Goal: Answer question/provide support: Share knowledge or assist other users

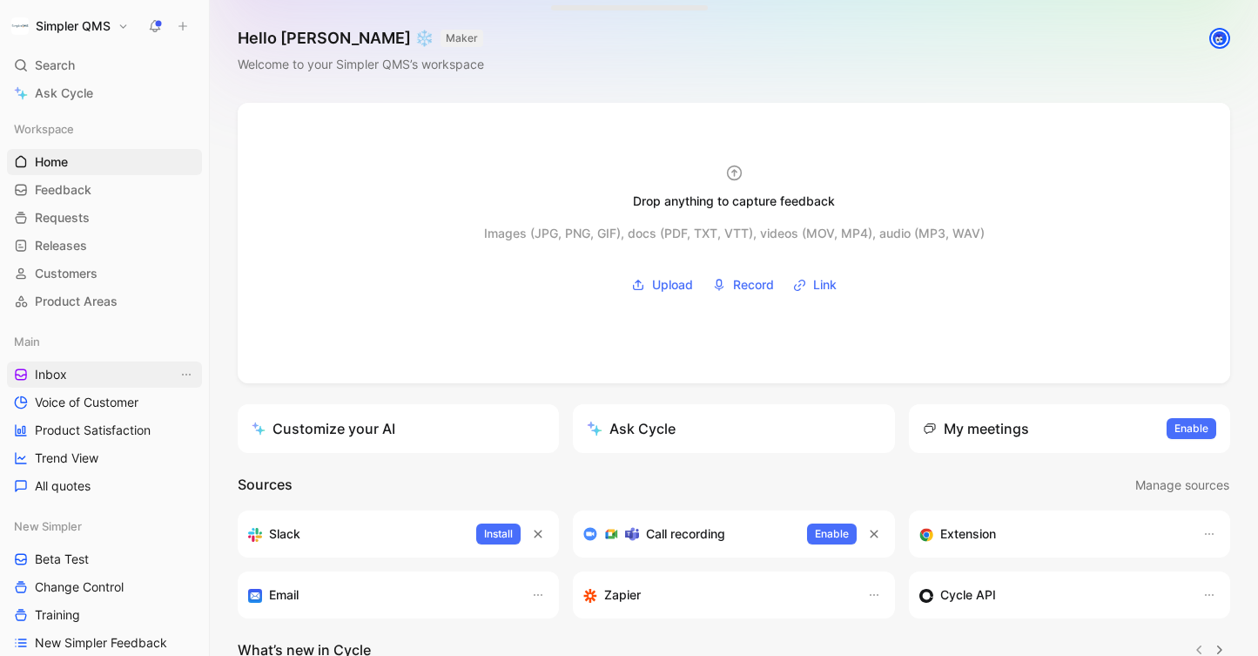
click at [118, 381] on link "Inbox" at bounding box center [104, 374] width 195 height 26
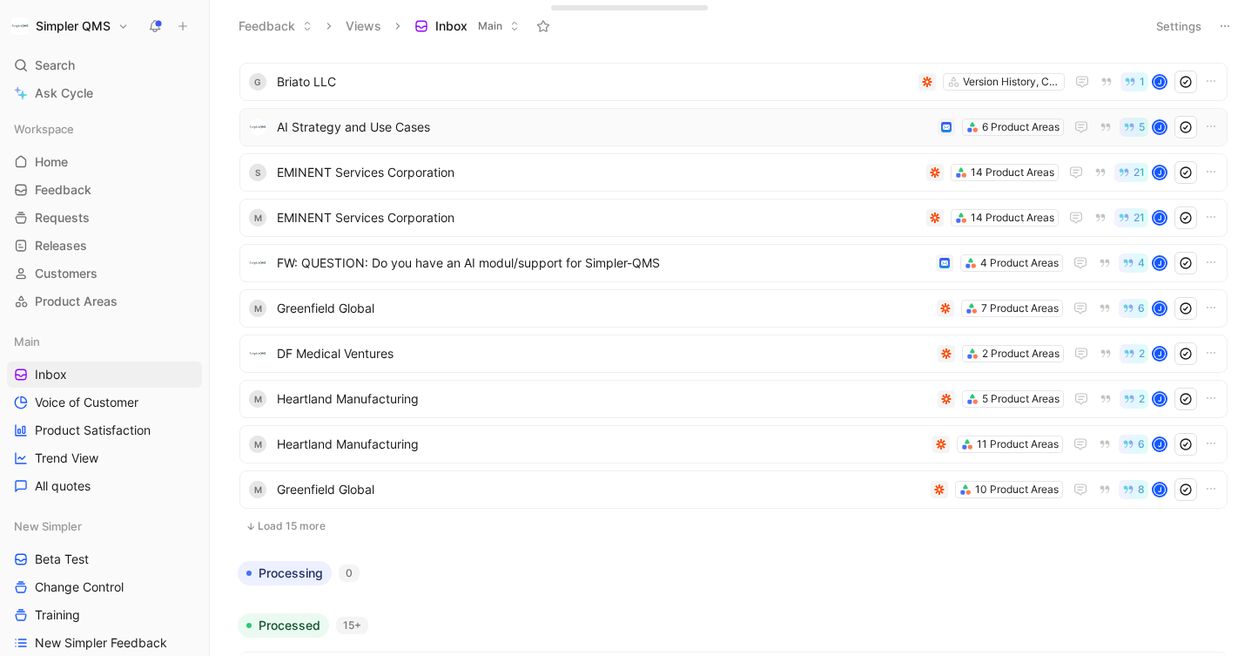
scroll to position [249, 0]
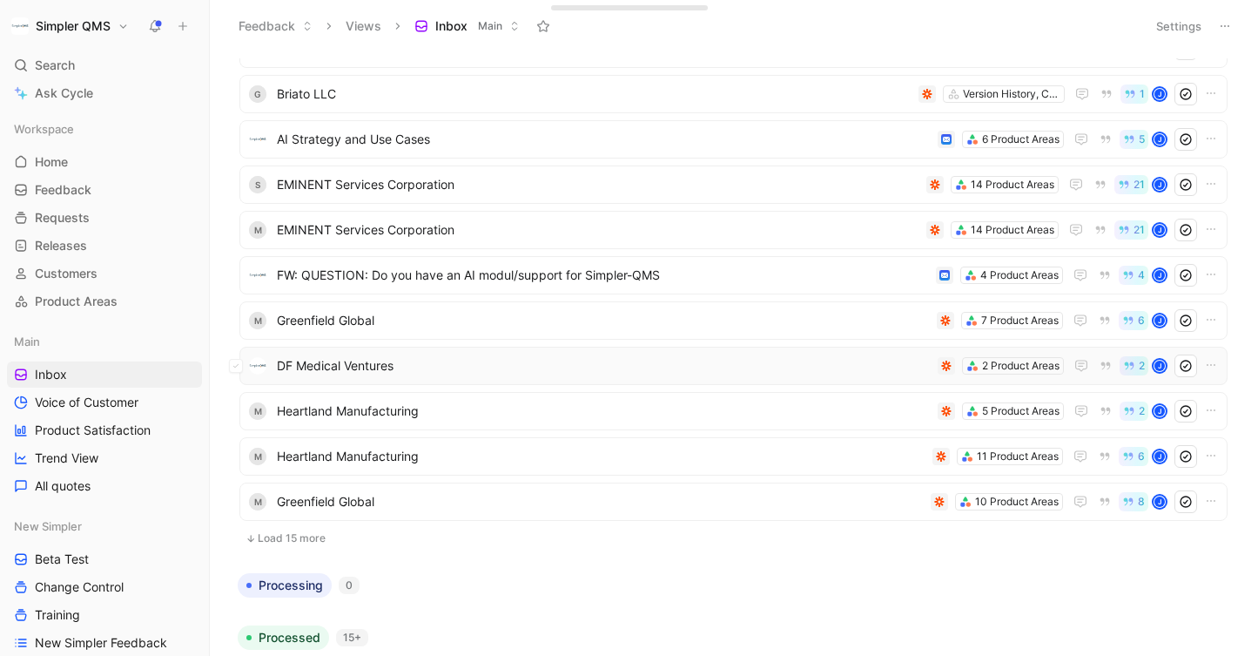
click at [469, 360] on span "DF Medical Ventures" at bounding box center [604, 365] width 654 height 21
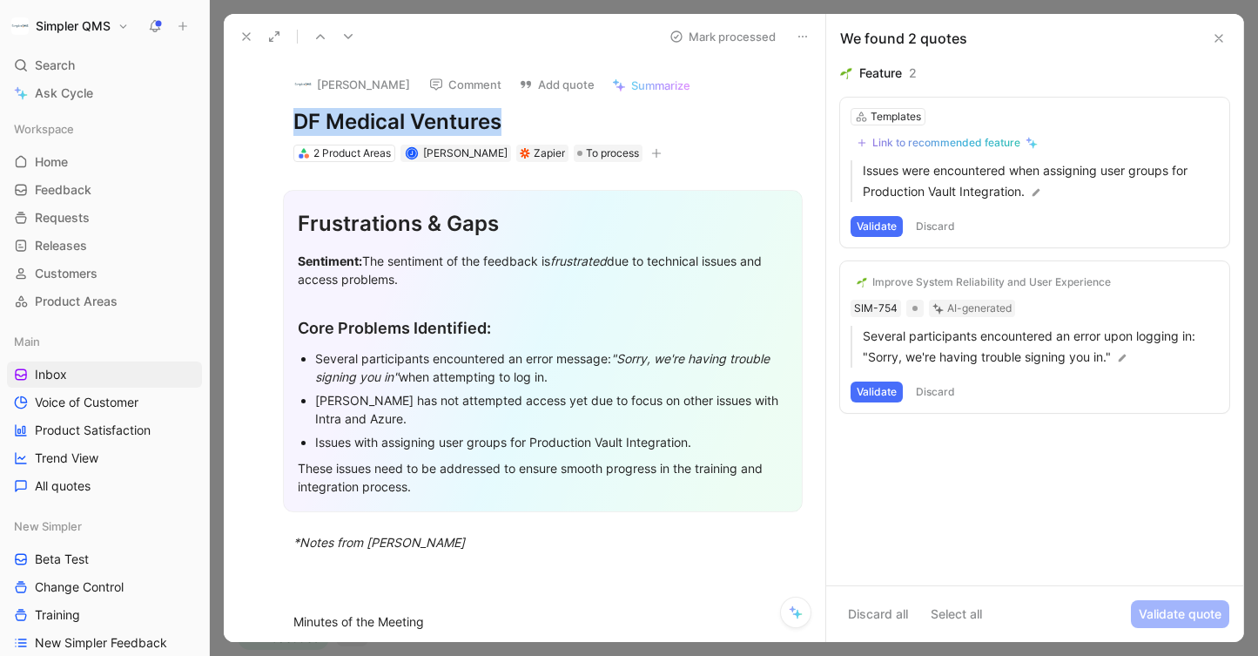
drag, startPoint x: 531, startPoint y: 125, endPoint x: 218, endPoint y: 109, distance: 313.9
click at [218, 109] on div "Feedback Views Inbox Main Settings To process 15+ T Riverain Technologies 5 Pro…" at bounding box center [734, 328] width 1049 height 656
copy h1 "DF Medical Ventures"
click at [352, 84] on button "[PERSON_NAME]" at bounding box center [352, 84] width 131 height 26
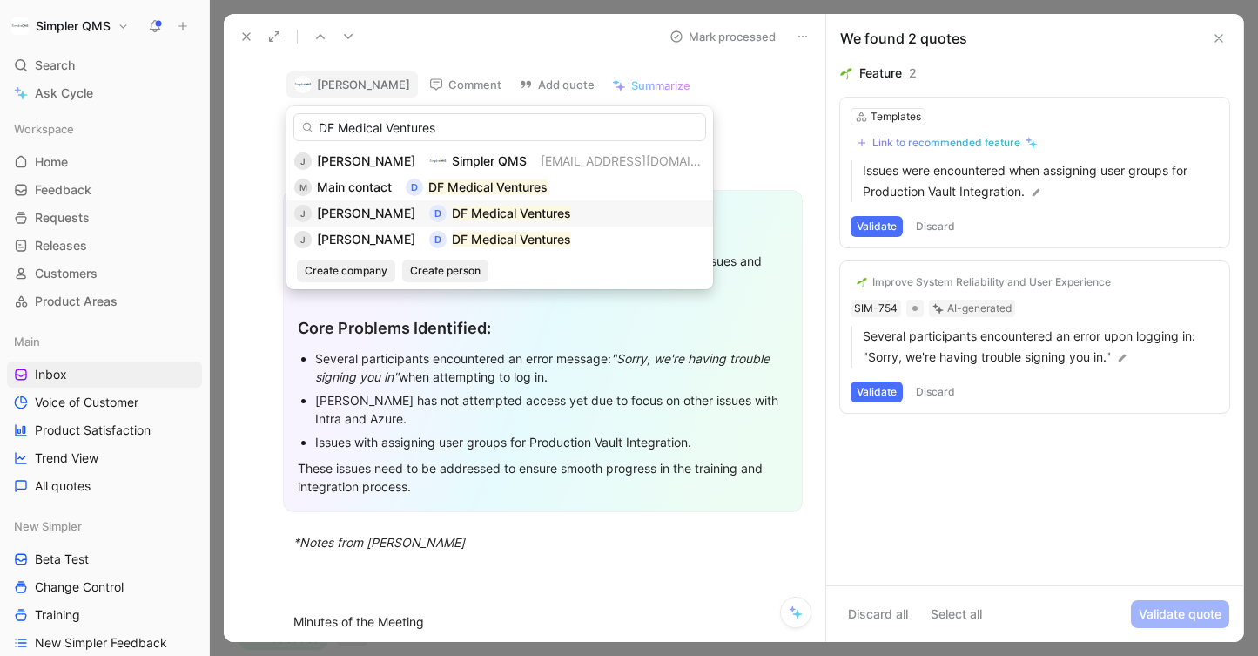
type input "DF Medical Ventures"
click at [346, 206] on span "[PERSON_NAME]" at bounding box center [366, 213] width 98 height 15
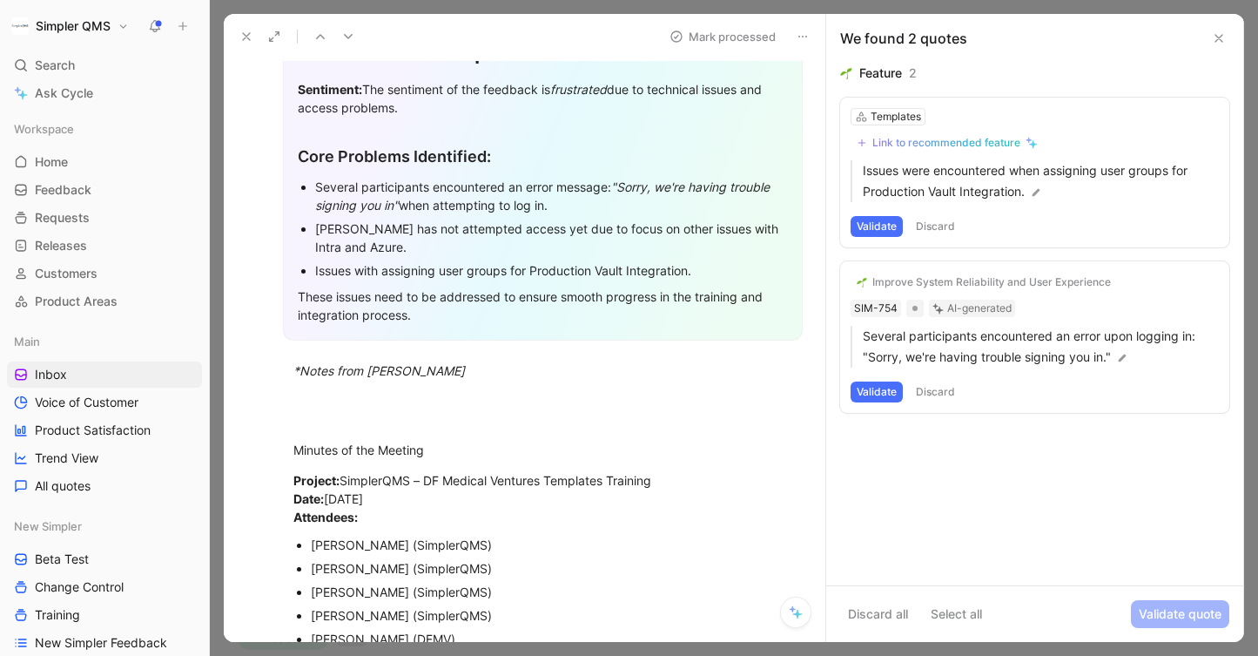
scroll to position [225, 0]
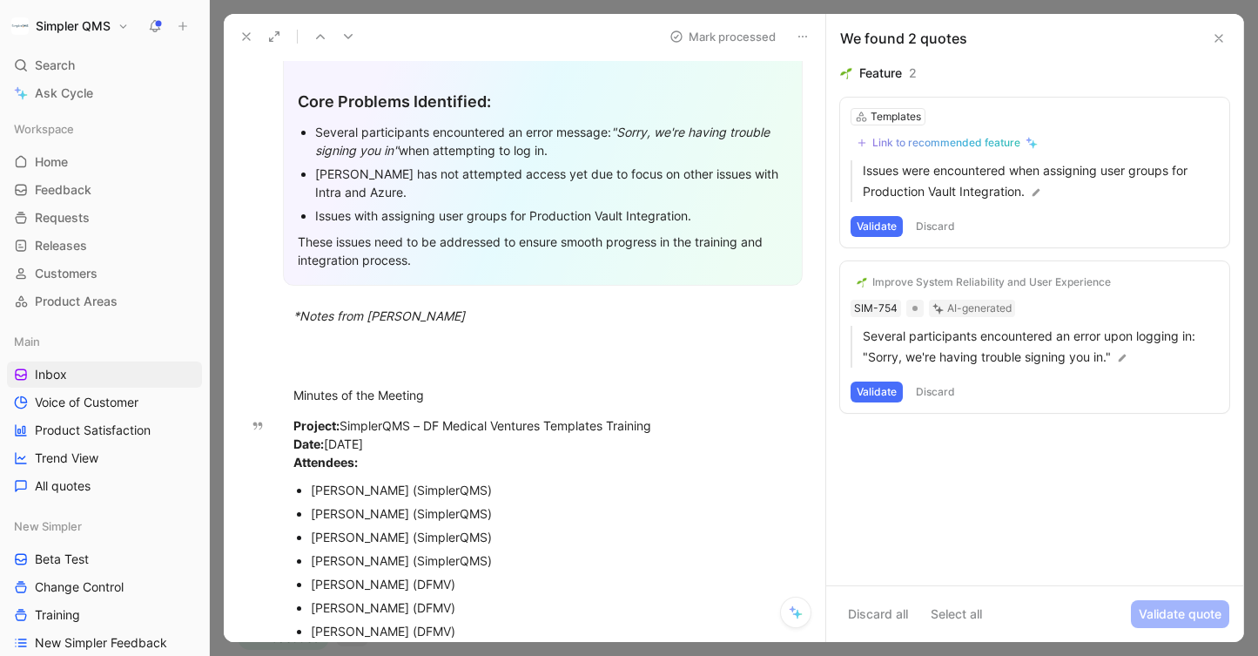
click at [872, 395] on button "Validate" at bounding box center [877, 391] width 52 height 21
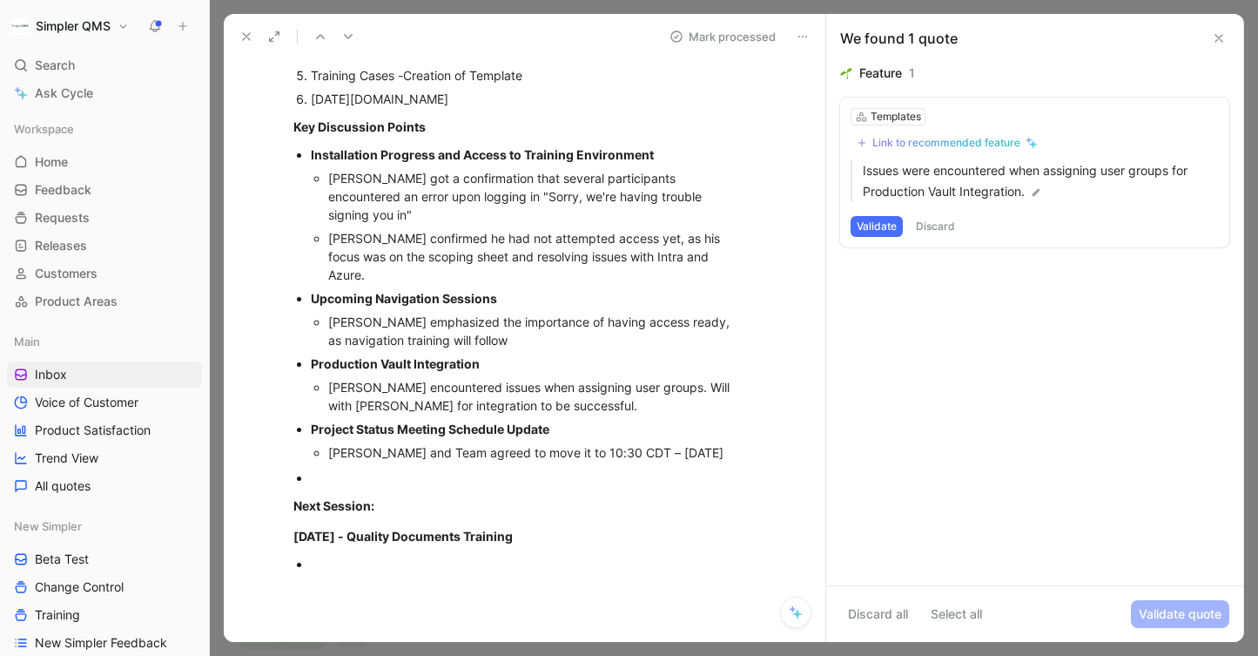
scroll to position [995, 0]
click at [941, 231] on button "Discard" at bounding box center [935, 226] width 51 height 21
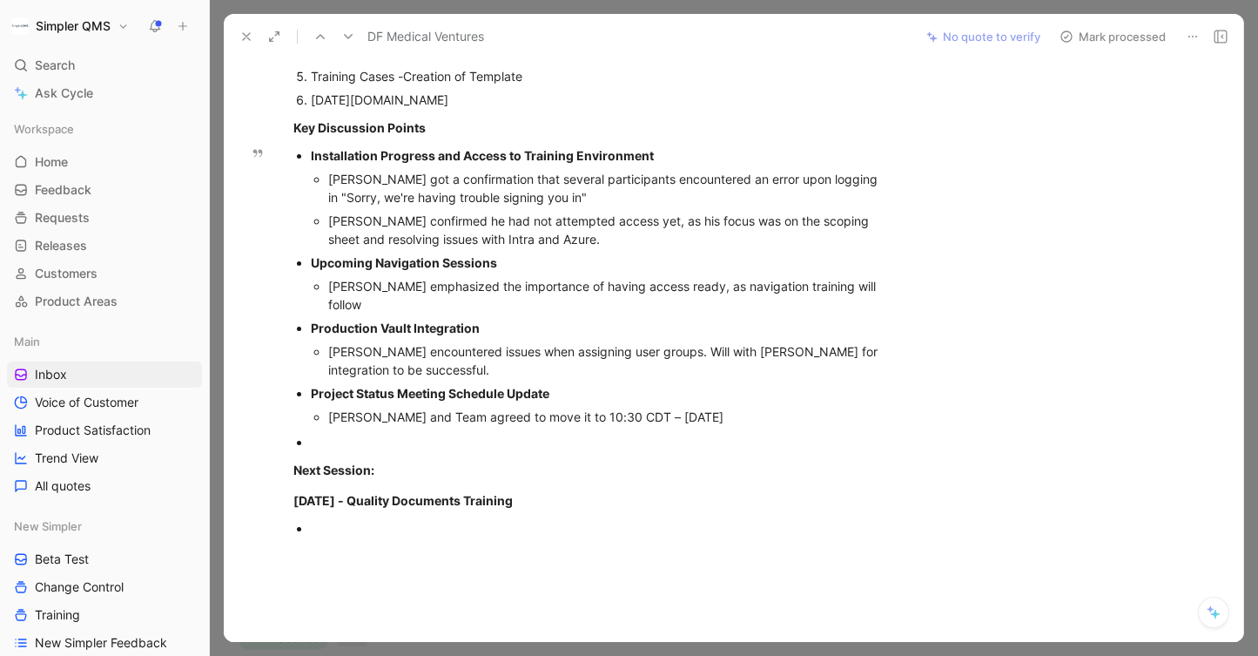
scroll to position [0, 0]
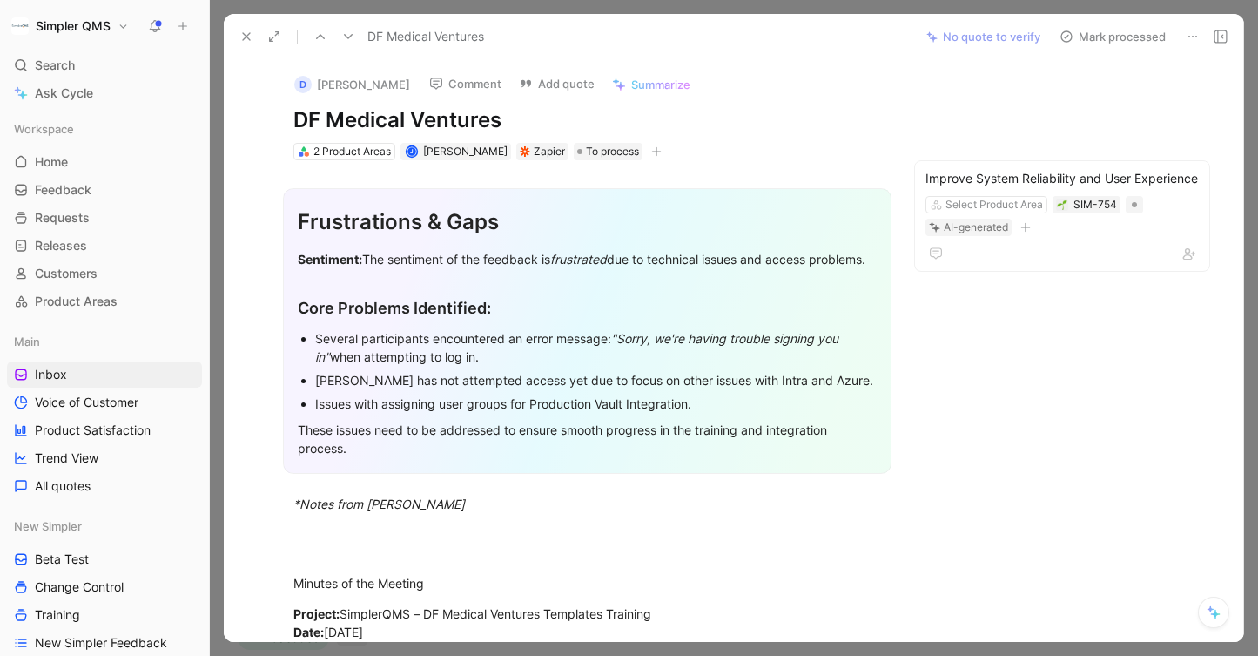
click at [1073, 32] on icon at bounding box center [1067, 37] width 14 height 14
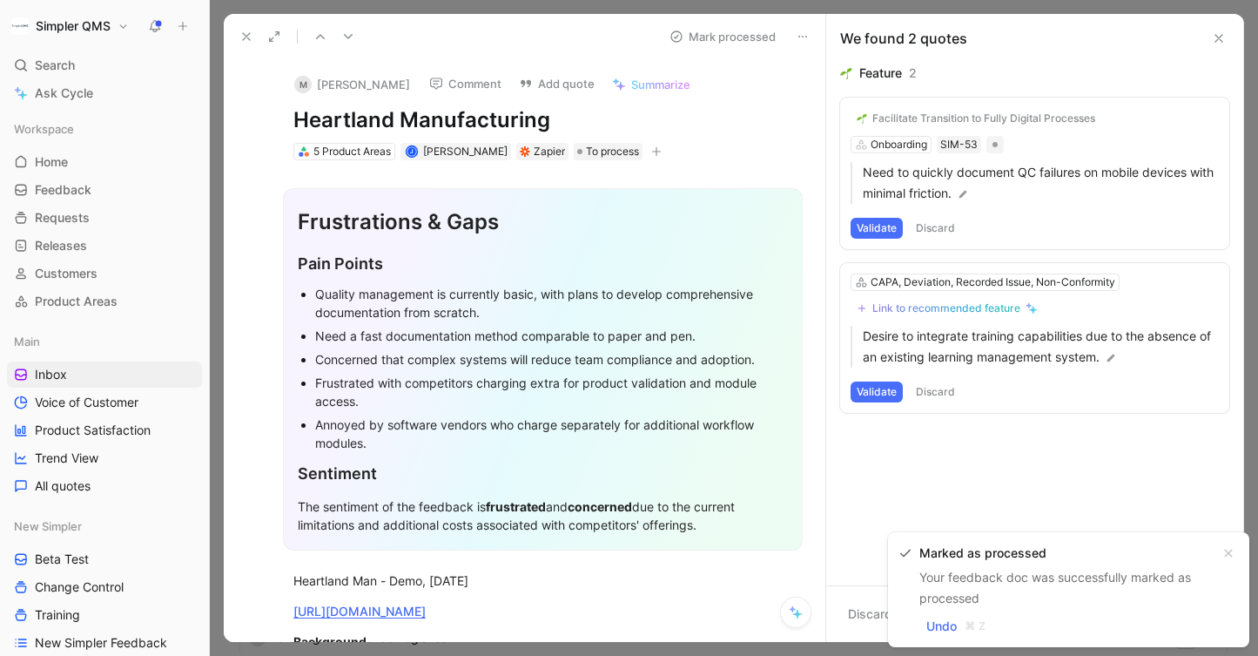
drag, startPoint x: 557, startPoint y: 118, endPoint x: 244, endPoint y: 118, distance: 313.5
click at [244, 118] on div "M [PERSON_NAME] Comment Add quote Summarize Heartland Manufacturing 5 Product A…" at bounding box center [525, 350] width 602 height 583
copy h1 "Heartland Manufacturing"
click at [314, 83] on button "M [PERSON_NAME]" at bounding box center [352, 84] width 131 height 26
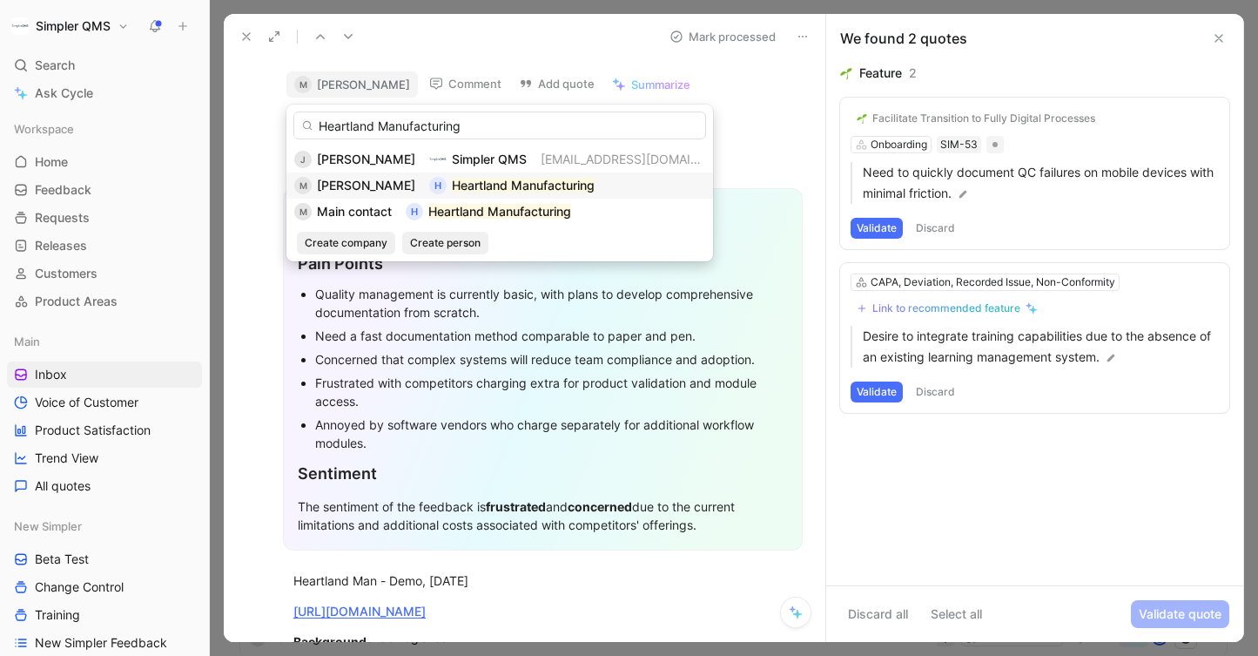
type input "Heartland Manufacturing"
click at [359, 185] on span "[PERSON_NAME]" at bounding box center [366, 185] width 98 height 15
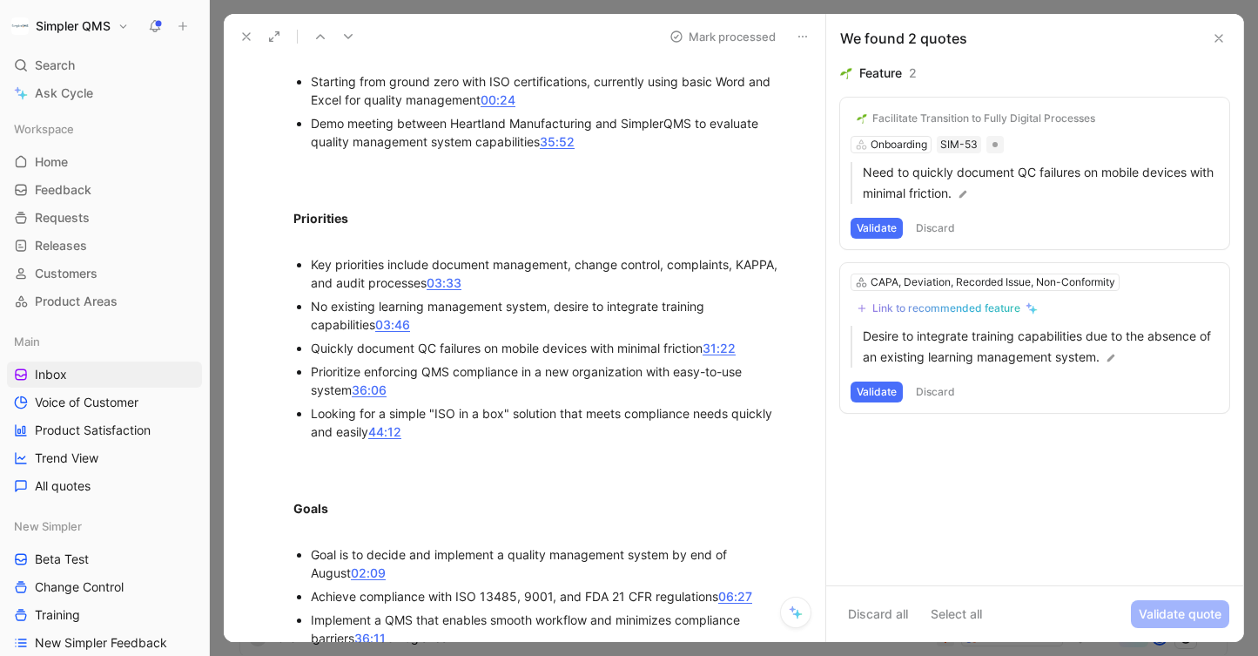
scroll to position [609, 0]
click at [930, 394] on button "Discard" at bounding box center [935, 391] width 51 height 21
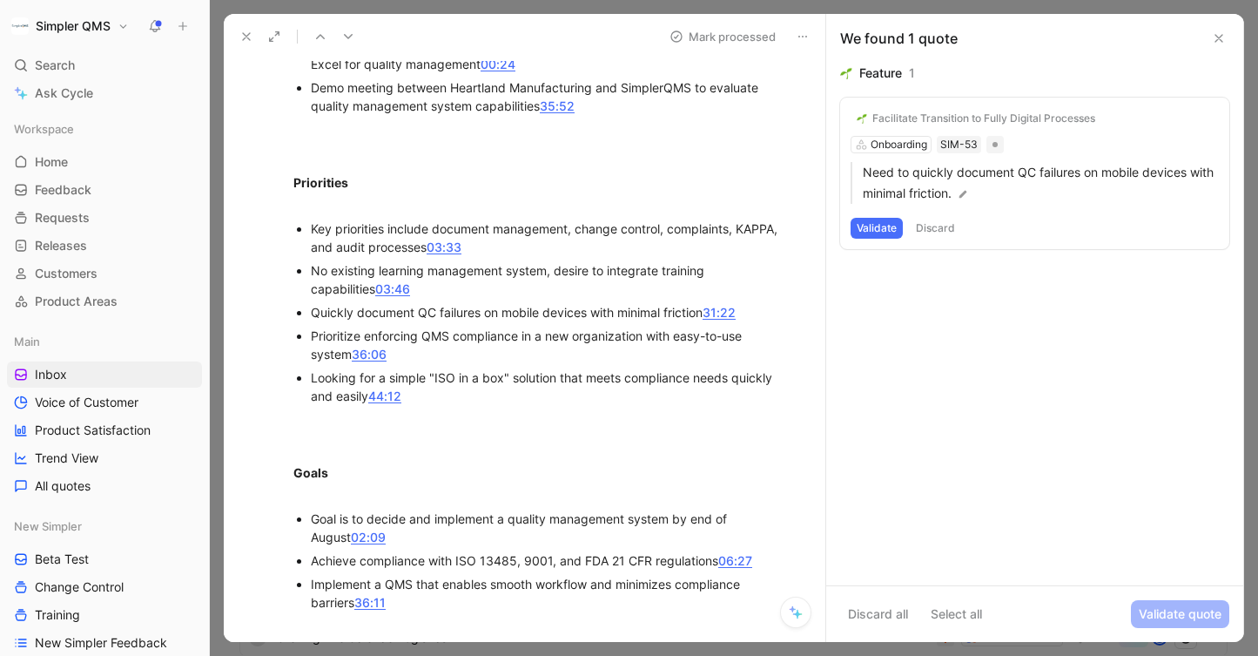
scroll to position [617, 0]
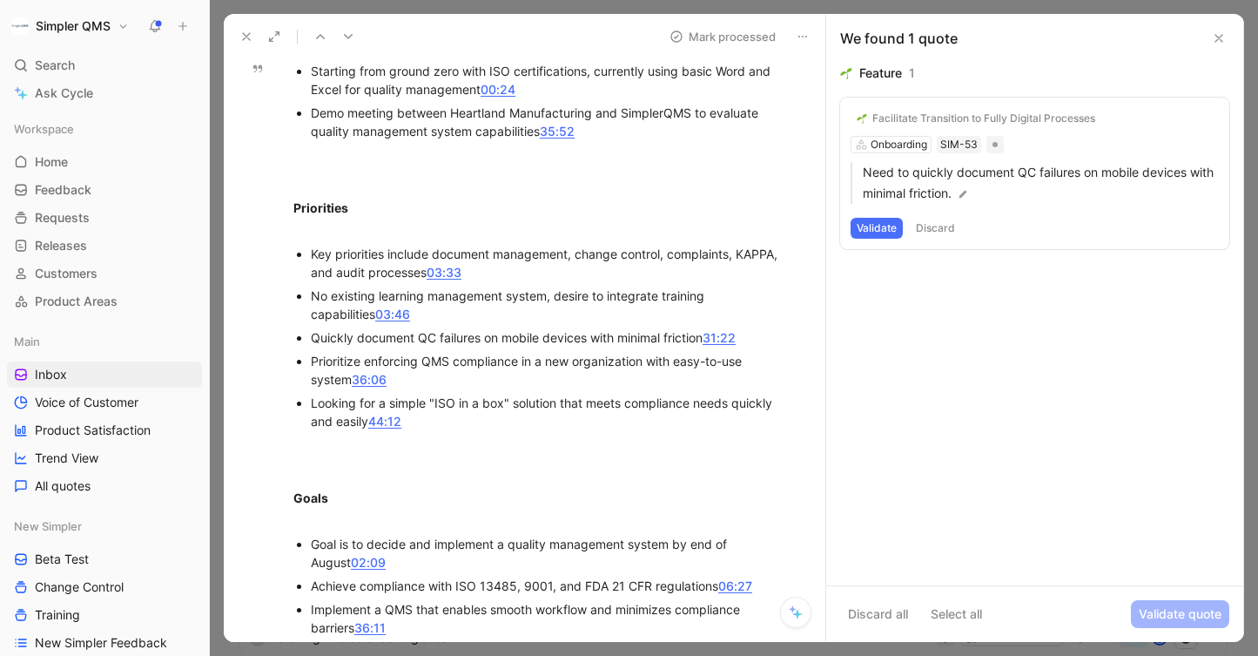
click at [898, 147] on div "Facilitate Transition to Fully Digital Processes Onboarding SIM-53 Need to quic…" at bounding box center [1034, 174] width 389 height 152
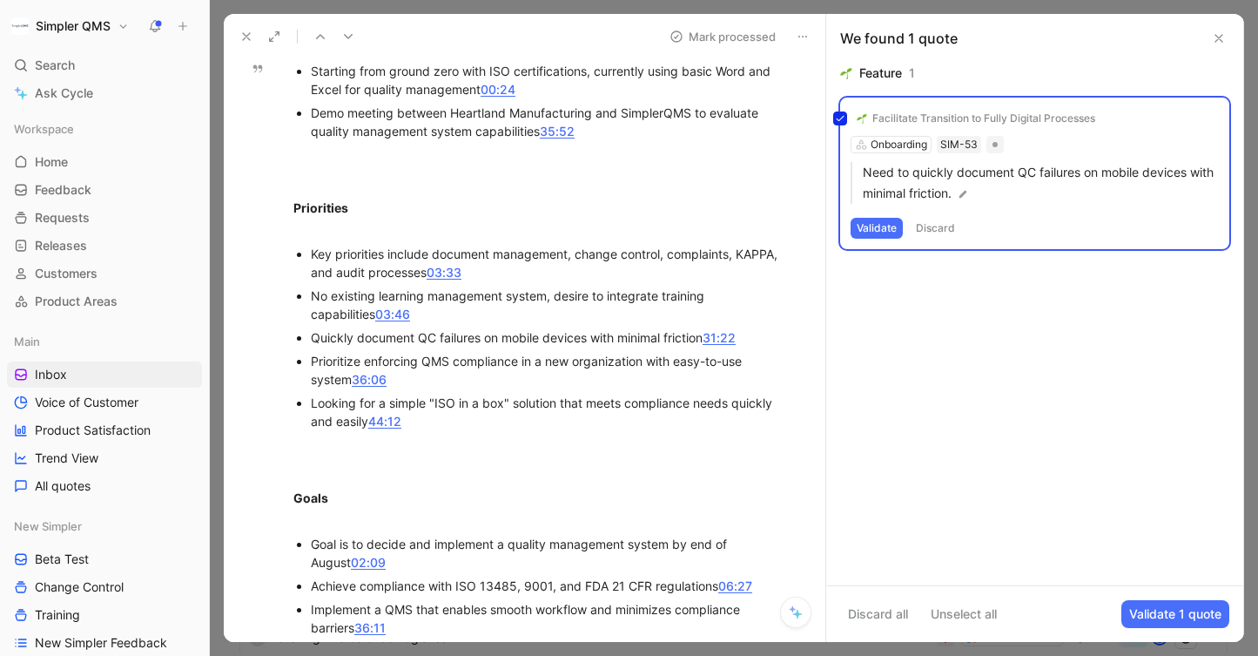
click at [939, 118] on div "Facilitate Transition to Fully Digital Processes Onboarding SIM-53 Need to quic…" at bounding box center [1034, 174] width 389 height 152
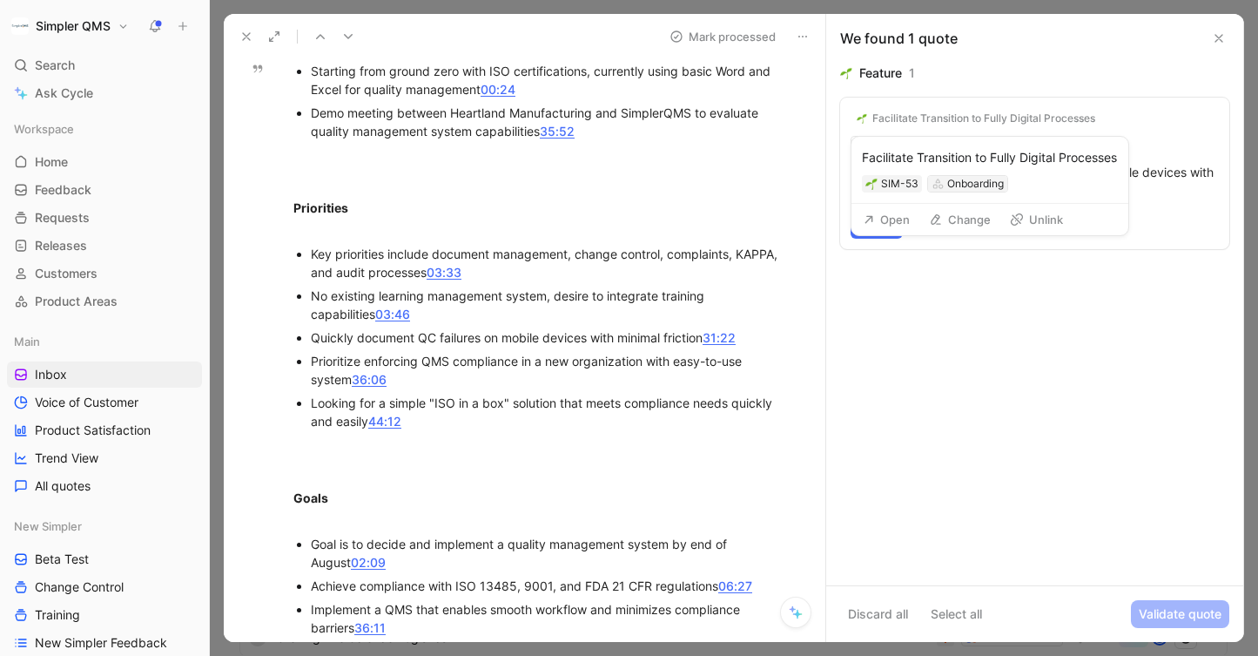
click at [964, 184] on div "Onboarding" at bounding box center [975, 183] width 57 height 17
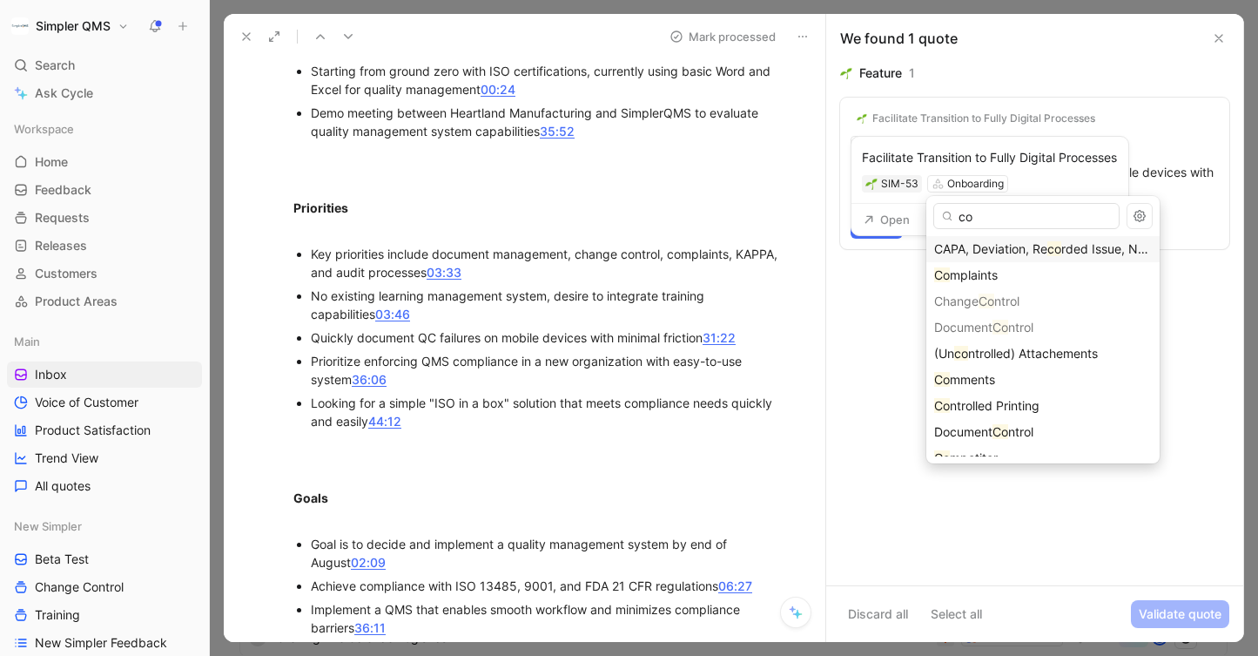
type input "com"
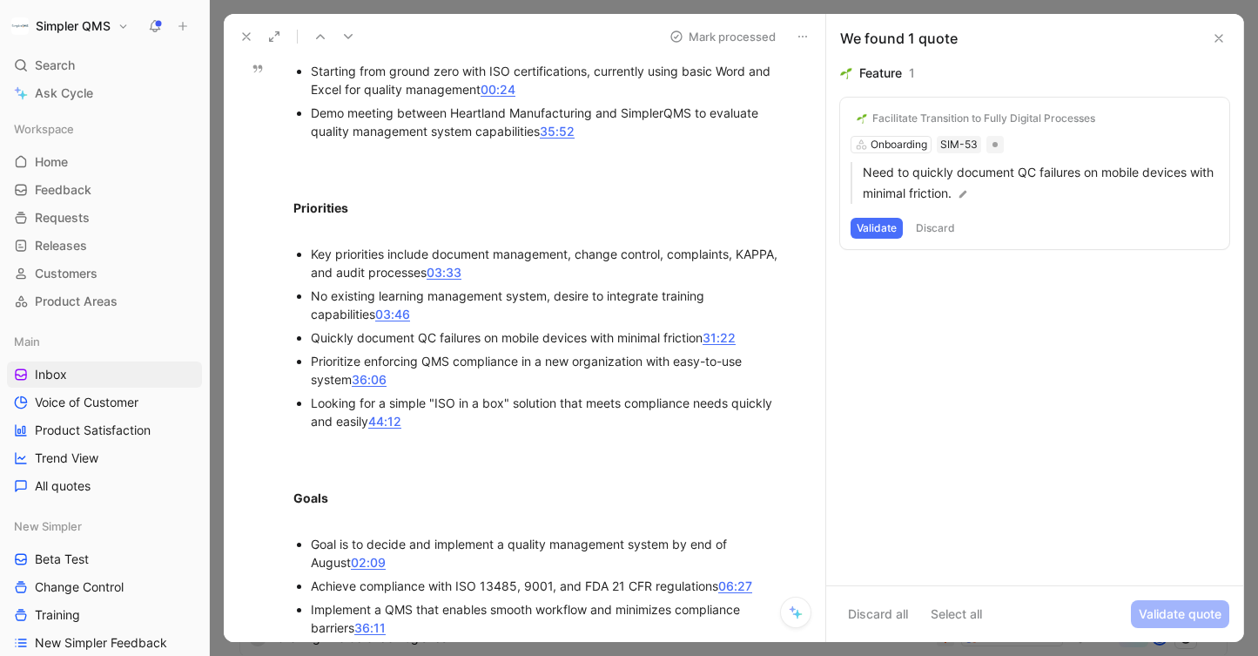
click at [1006, 245] on div "Facilitate Transition to Fully Digital Processes Onboarding SIM-53 Need to quic…" at bounding box center [1034, 174] width 389 height 152
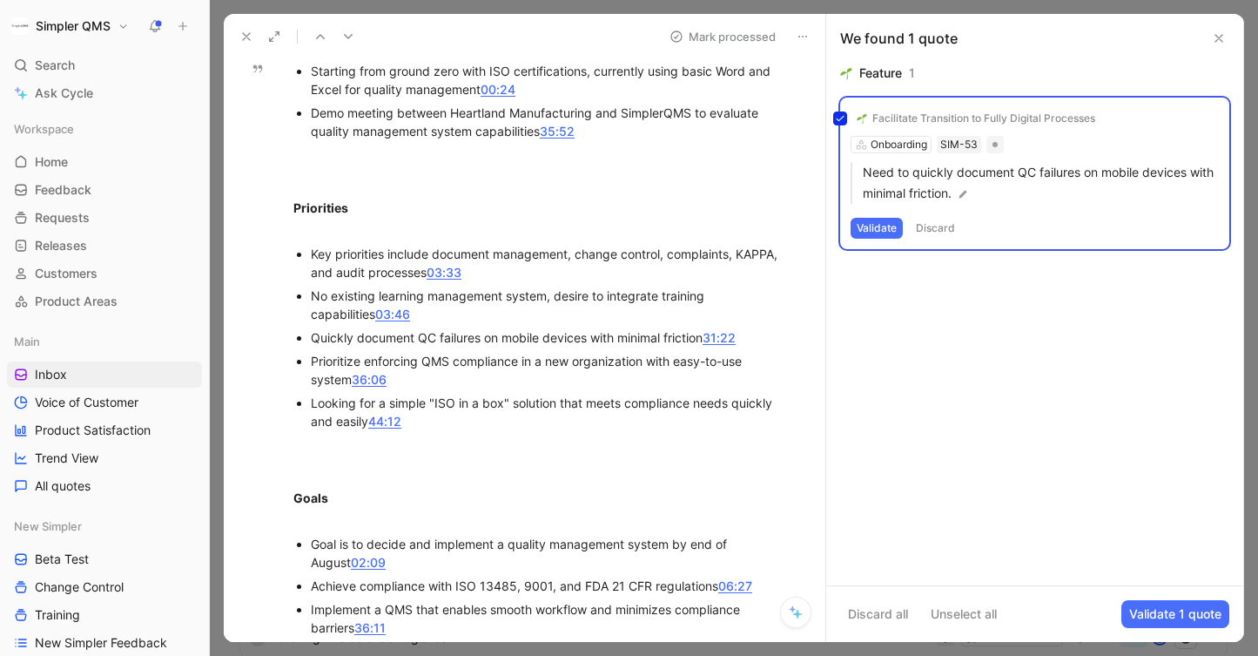
click at [901, 137] on div "Facilitate Transition to Fully Digital Processes Onboarding SIM-53 Need to quic…" at bounding box center [1034, 174] width 389 height 152
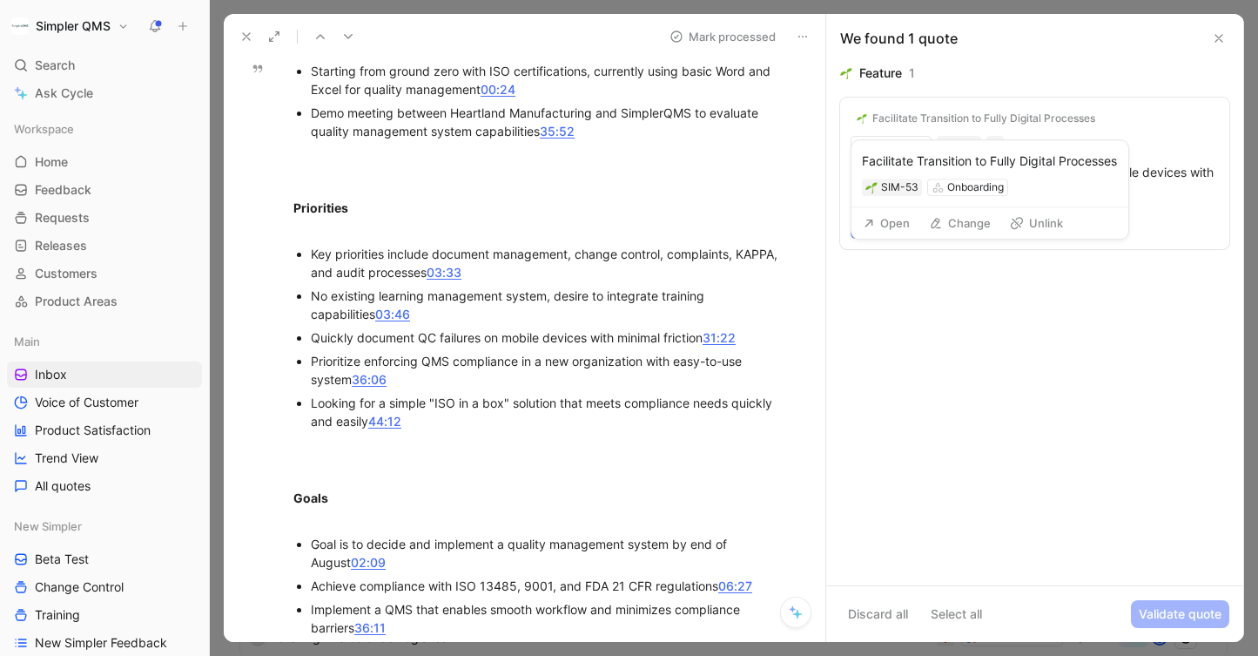
click at [916, 118] on div "Facilitate Transition to Fully Digital Processes" at bounding box center [984, 118] width 223 height 14
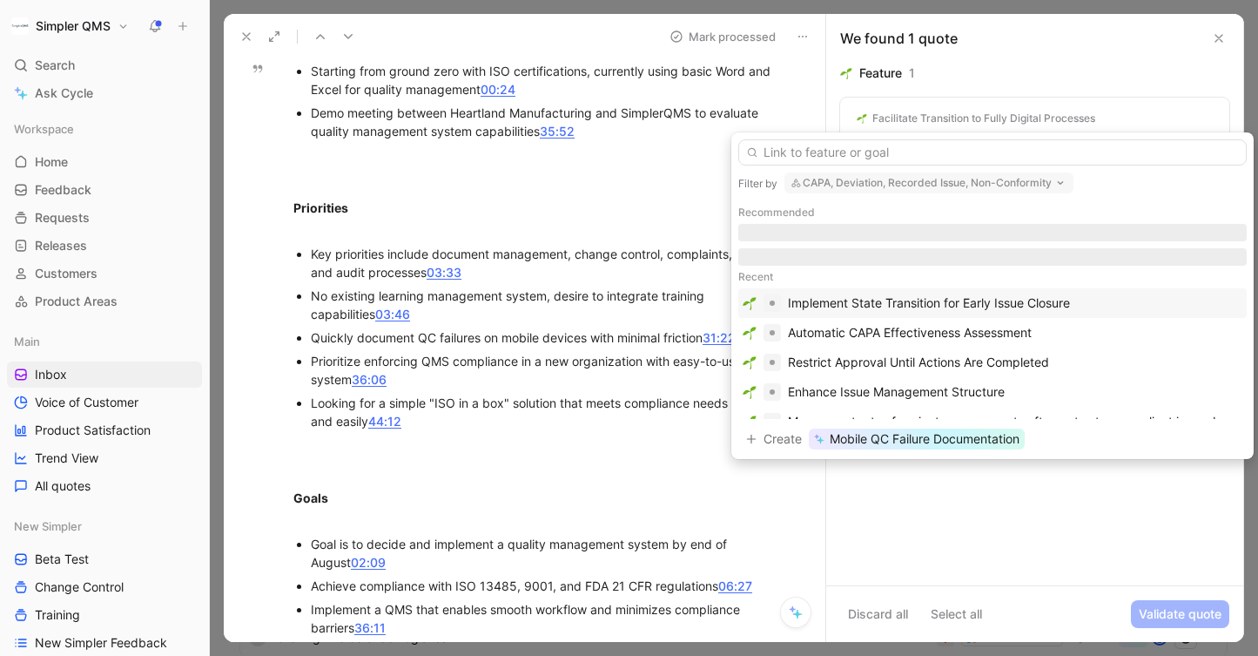
click at [927, 177] on button "CAPA, Deviation, Recorded Issue, Non-Conformity" at bounding box center [929, 182] width 289 height 21
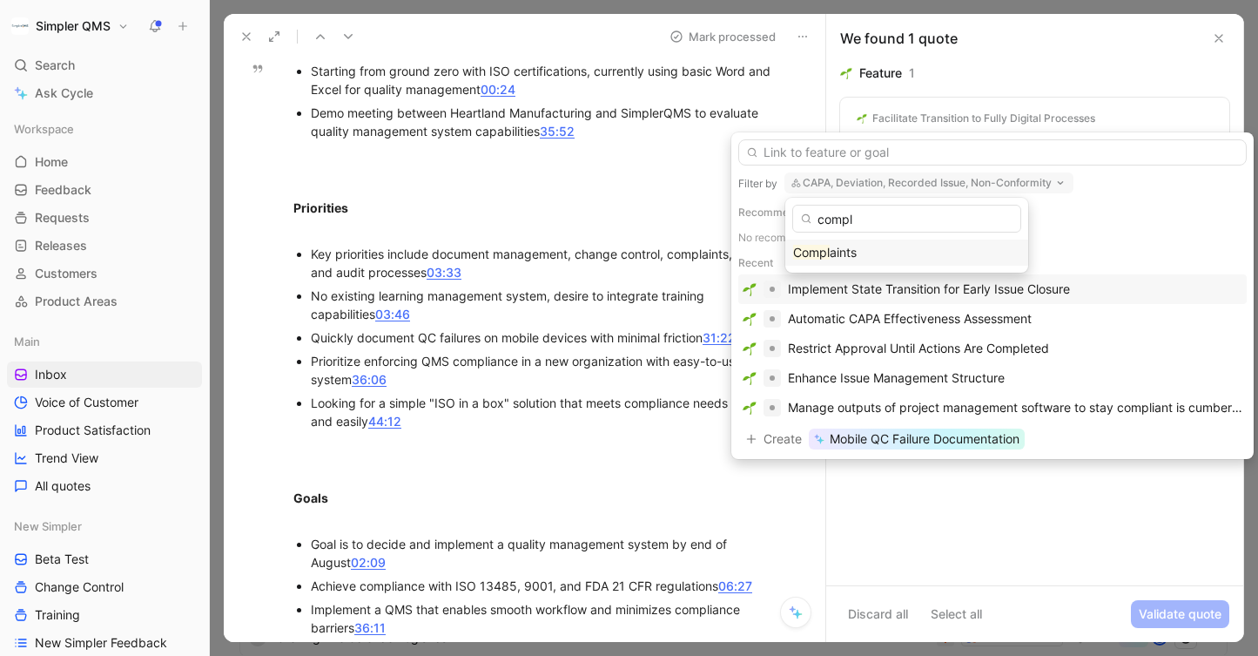
type input "compl"
click at [873, 259] on div "Compl aints" at bounding box center [906, 252] width 227 height 21
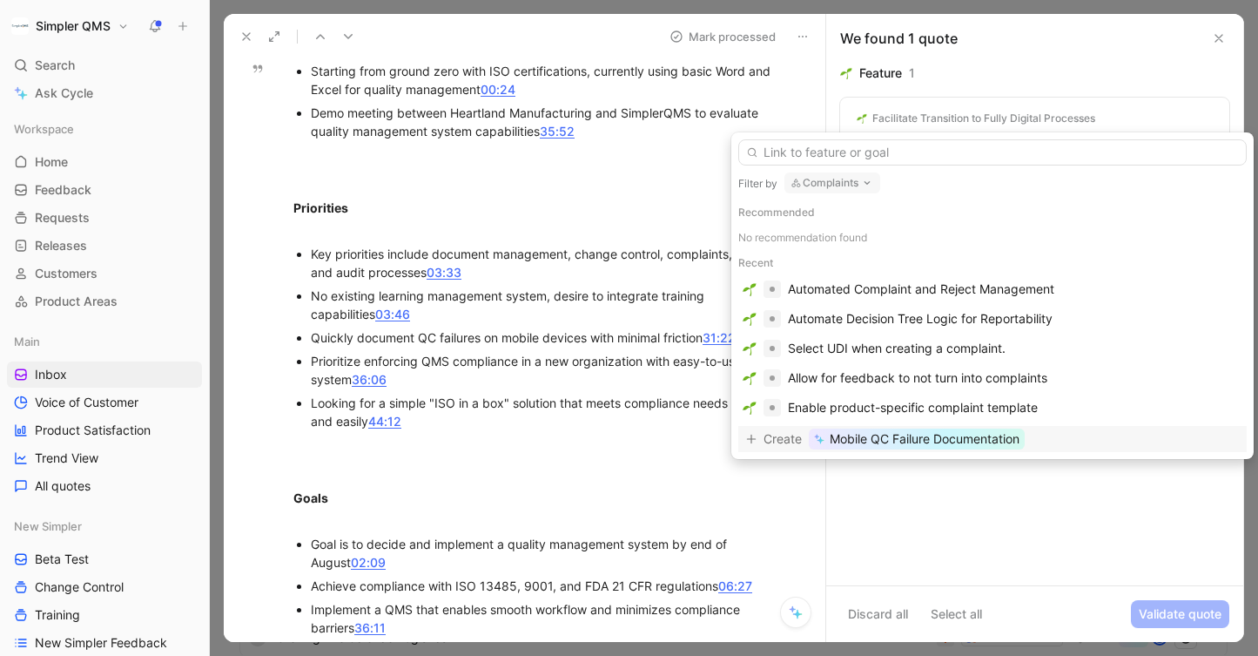
click at [966, 442] on span "Mobile QC Failure Documentation" at bounding box center [925, 438] width 190 height 21
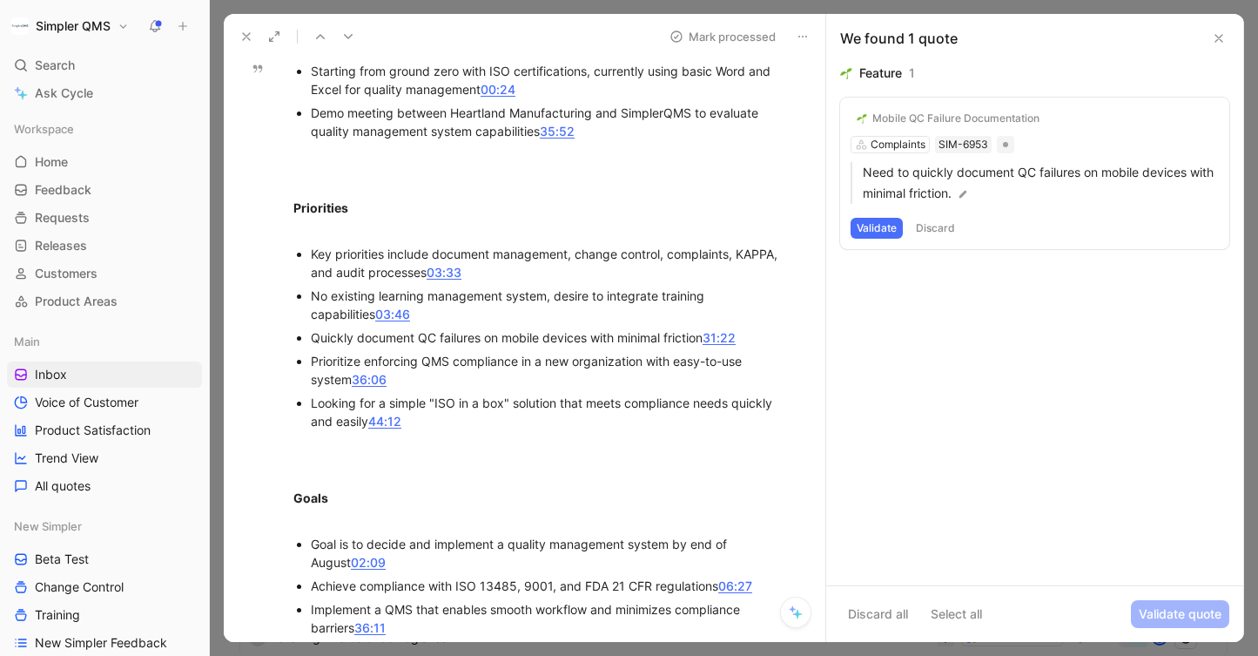
click at [868, 228] on button "Validate" at bounding box center [877, 228] width 52 height 21
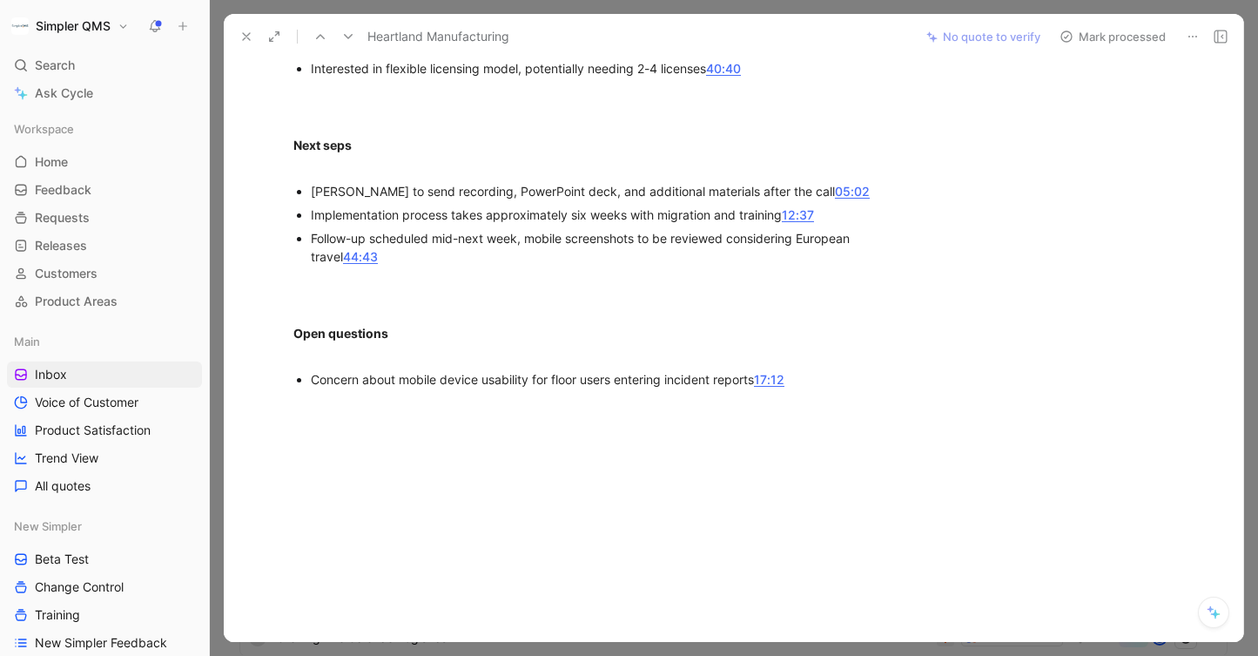
scroll to position [1749, 0]
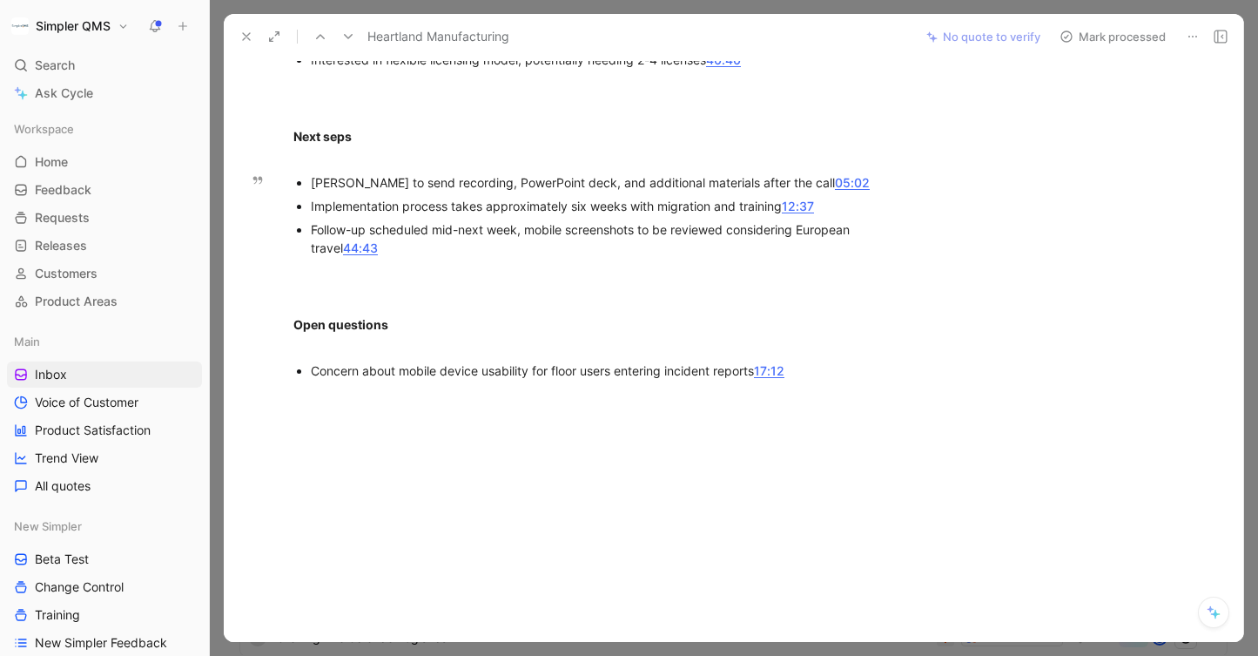
click at [1069, 33] on icon at bounding box center [1067, 37] width 14 height 14
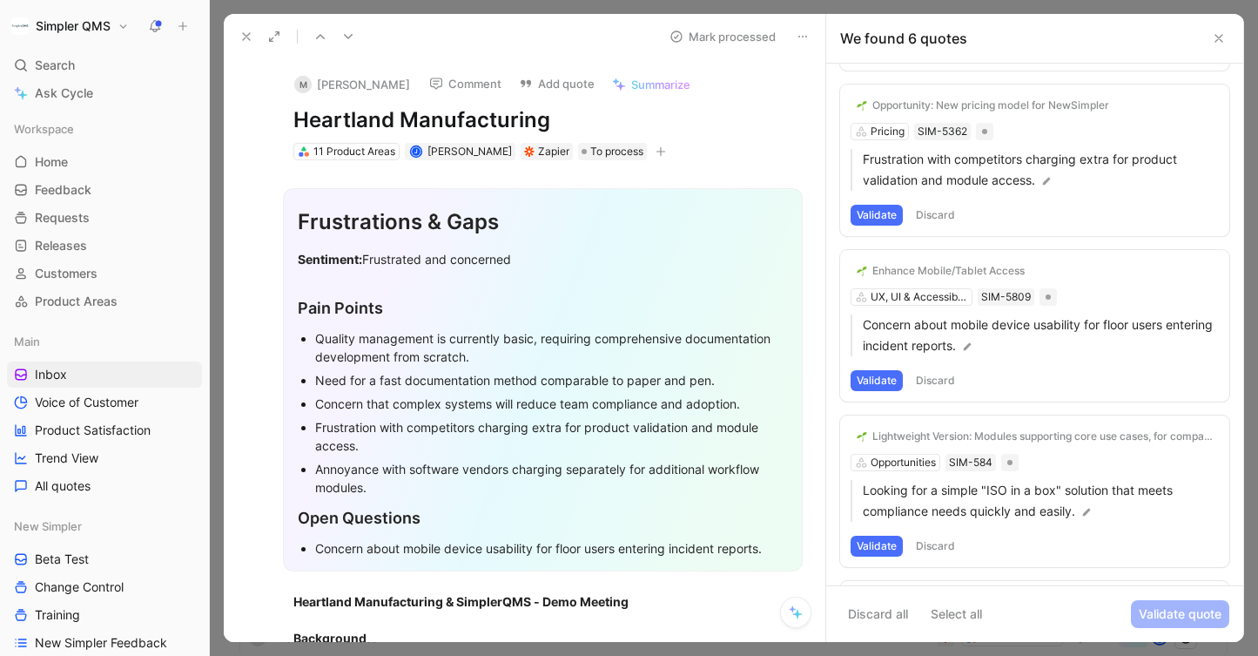
drag, startPoint x: 567, startPoint y: 115, endPoint x: 207, endPoint y: 111, distance: 359.7
click at [207, 111] on div "Simpler QMS Search ⌘ K Ask Cycle Workspace Home G then H Feedback G then F Requ…" at bounding box center [629, 328] width 1258 height 656
copy h1 "Heartland Manufacturing"
click at [317, 84] on button "M [PERSON_NAME]" at bounding box center [352, 84] width 131 height 26
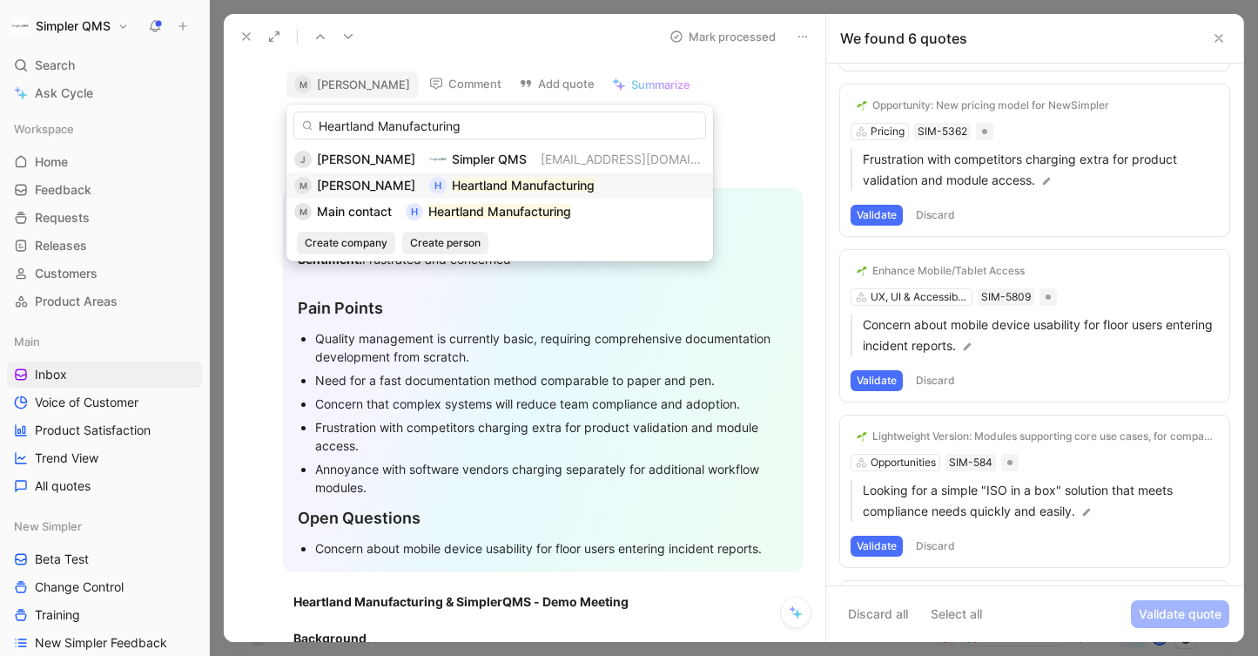
type input "Heartland Manufacturing"
click at [374, 185] on span "[PERSON_NAME]" at bounding box center [366, 185] width 98 height 15
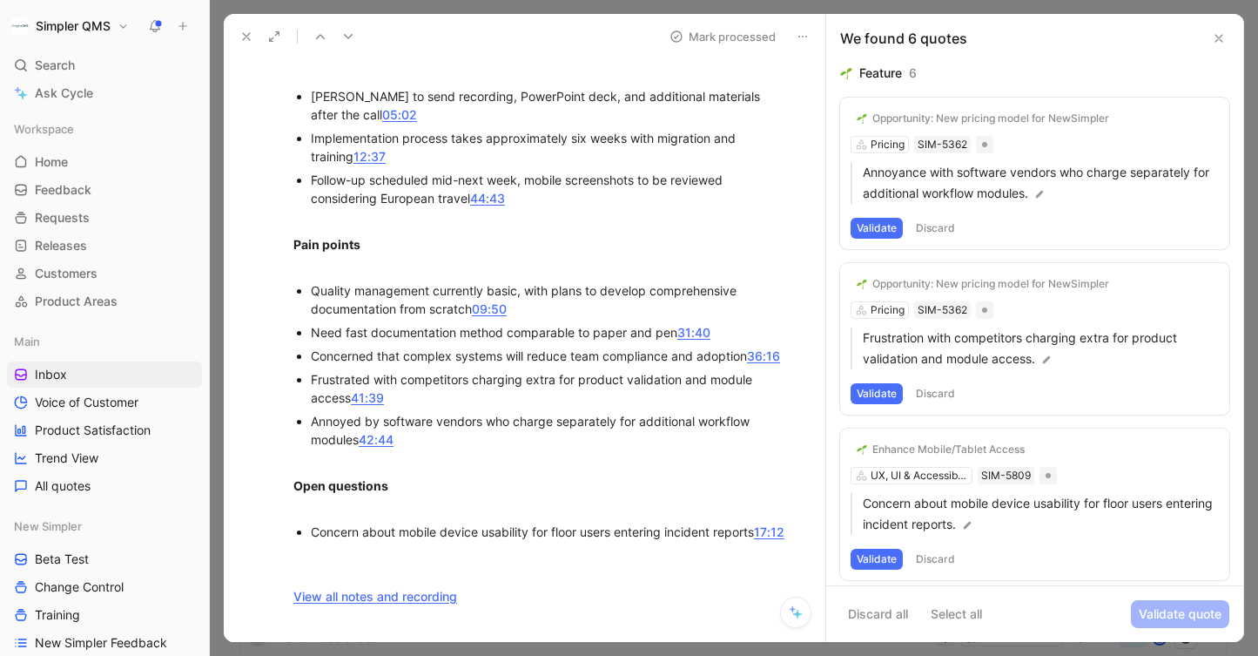
scroll to position [1609, 0]
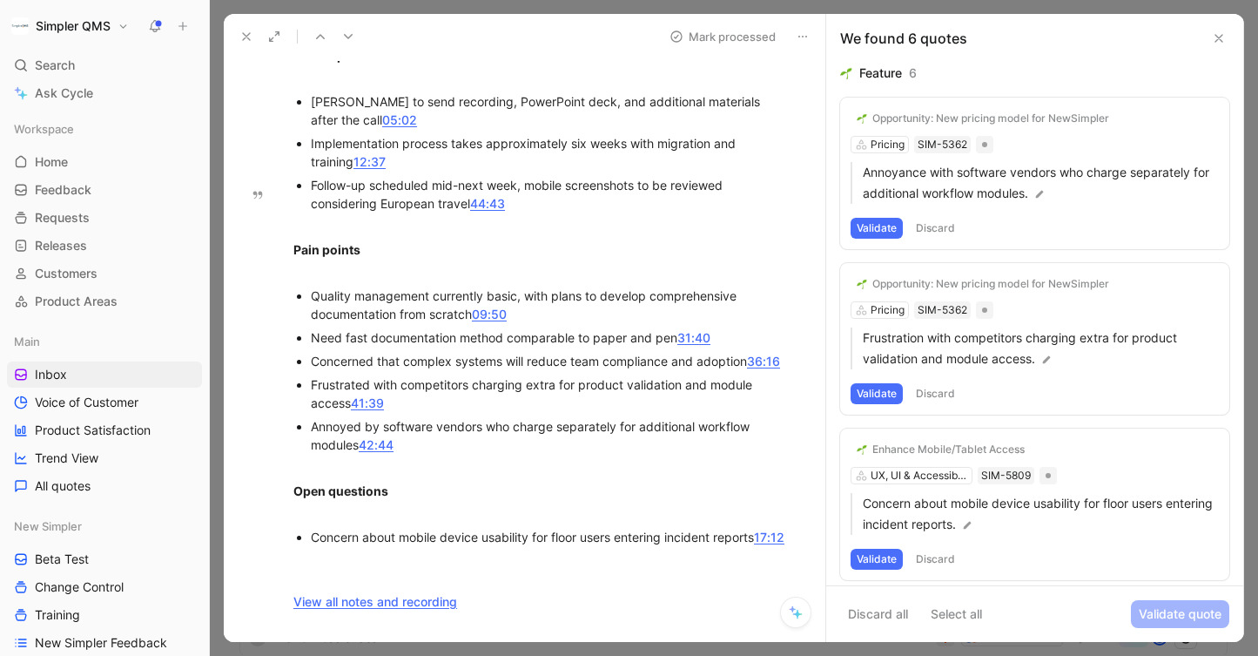
click at [878, 226] on button "Validate" at bounding box center [877, 228] width 52 height 21
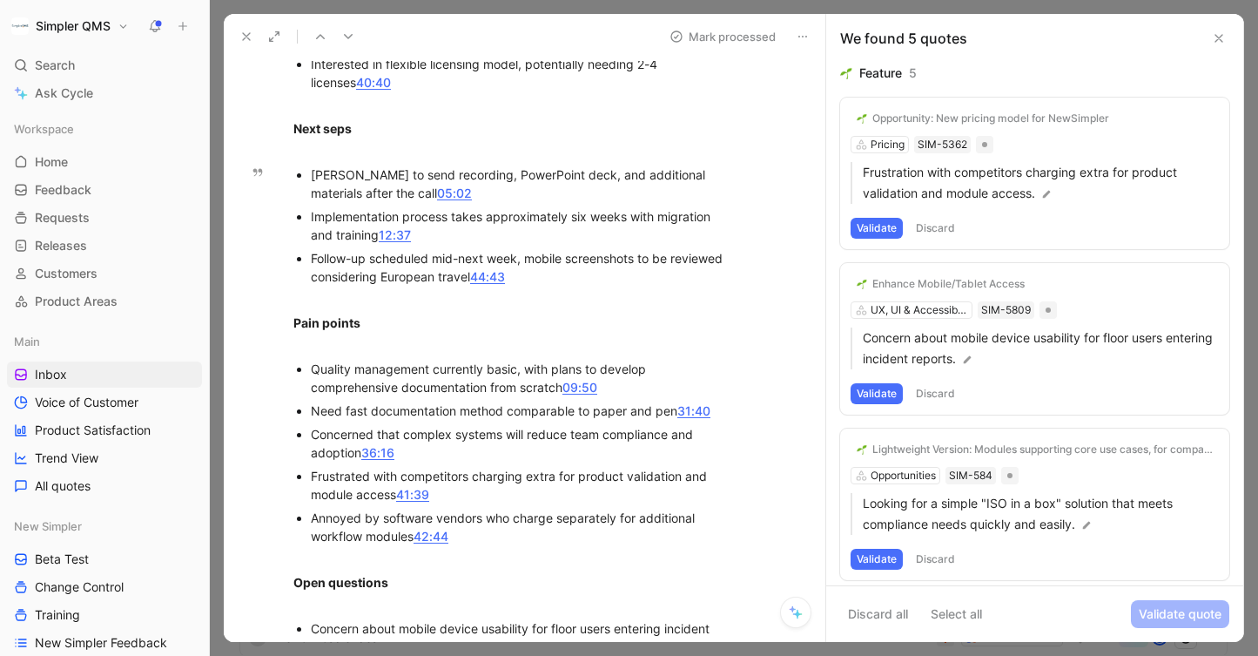
click at [875, 228] on button "Validate" at bounding box center [877, 228] width 52 height 21
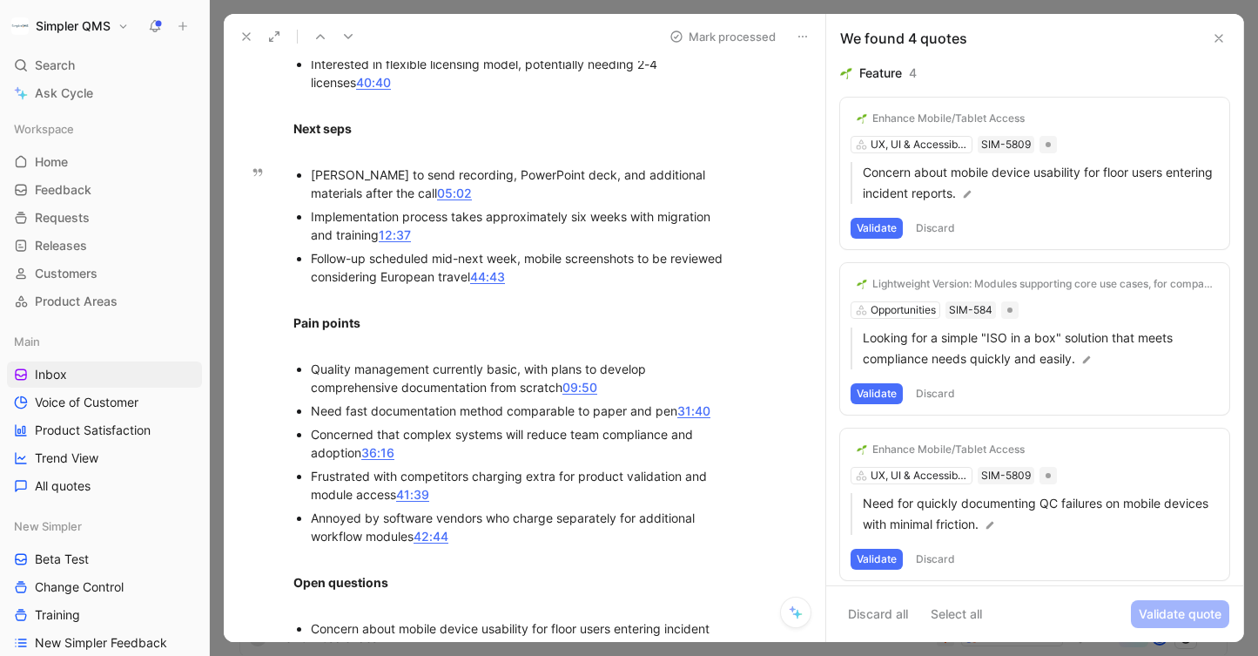
click at [880, 222] on button "Validate" at bounding box center [877, 228] width 52 height 21
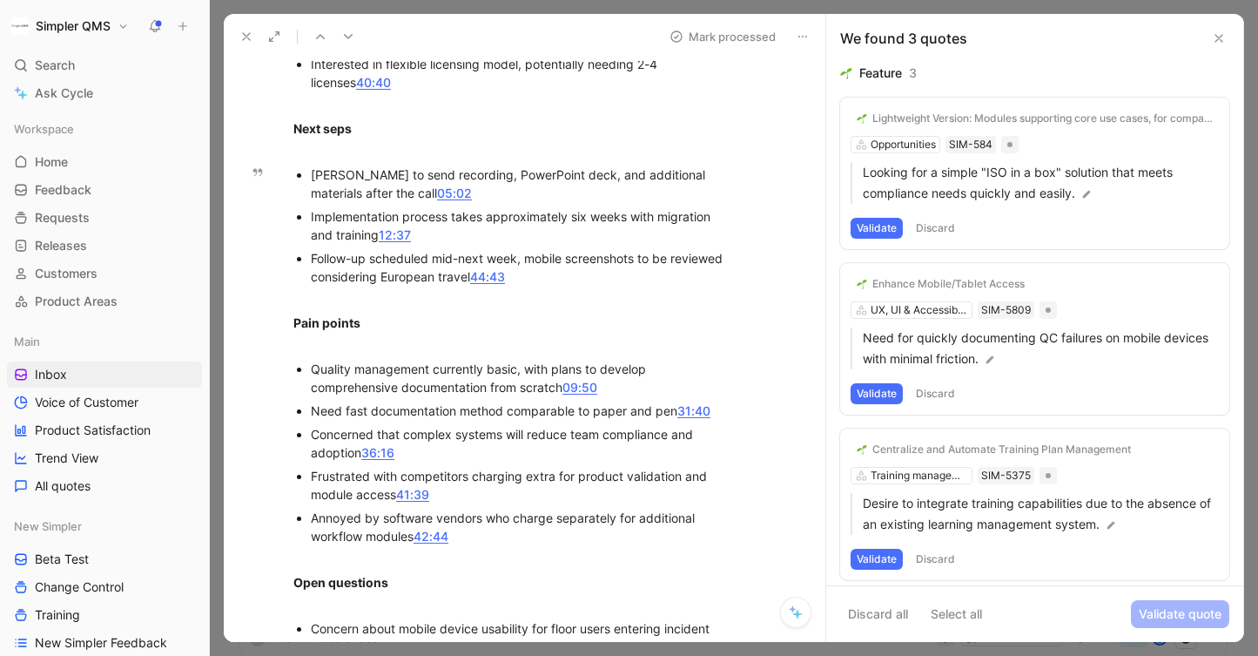
click at [888, 233] on button "Validate" at bounding box center [877, 228] width 52 height 21
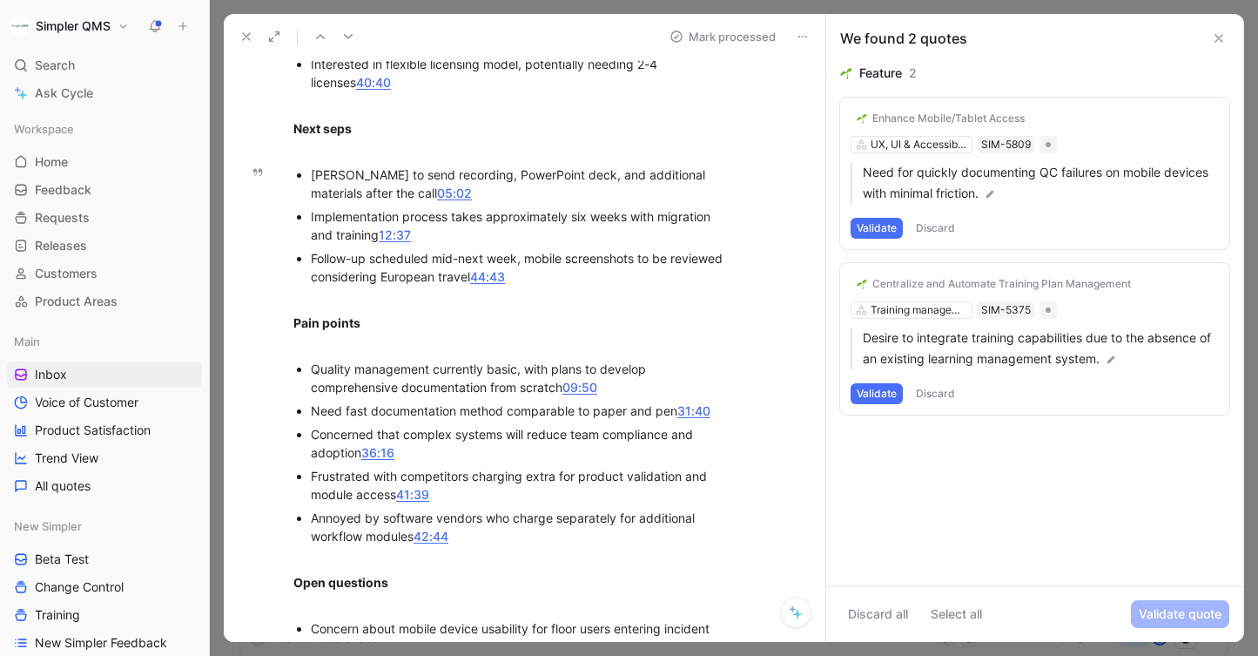
click at [934, 220] on button "Discard" at bounding box center [935, 228] width 51 height 21
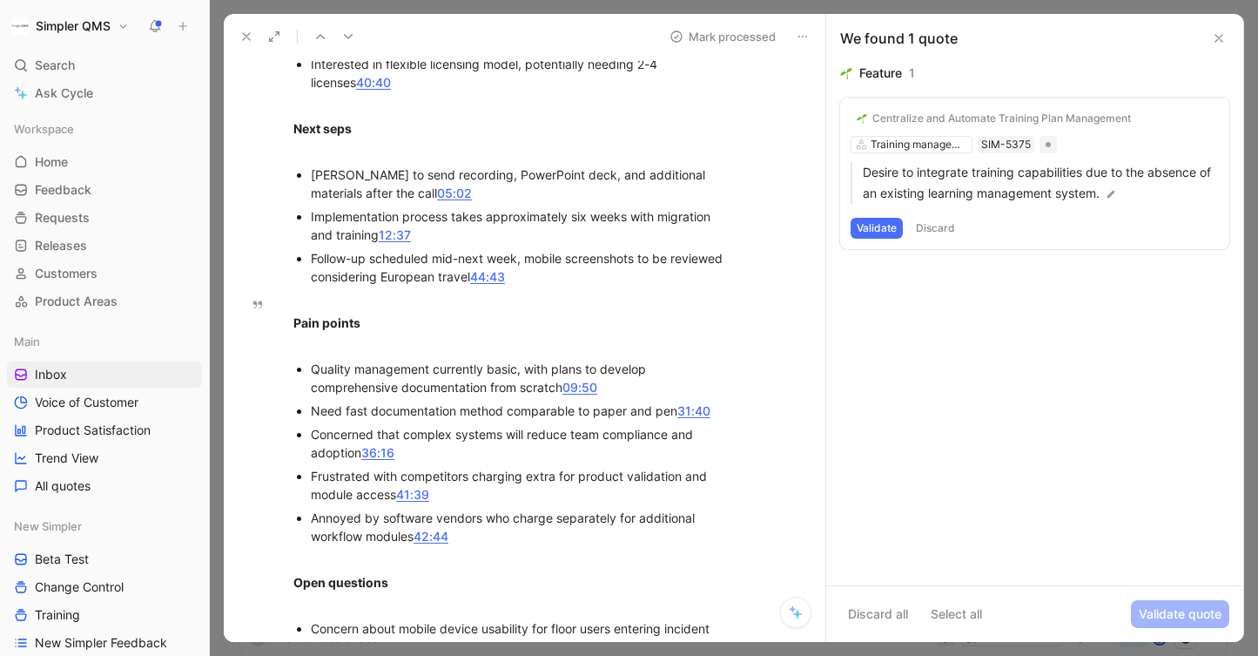
click at [881, 223] on button "Validate" at bounding box center [877, 228] width 52 height 21
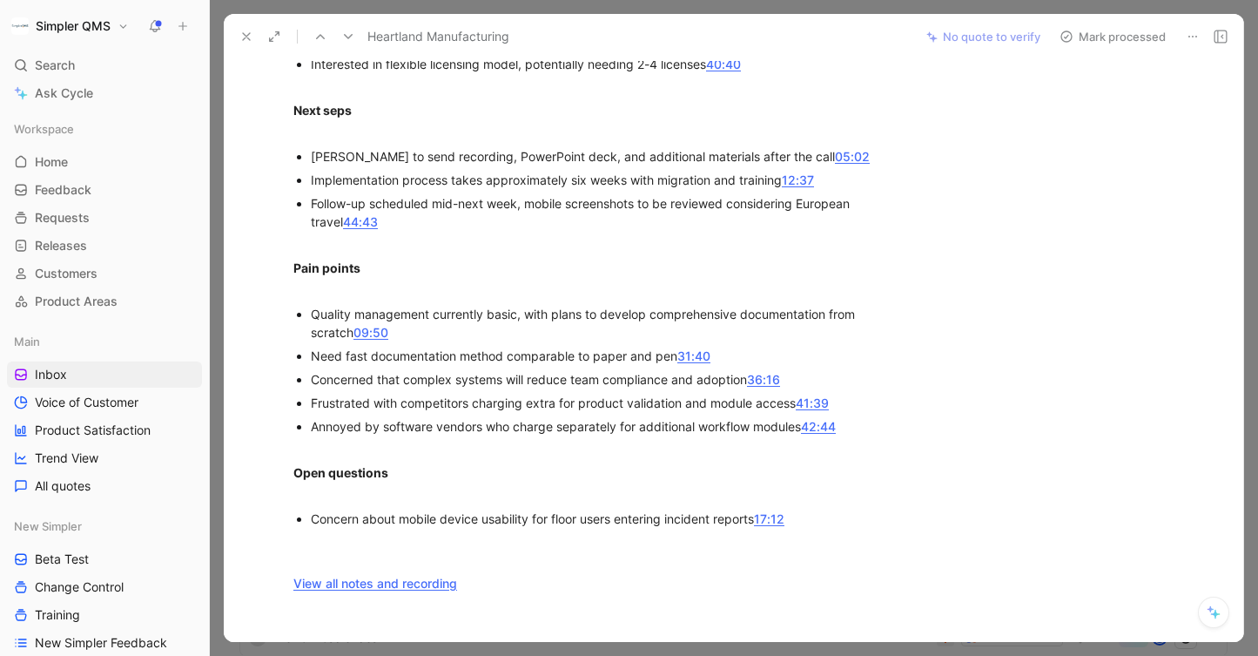
scroll to position [0, 0]
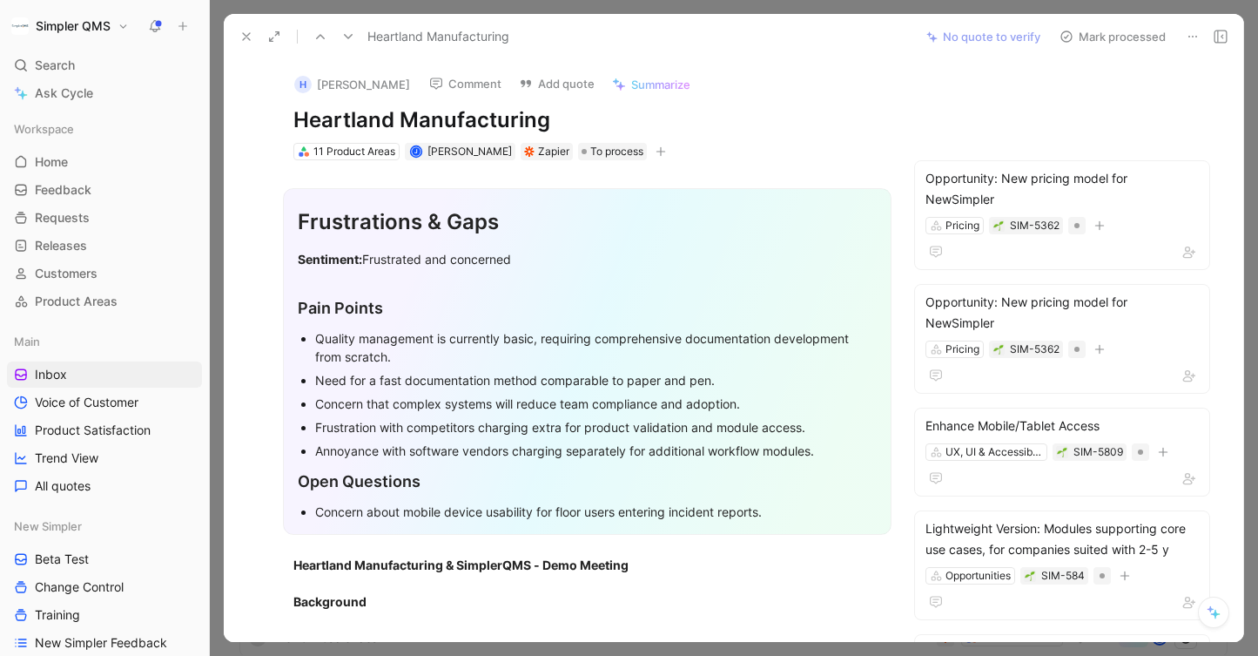
click at [1116, 41] on button "Mark processed" at bounding box center [1113, 36] width 122 height 24
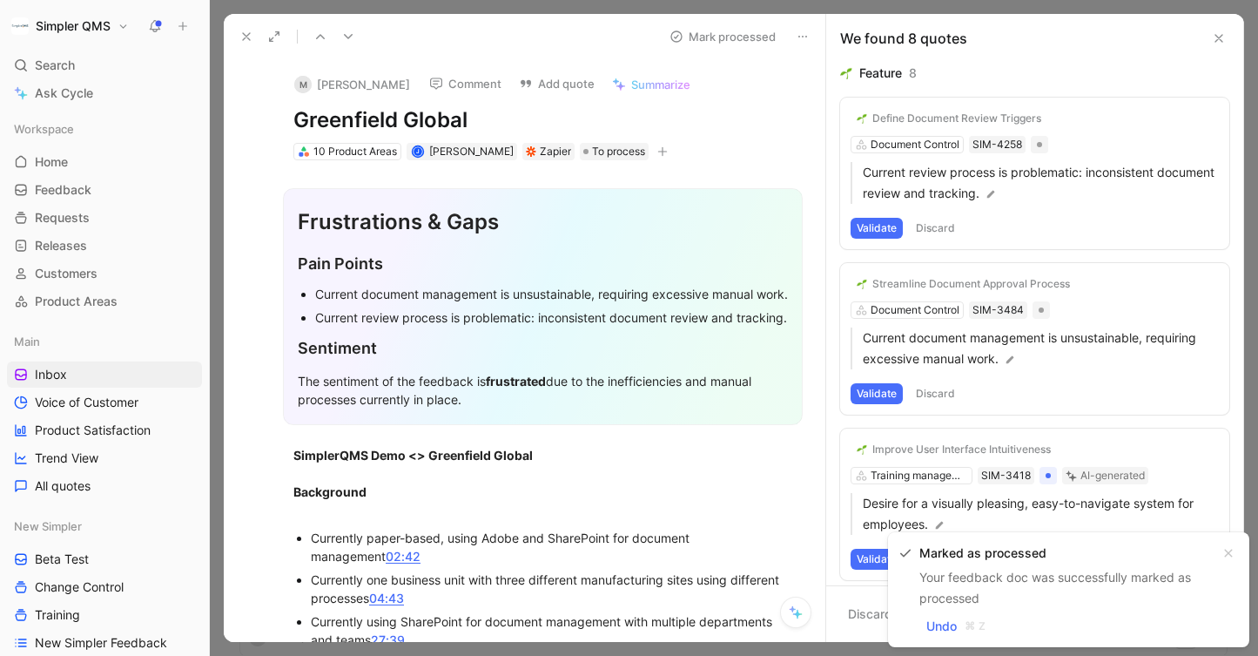
drag, startPoint x: 476, startPoint y: 111, endPoint x: 195, endPoint y: 111, distance: 281.3
click at [195, 111] on div "Simpler QMS Search ⌘ K Ask Cycle Workspace Home G then H Feedback G then F Requ…" at bounding box center [629, 328] width 1258 height 656
copy h1 "Greenfield Global"
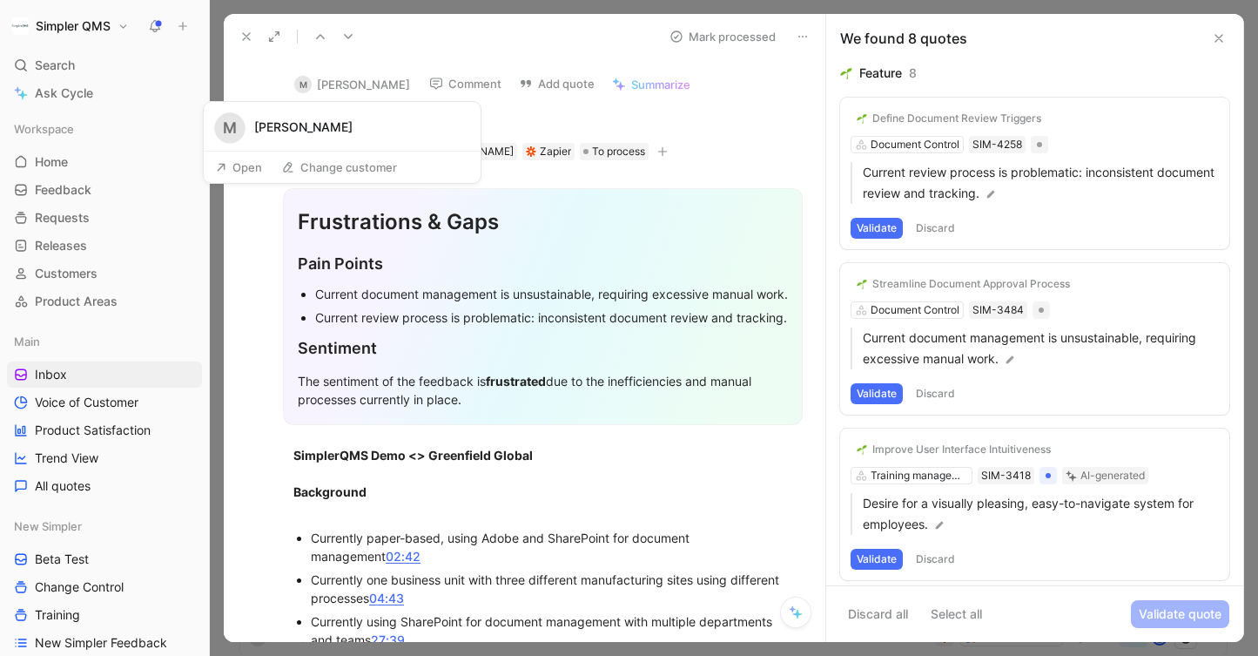
click at [346, 89] on button "M [PERSON_NAME]" at bounding box center [352, 84] width 131 height 26
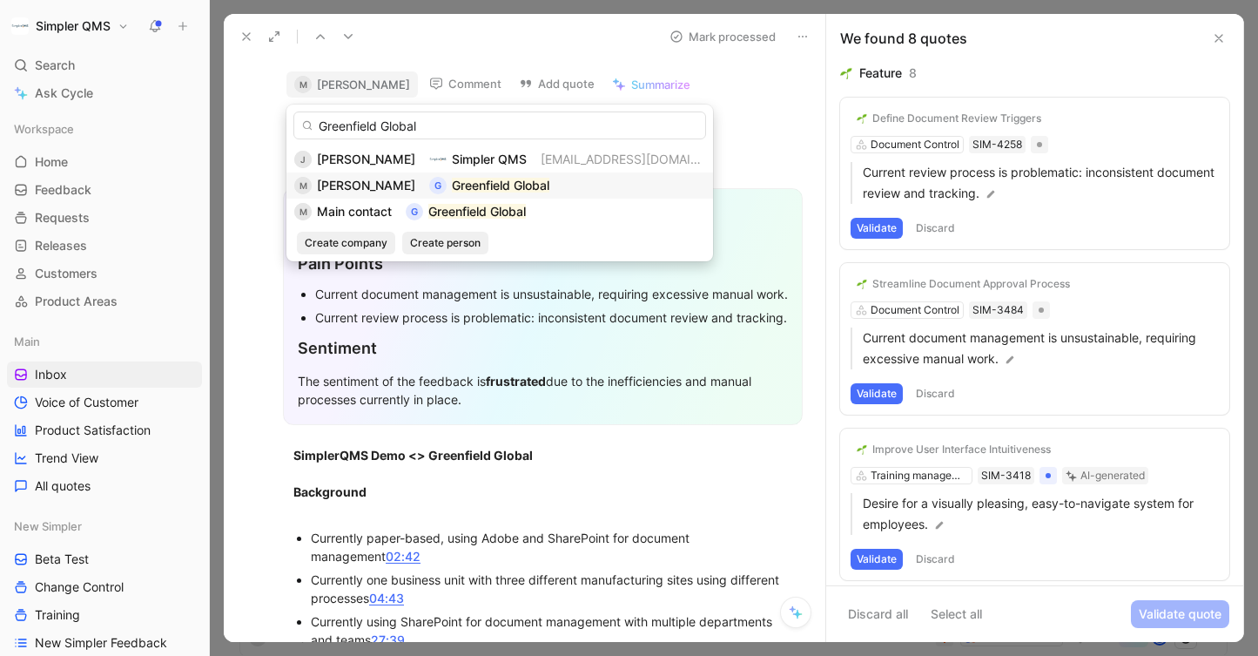
type input "Greenfield Global"
click at [360, 190] on span "[PERSON_NAME]" at bounding box center [366, 185] width 98 height 15
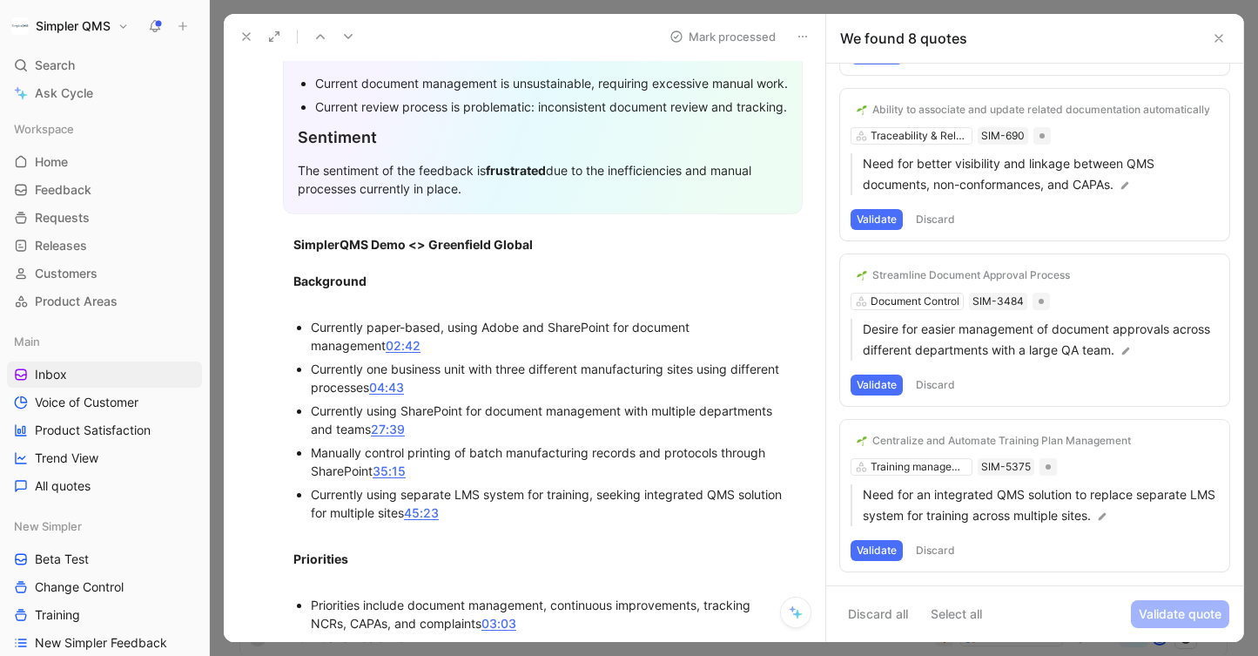
scroll to position [188, 0]
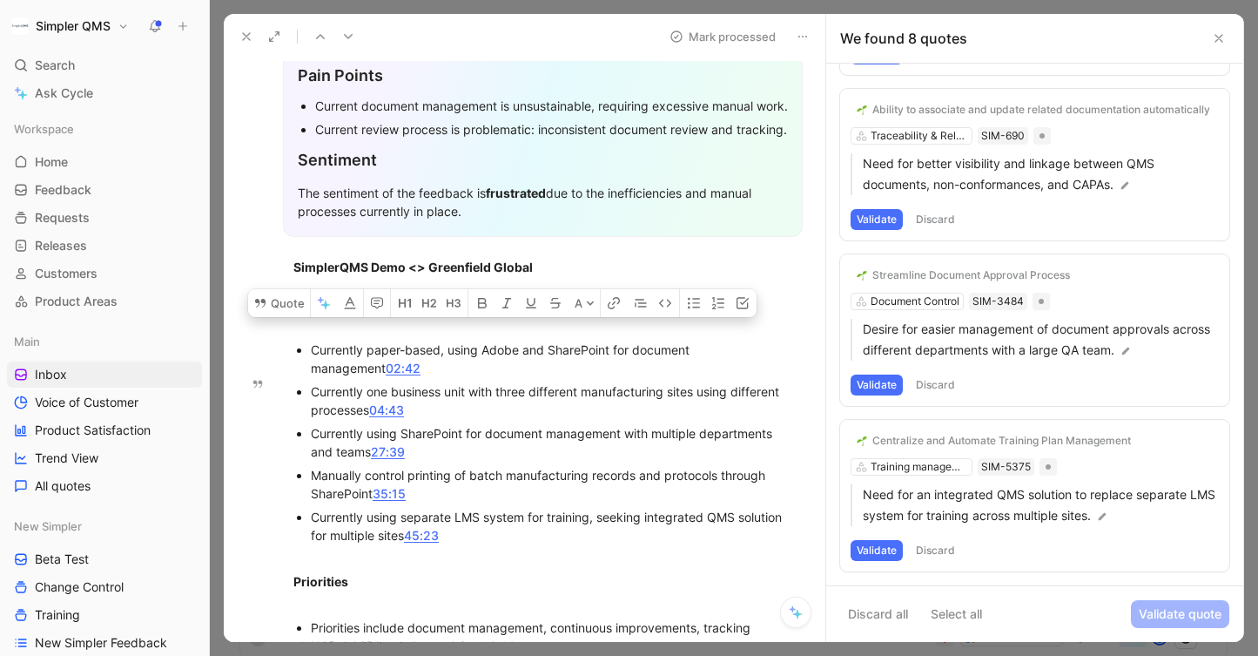
drag, startPoint x: 484, startPoint y: 386, endPoint x: 520, endPoint y: 386, distance: 35.7
click at [520, 377] on div "Currently paper-based, using Adobe and SharePoint for document management 02:42" at bounding box center [552, 359] width 482 height 37
click at [295, 317] on button "Quote" at bounding box center [279, 303] width 62 height 28
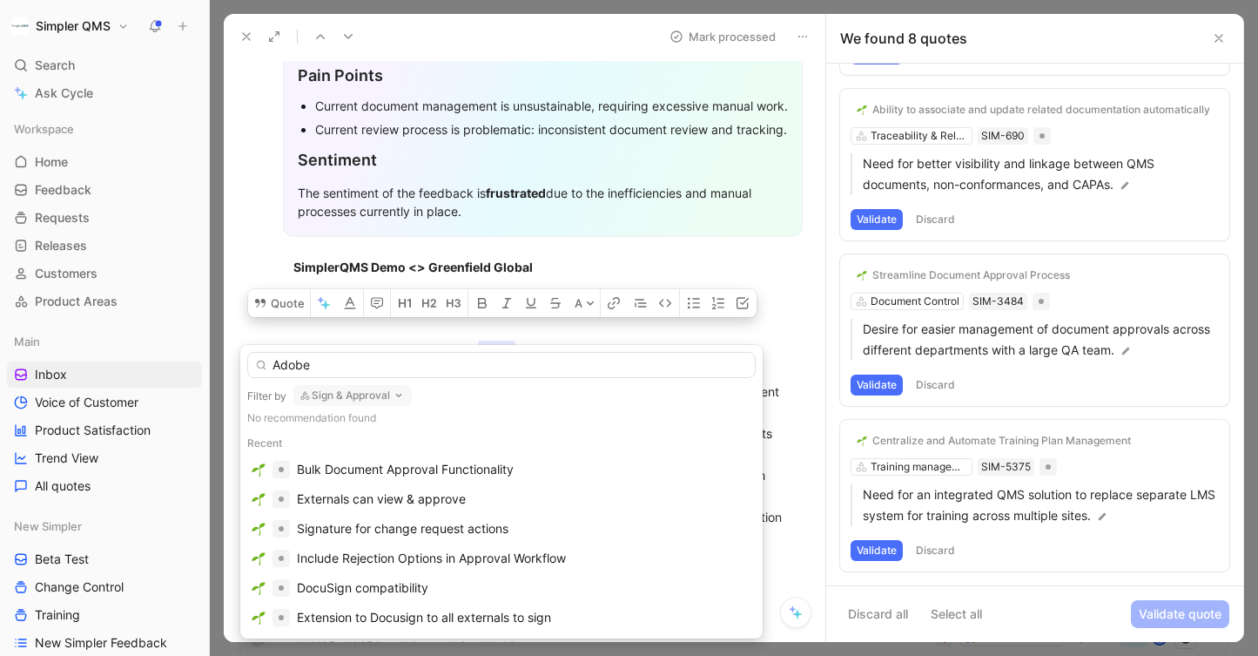
scroll to position [0, 0]
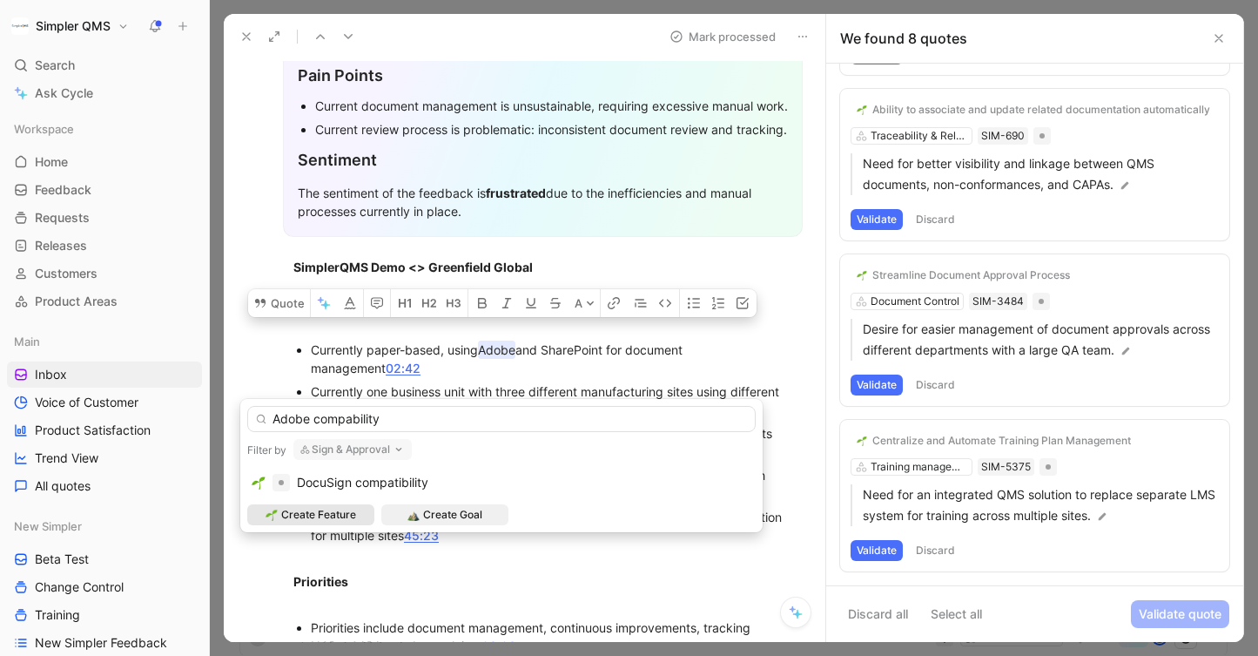
type input "Adobe compability"
click at [317, 514] on span "Create Feature" at bounding box center [318, 514] width 75 height 17
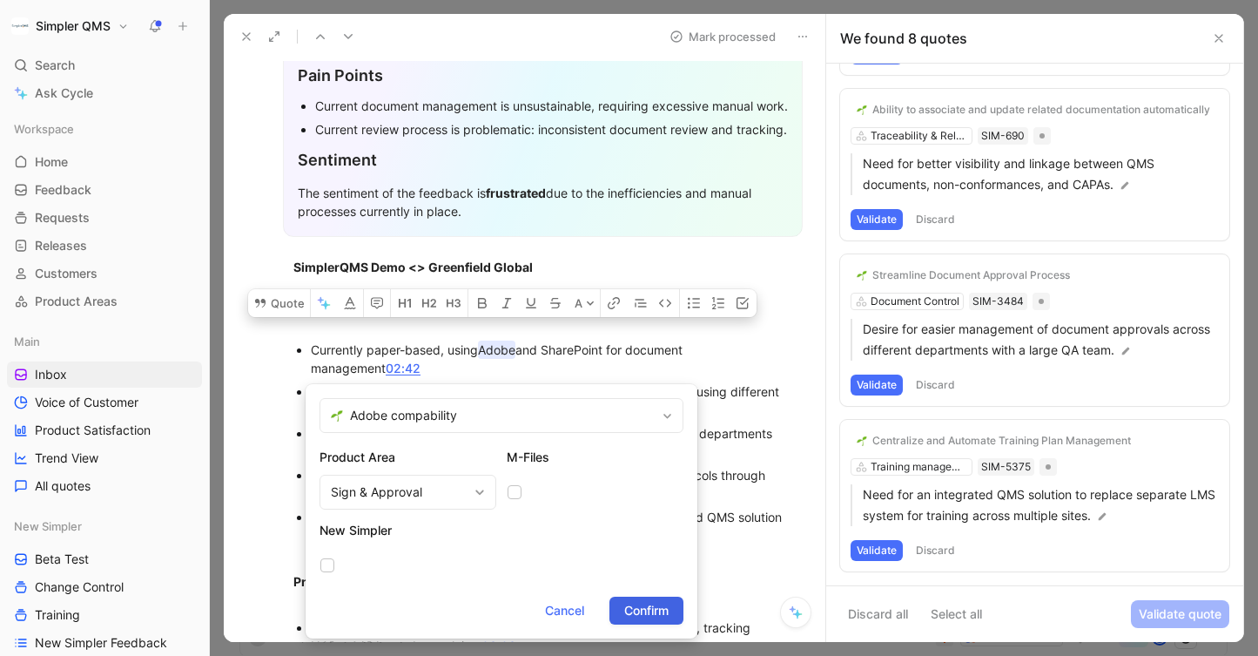
click at [644, 607] on span "Confirm" at bounding box center [646, 610] width 44 height 21
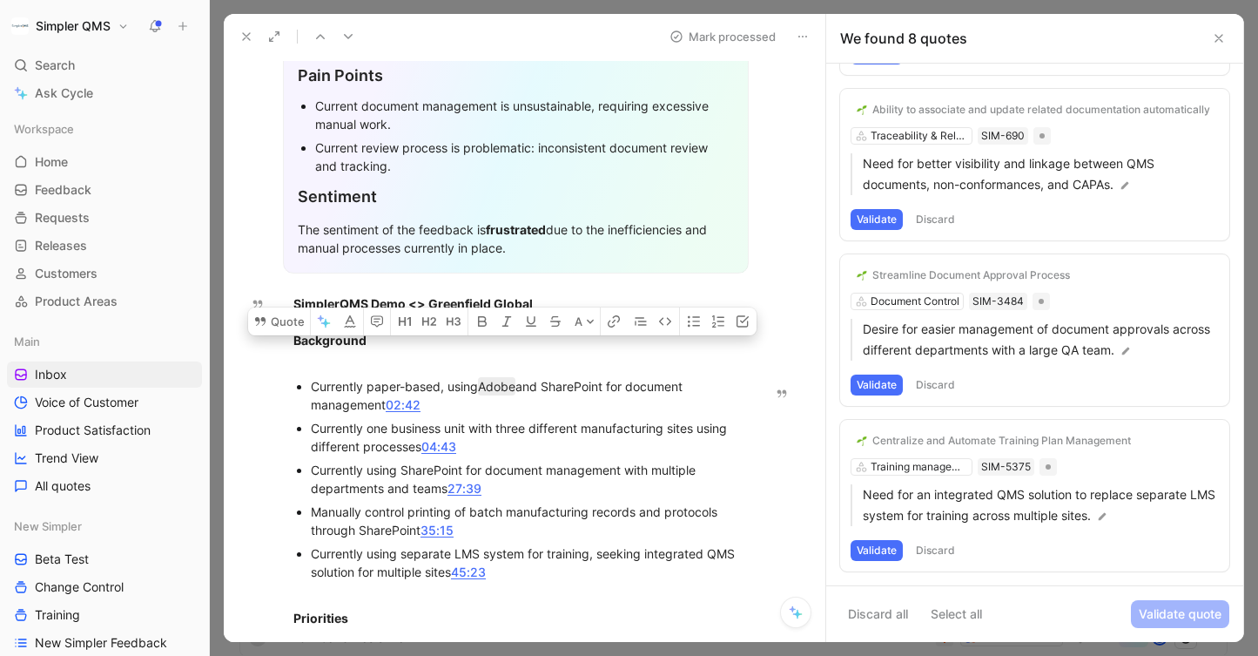
click at [884, 546] on button "Validate" at bounding box center [877, 550] width 52 height 21
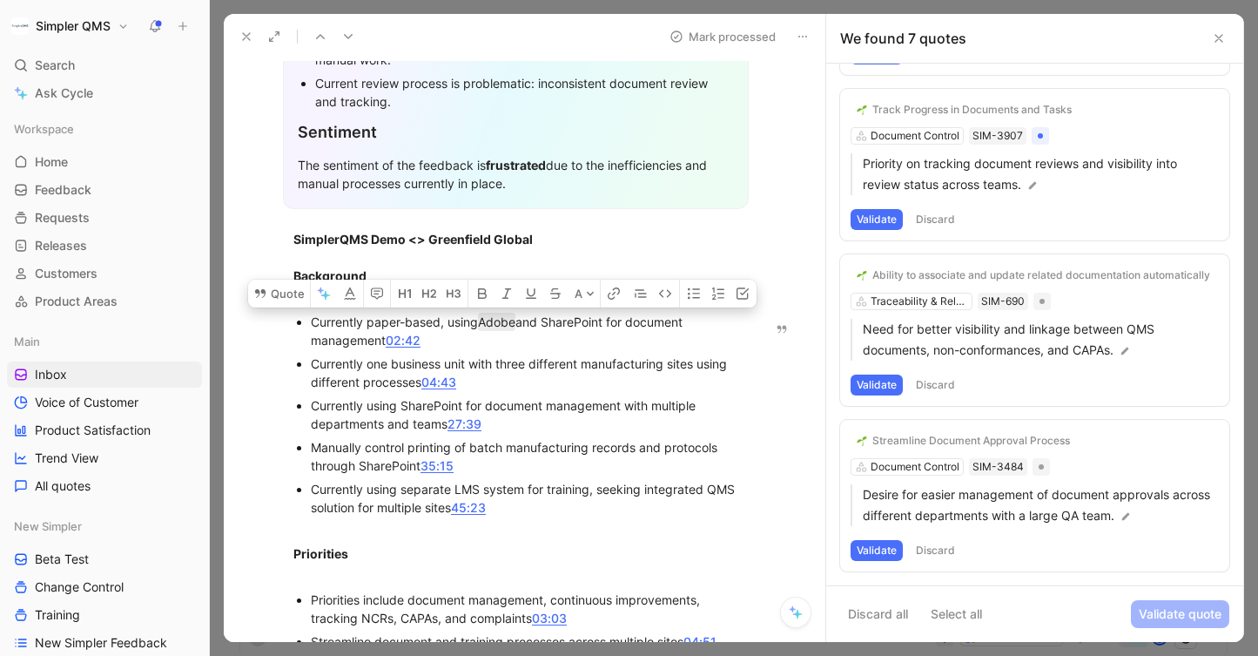
scroll to position [257, 0]
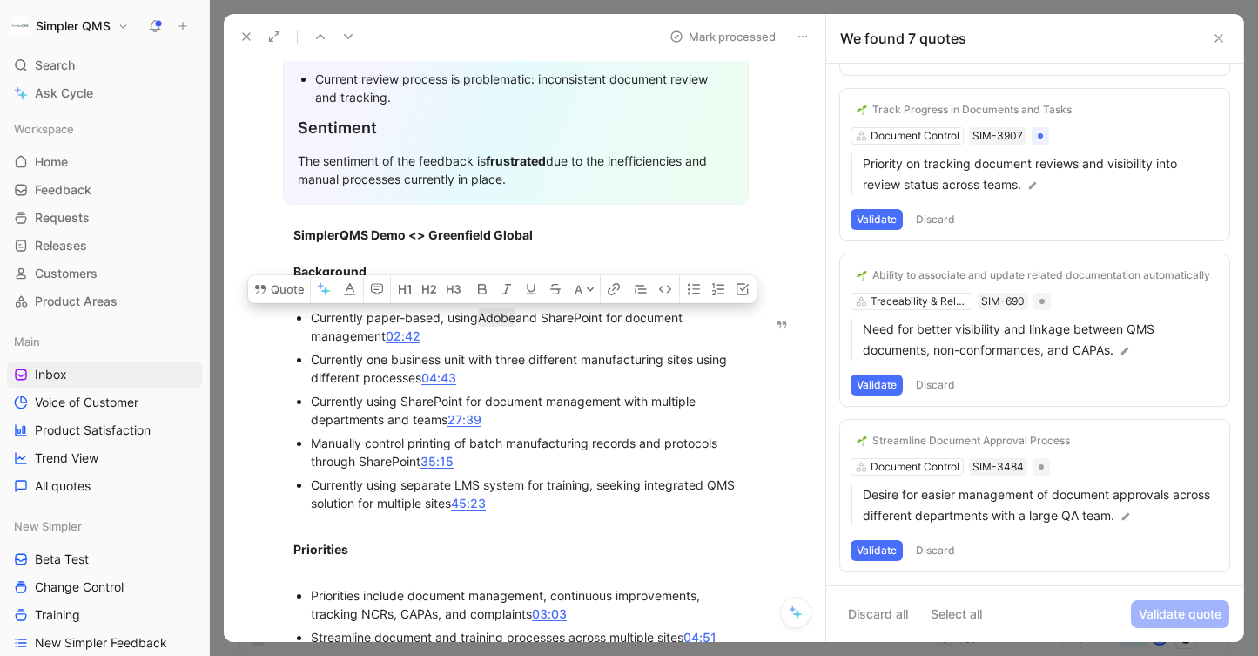
click at [940, 543] on button "Discard" at bounding box center [935, 550] width 51 height 21
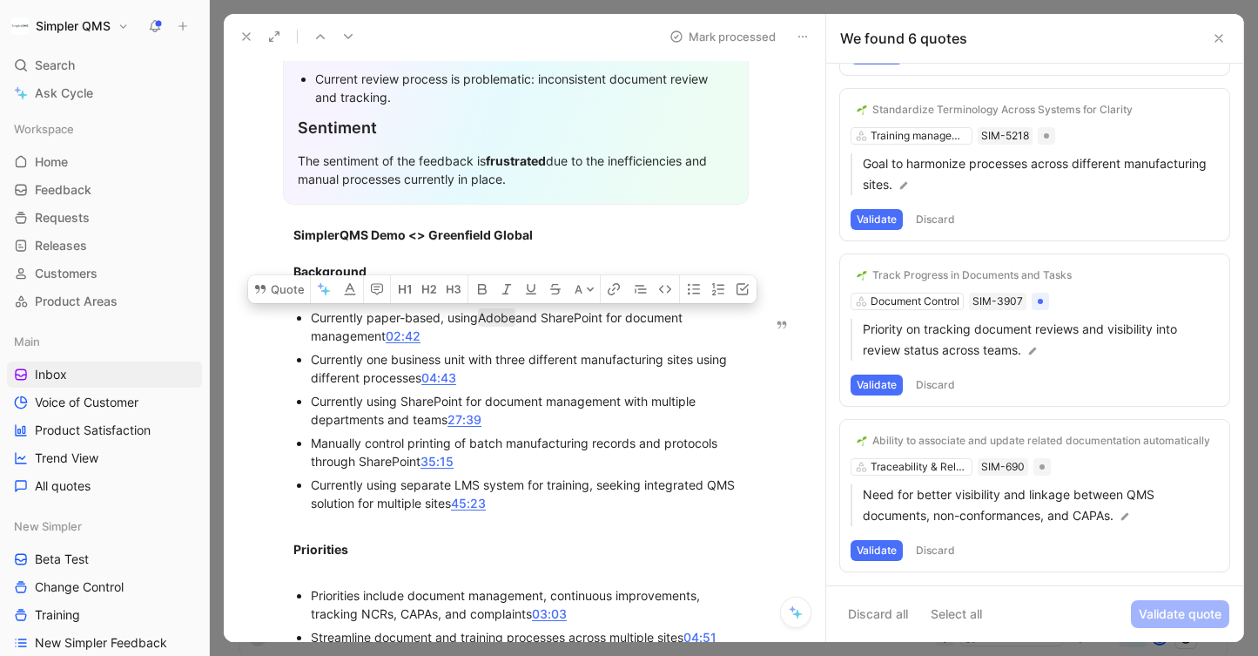
scroll to position [506, 0]
click at [869, 552] on button "Validate" at bounding box center [877, 550] width 52 height 21
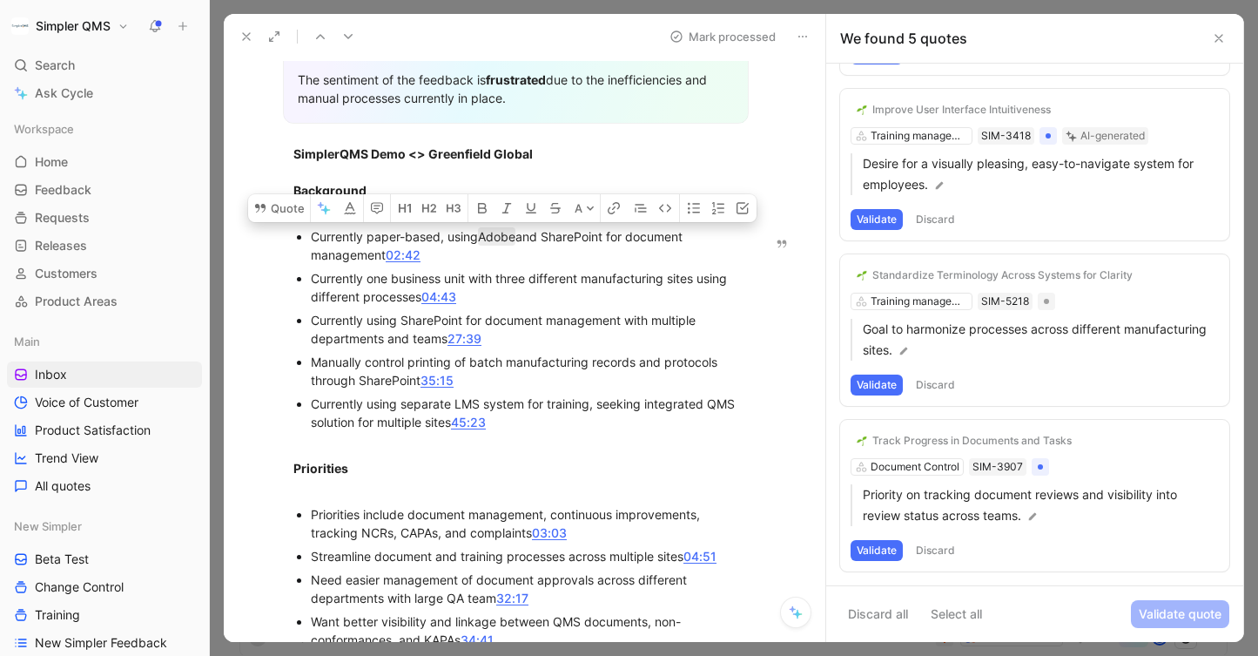
scroll to position [341, 0]
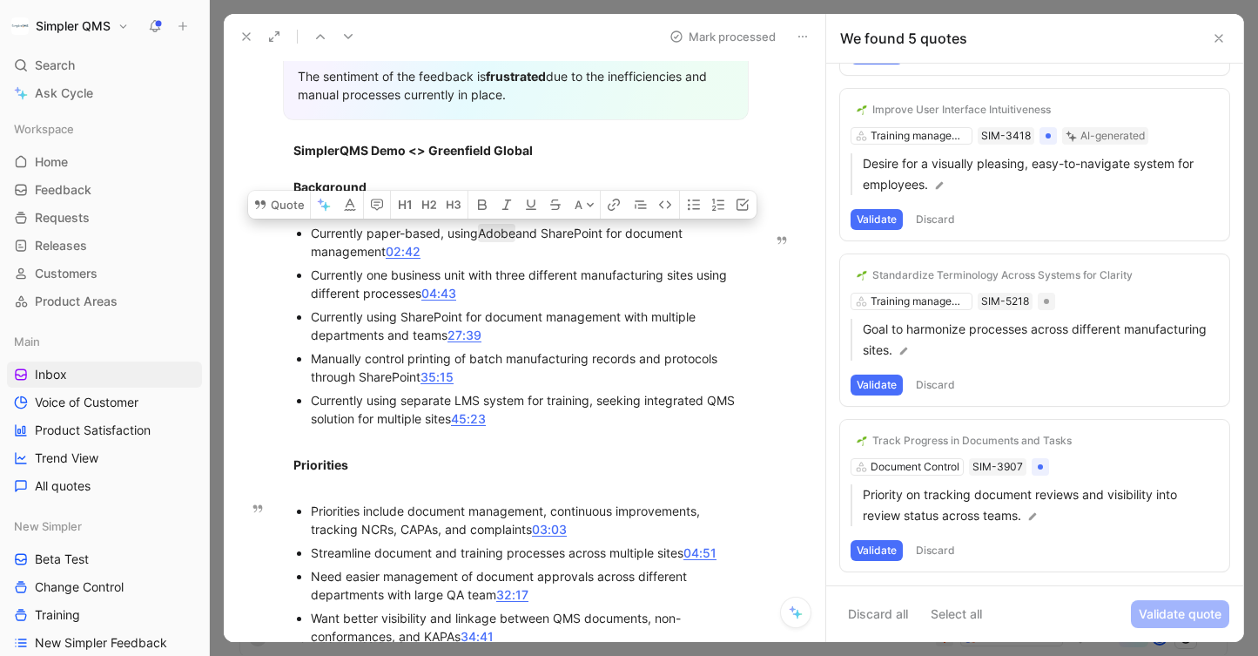
click at [876, 545] on button "Validate" at bounding box center [877, 550] width 52 height 21
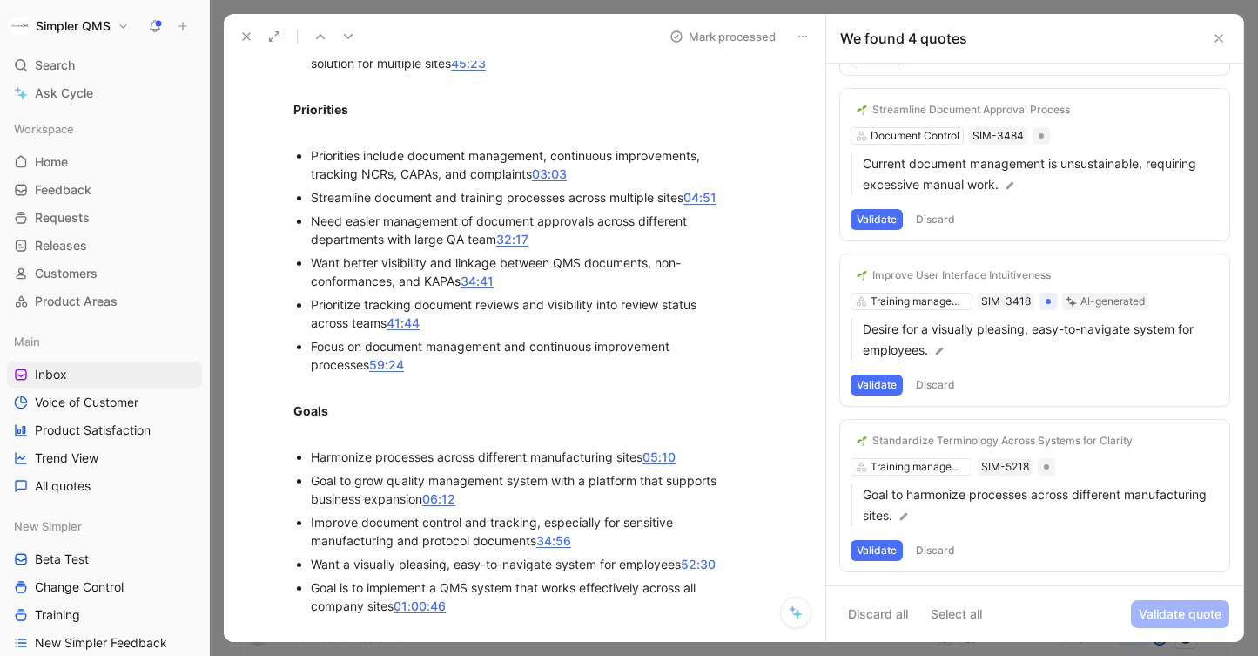
scroll to position [703, 0]
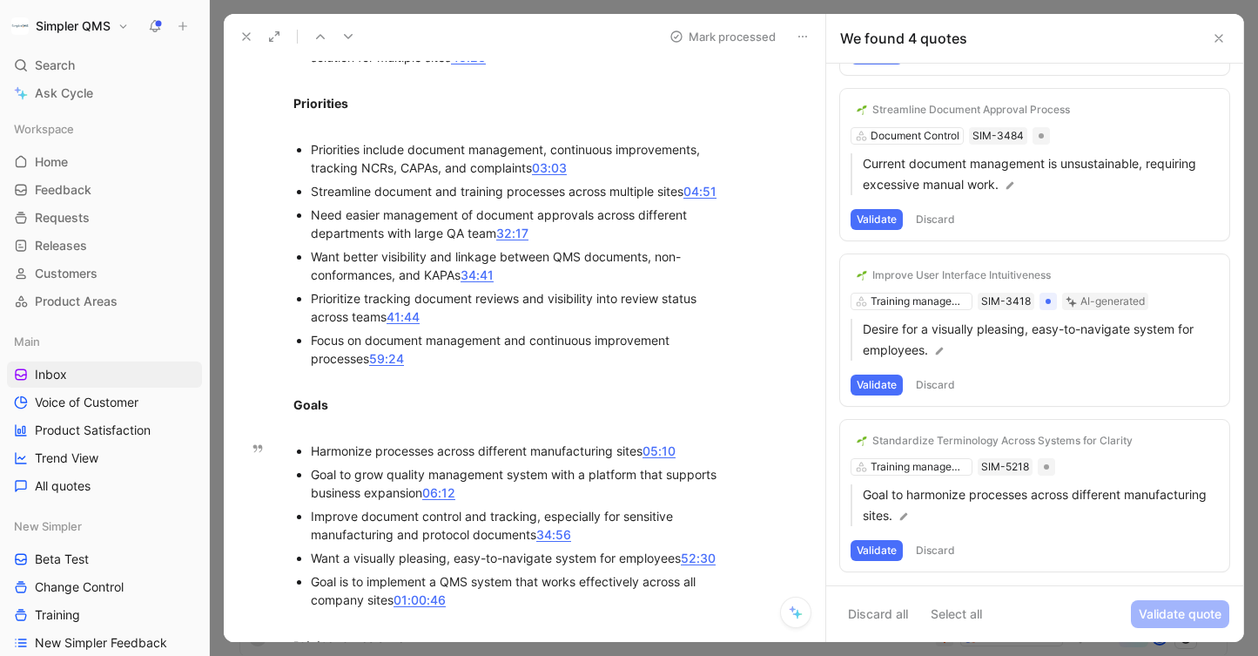
click at [941, 549] on button "Discard" at bounding box center [935, 550] width 51 height 21
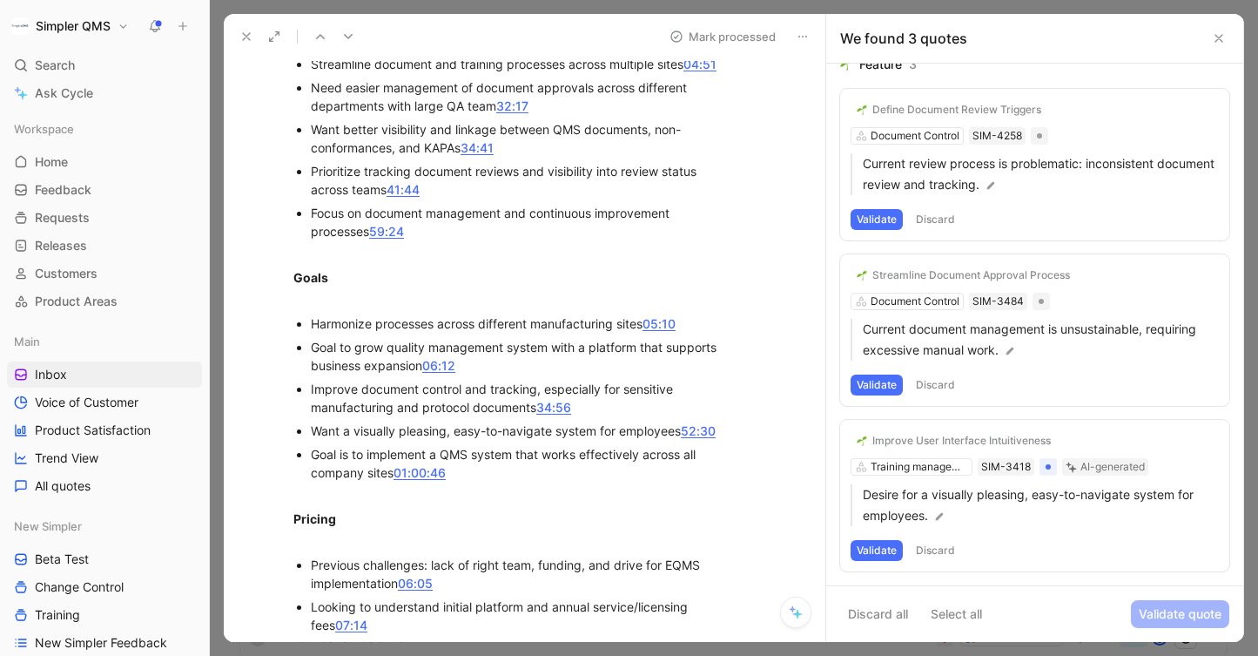
scroll to position [832, 0]
click at [878, 548] on button "Validate" at bounding box center [877, 550] width 52 height 21
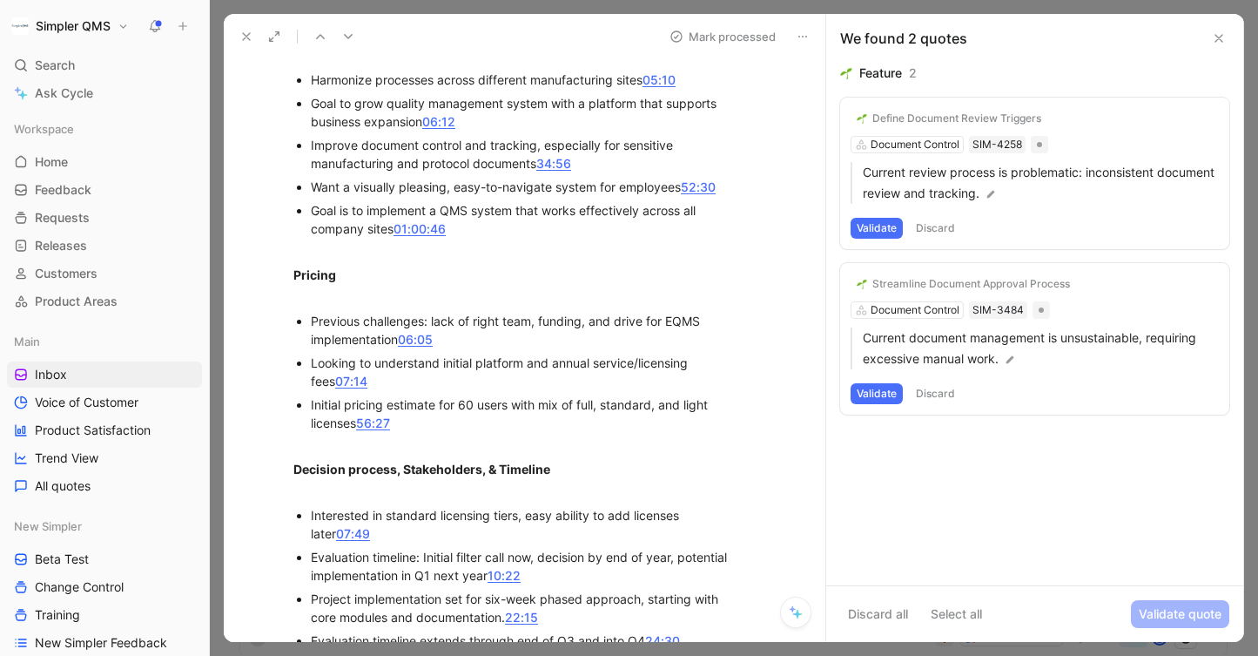
scroll to position [1072, 0]
click at [949, 388] on button "Discard" at bounding box center [935, 393] width 51 height 21
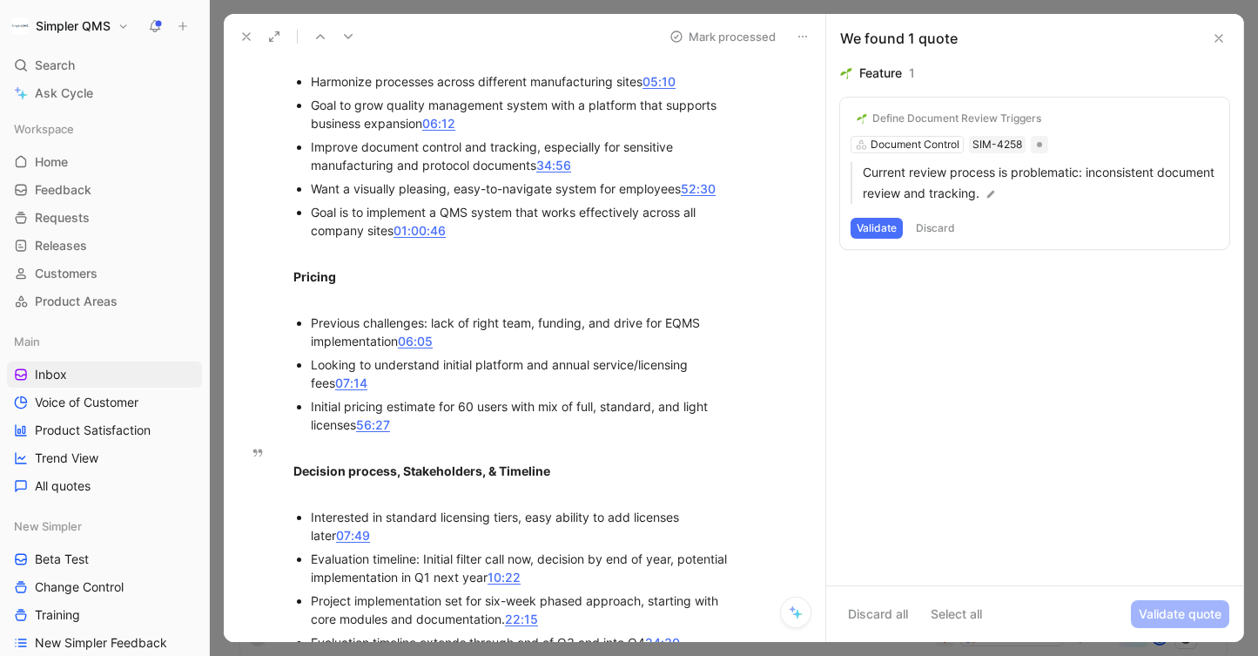
click at [881, 228] on button "Validate" at bounding box center [877, 228] width 52 height 21
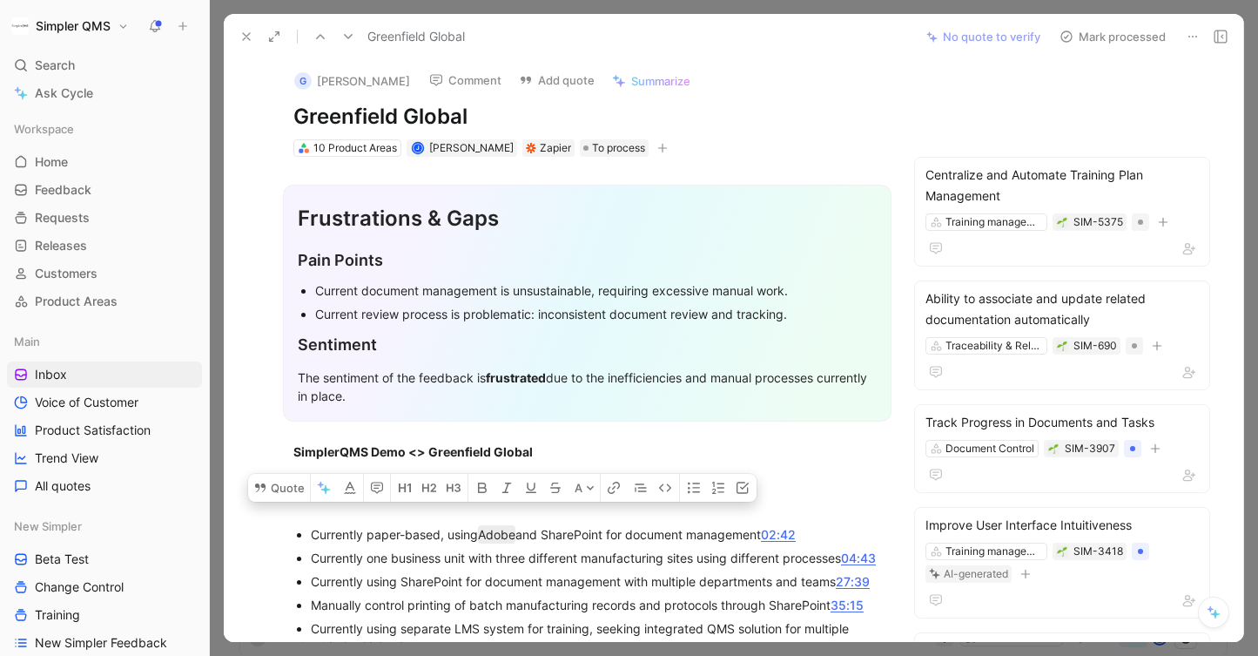
scroll to position [0, 0]
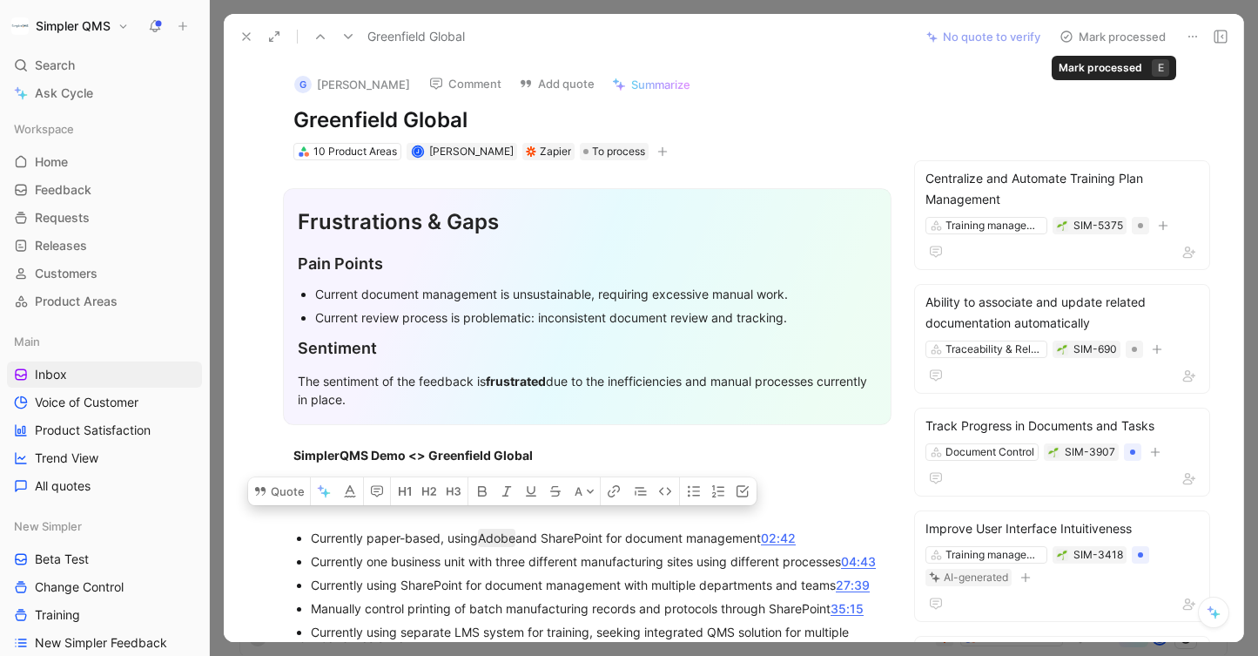
click at [1074, 37] on button "Mark processed" at bounding box center [1113, 36] width 122 height 24
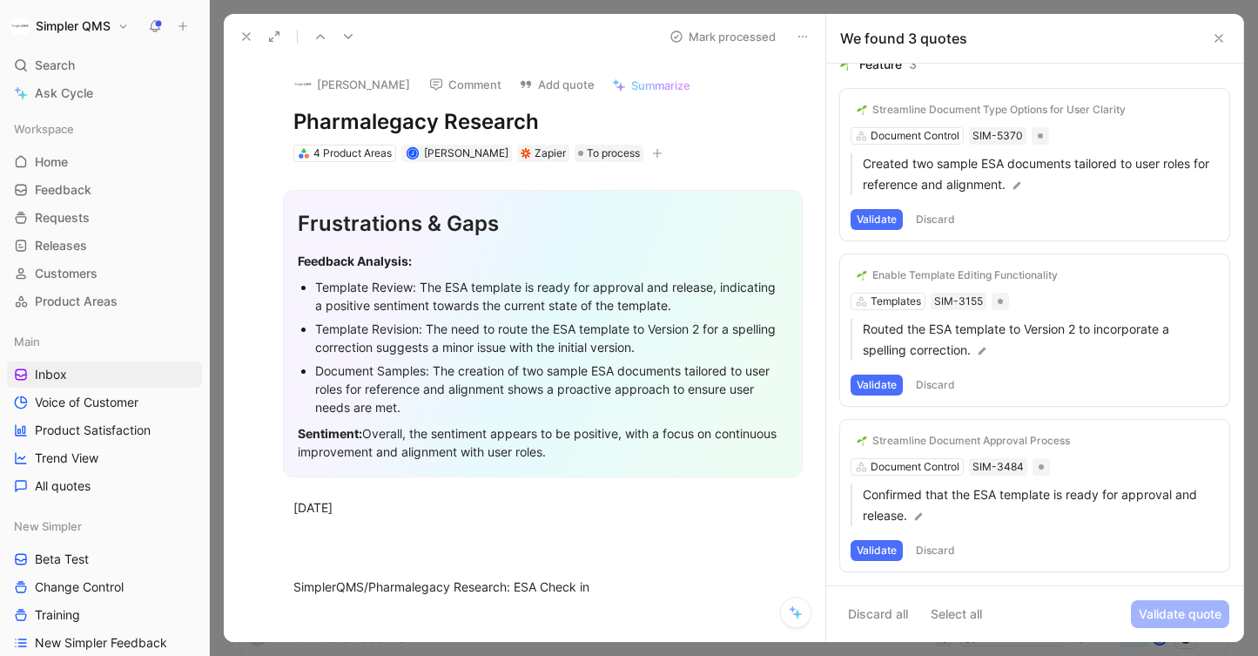
drag, startPoint x: 548, startPoint y: 111, endPoint x: 323, endPoint y: 109, distance: 224.7
click at [323, 109] on h1 "Pharmalegacy Research" at bounding box center [542, 122] width 499 height 28
drag, startPoint x: 323, startPoint y: 109, endPoint x: 301, endPoint y: 109, distance: 21.8
click at [301, 109] on h1 "Pharmalegacy Research" at bounding box center [542, 122] width 499 height 28
drag, startPoint x: 558, startPoint y: 114, endPoint x: 205, endPoint y: 111, distance: 353.6
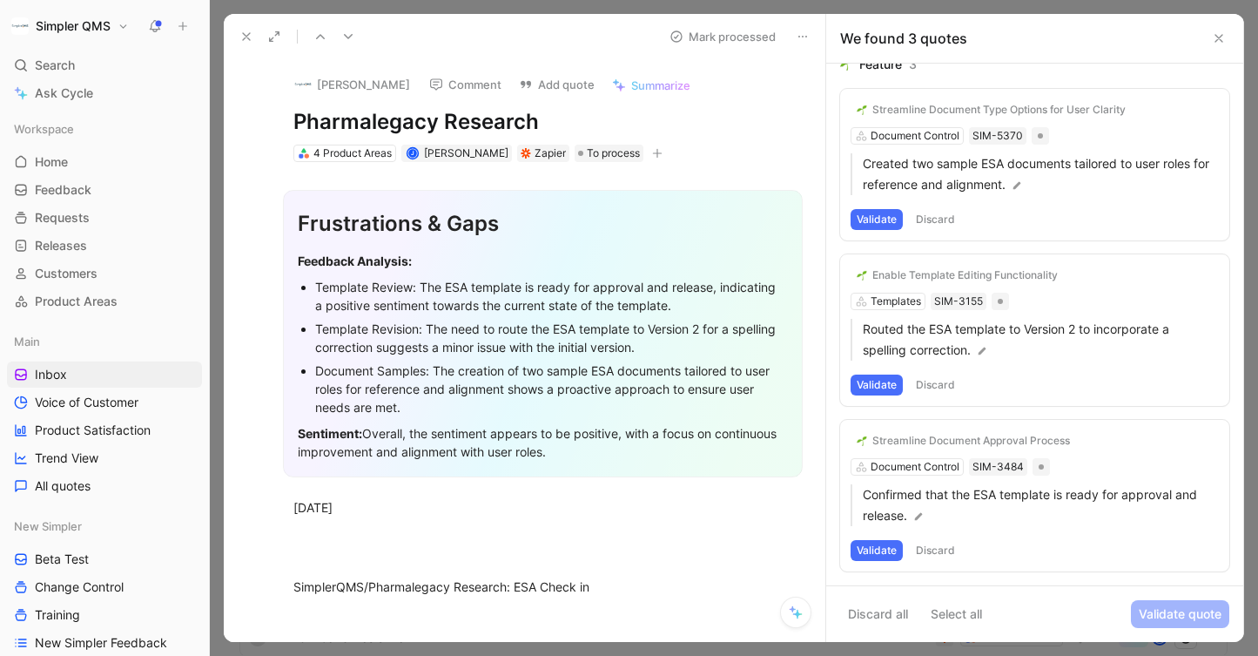
click at [205, 111] on div "Simpler QMS Search ⌘ K Ask Cycle Workspace Home G then H Feedback G then F Requ…" at bounding box center [629, 328] width 1258 height 656
copy h1 "Pharmalegacy Research"
click at [332, 86] on button "[PERSON_NAME]" at bounding box center [352, 84] width 131 height 26
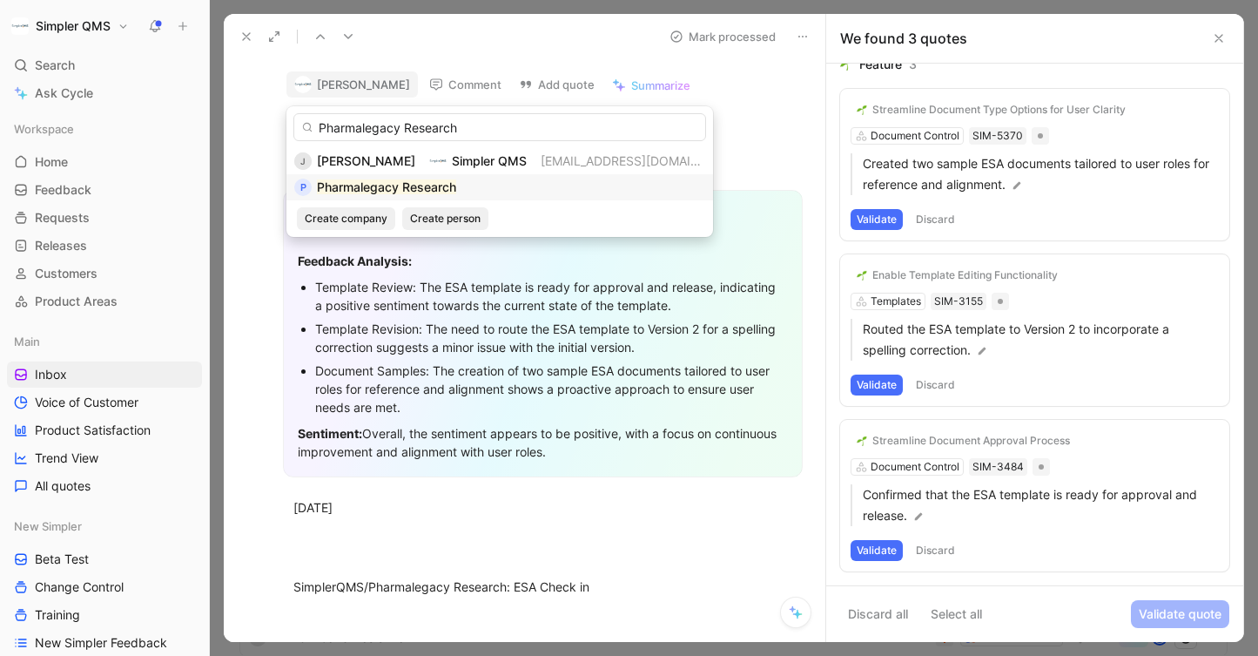
type input "Pharmalegacy Research"
click at [388, 179] on mark "Pharmalegacy Research" at bounding box center [386, 186] width 139 height 15
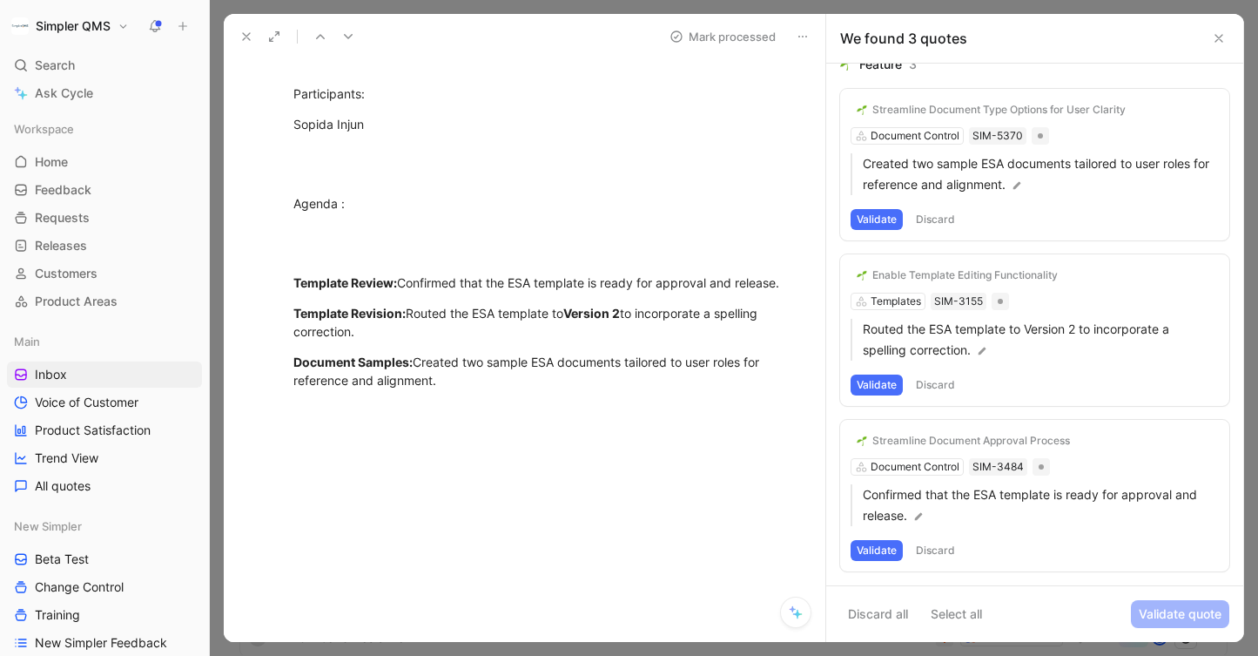
scroll to position [692, 0]
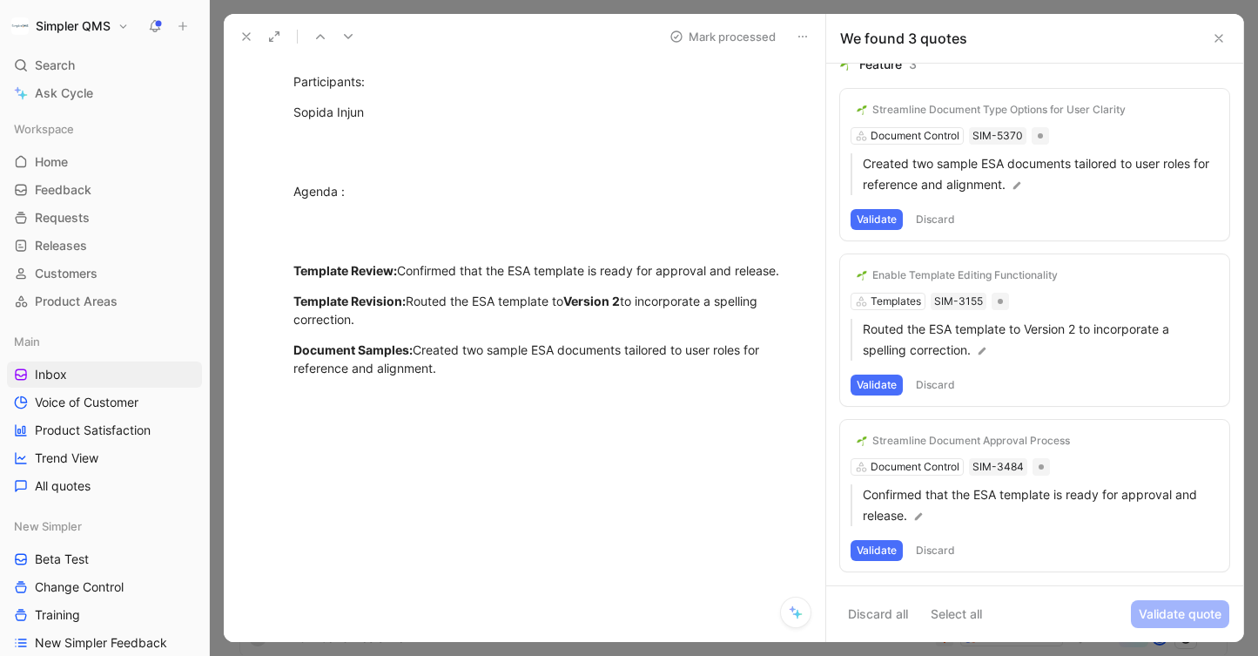
click at [941, 532] on div "Streamline Document Approval Process Document Control SIM-3484 Confirmed that t…" at bounding box center [1034, 496] width 389 height 152
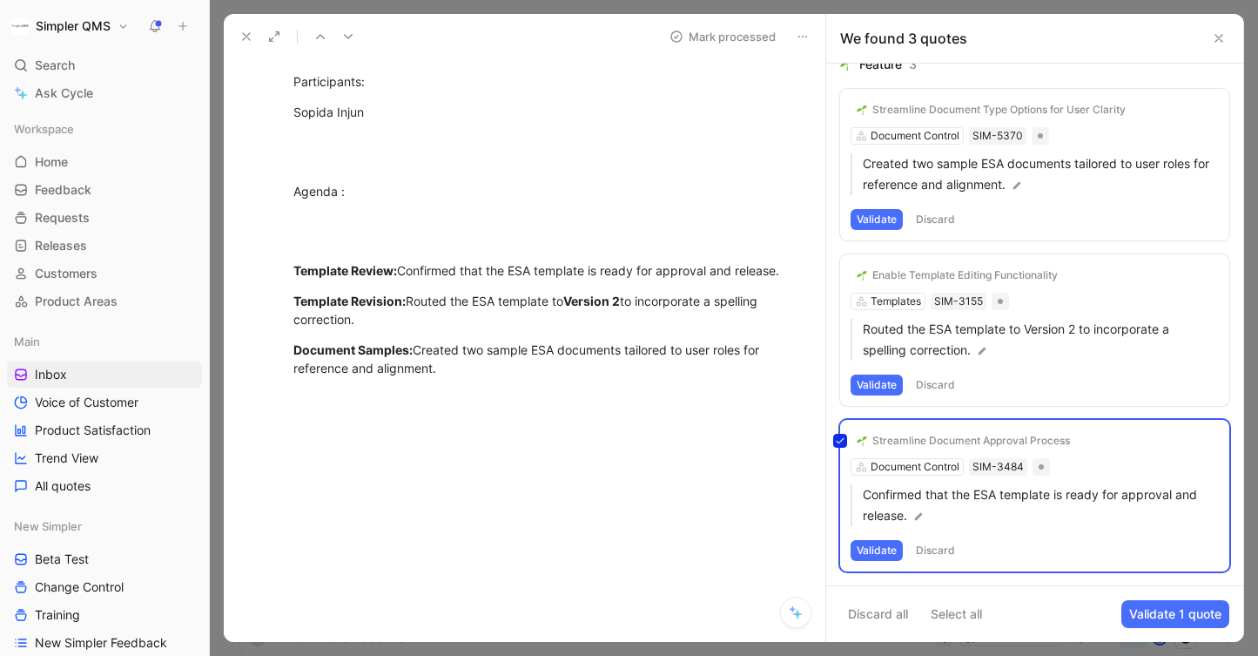
click at [940, 548] on div "Streamline Document Approval Process Document Control SIM-3484 Confirmed that t…" at bounding box center [1034, 496] width 389 height 152
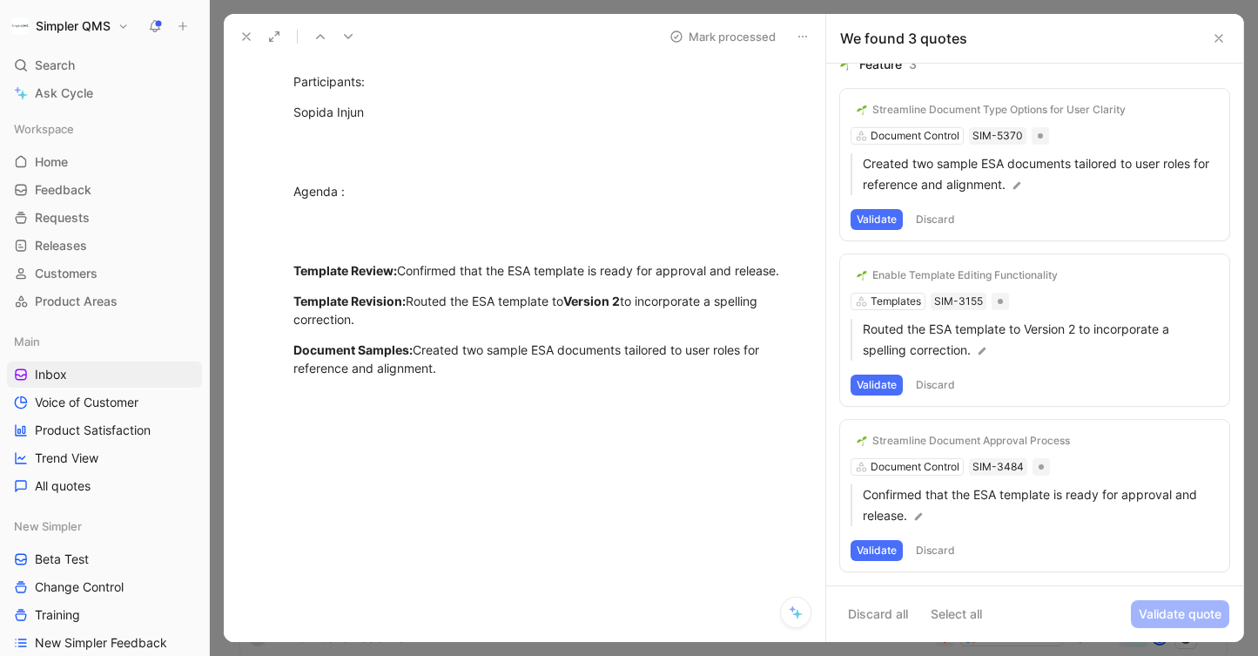
click at [943, 549] on button "Discard" at bounding box center [935, 550] width 51 height 21
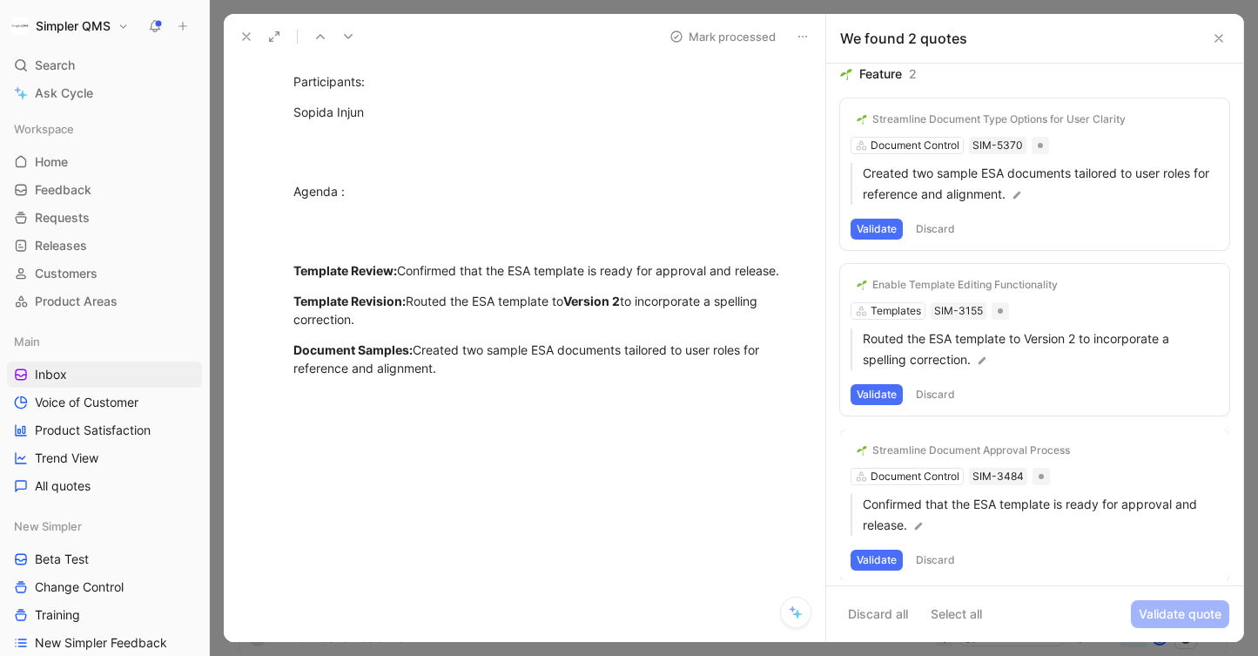
scroll to position [0, 0]
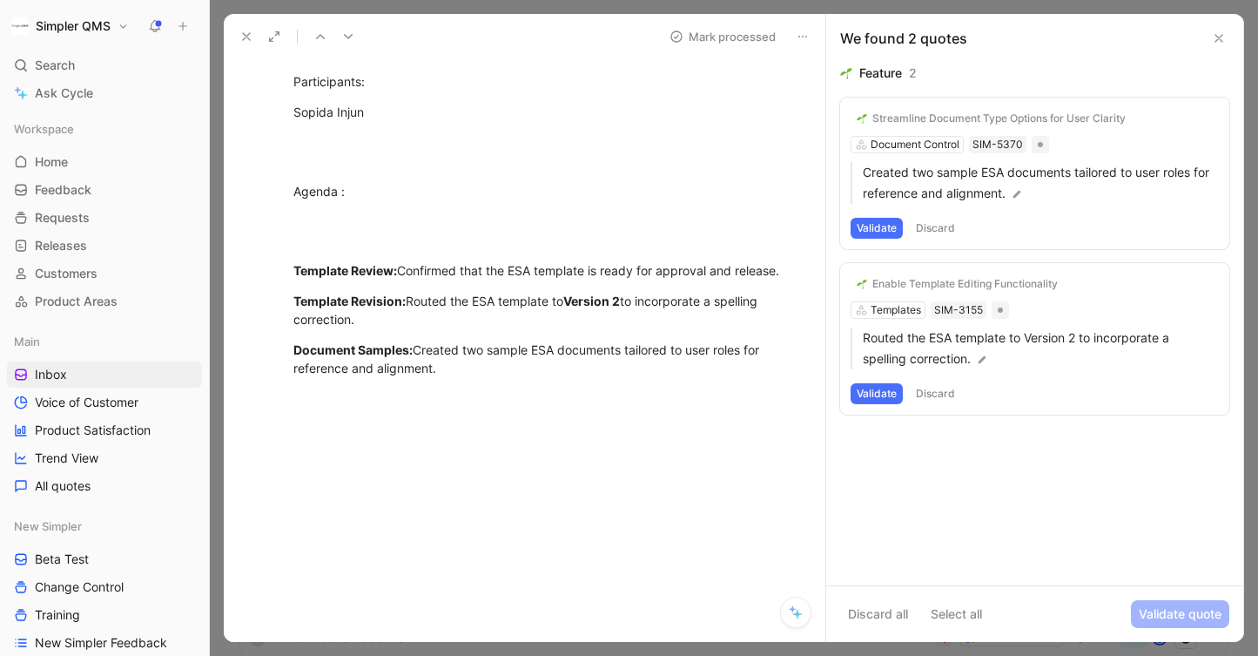
click at [942, 394] on button "Discard" at bounding box center [935, 393] width 51 height 21
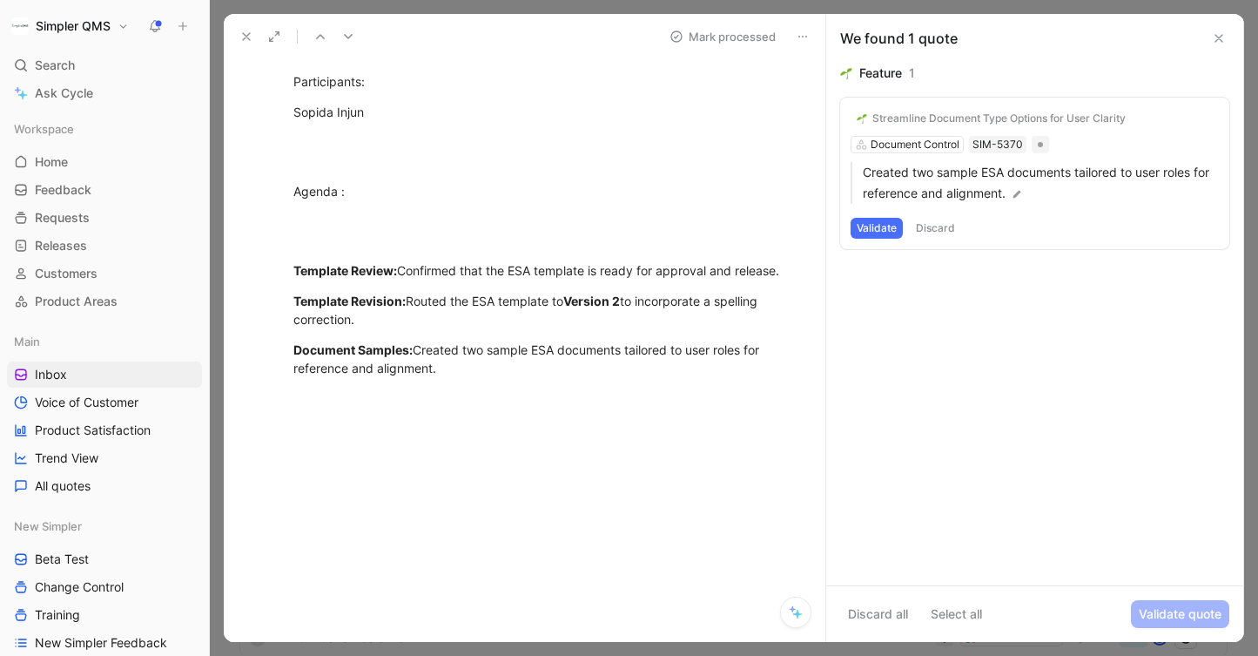
click at [940, 223] on button "Discard" at bounding box center [935, 228] width 51 height 21
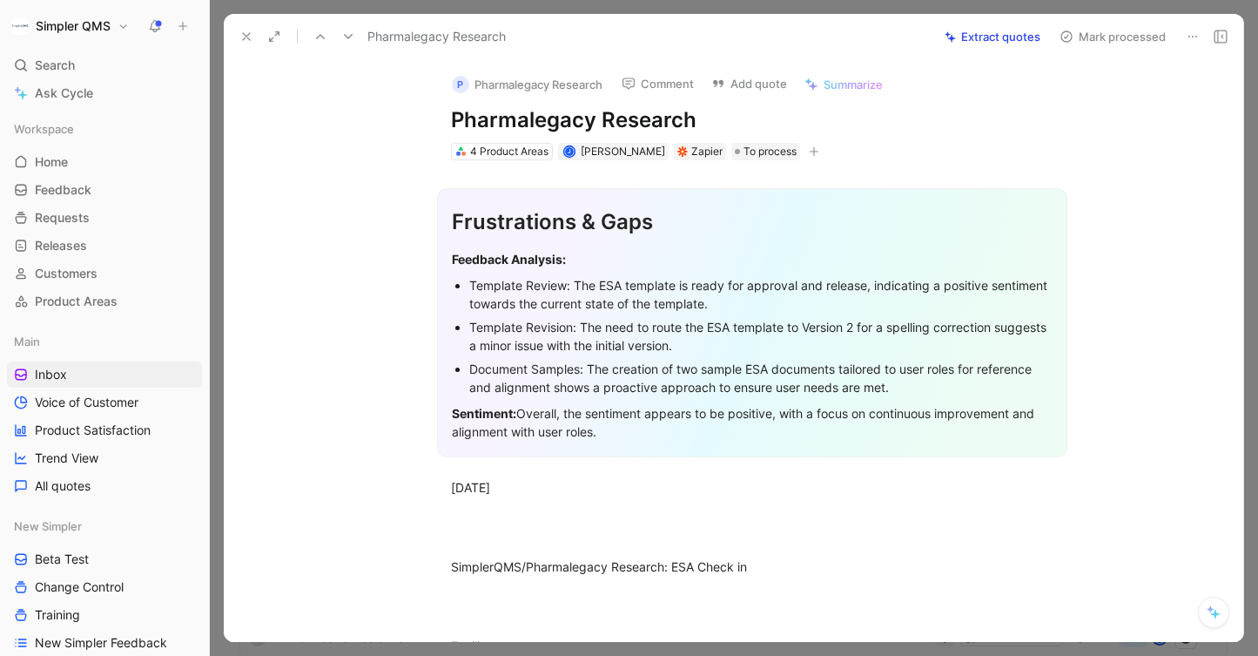
click at [1073, 34] on button "Mark processed" at bounding box center [1113, 36] width 122 height 24
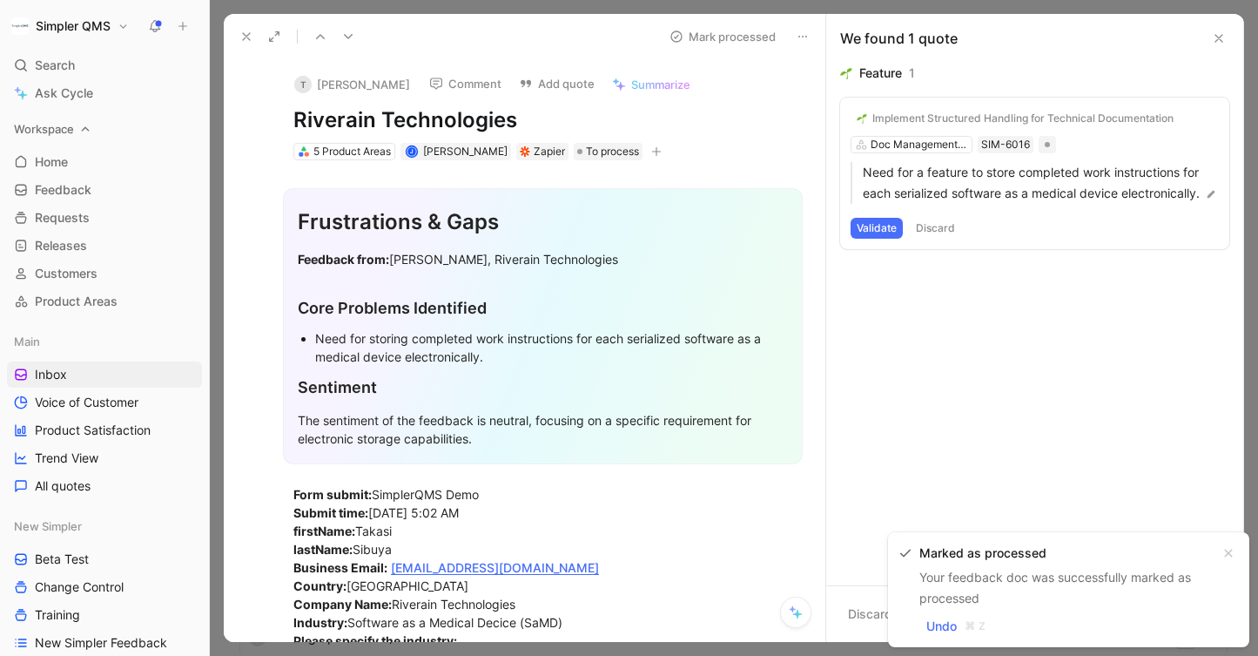
drag, startPoint x: 529, startPoint y: 119, endPoint x: 188, endPoint y: 119, distance: 340.5
click at [188, 119] on div "Simpler QMS Search ⌘ K Ask Cycle Workspace Home G then H Feedback G then F Requ…" at bounding box center [629, 328] width 1258 height 656
copy h1 "Riverain Technologies"
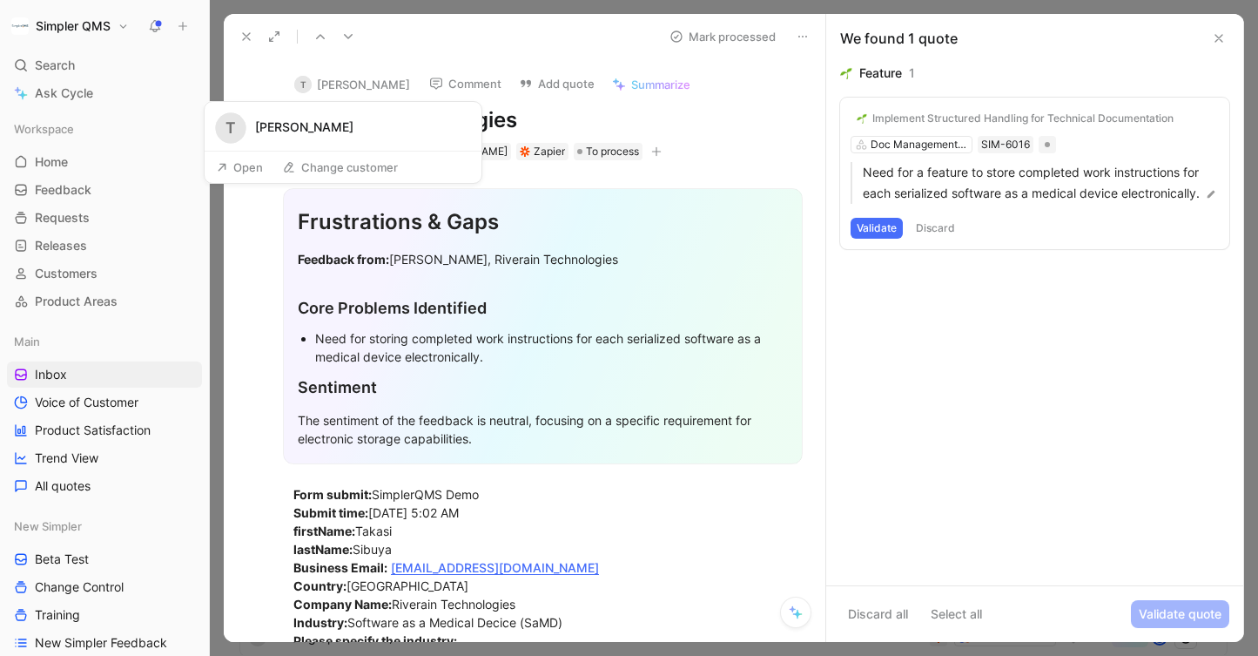
click at [242, 165] on button "Open" at bounding box center [239, 167] width 63 height 24
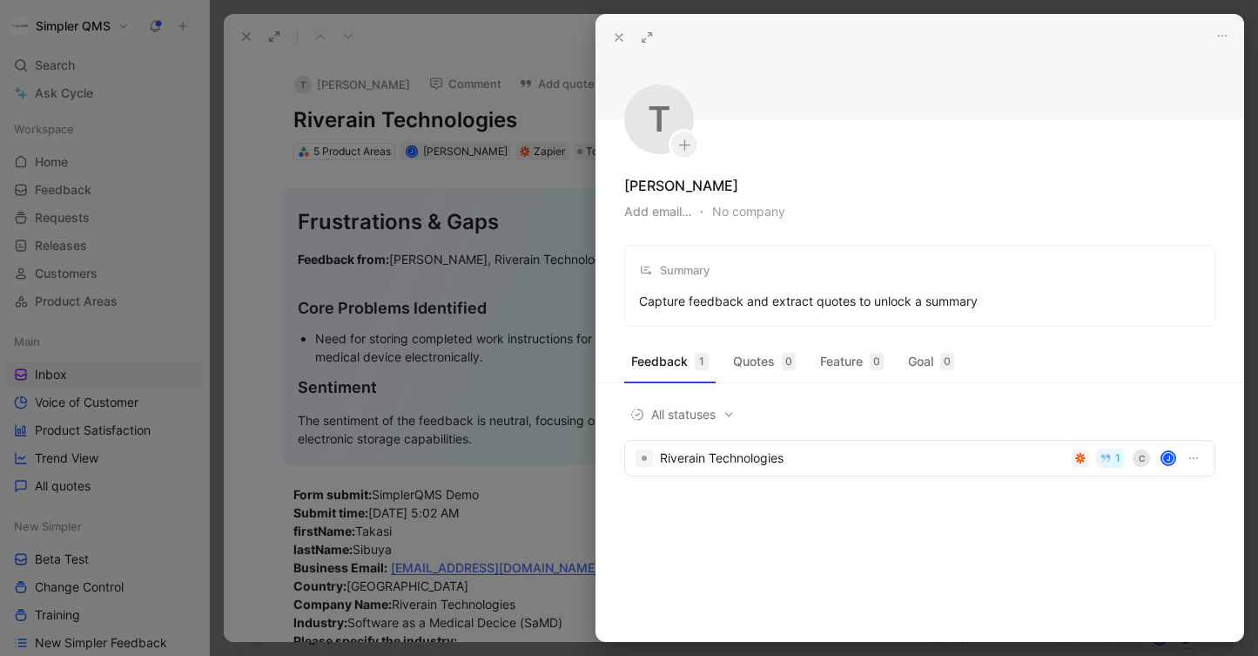
click at [368, 78] on div at bounding box center [629, 328] width 1258 height 656
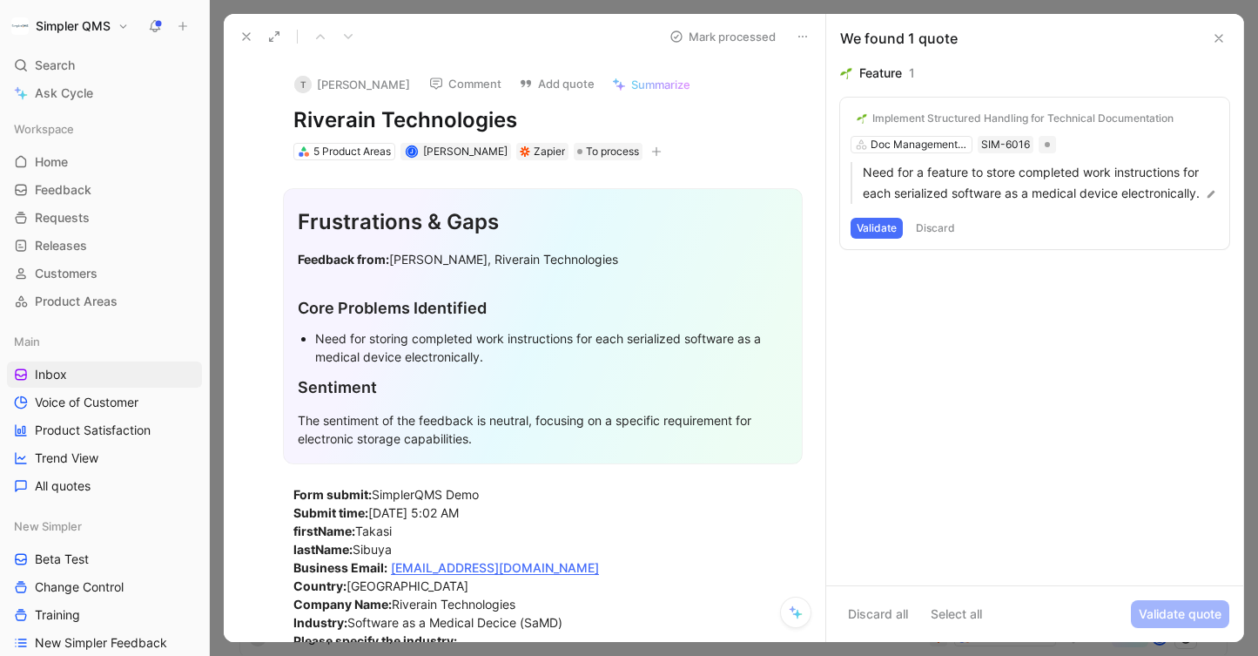
click at [365, 84] on button "T [PERSON_NAME]" at bounding box center [352, 84] width 131 height 26
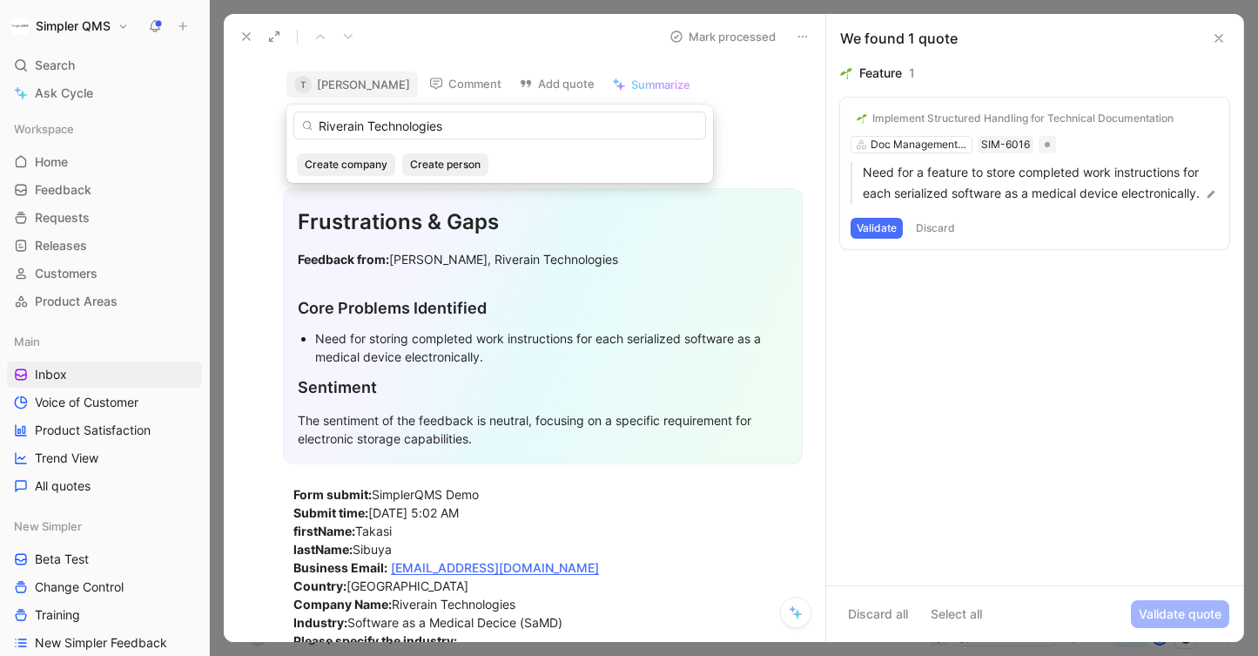
type input "Riverain Technologies"
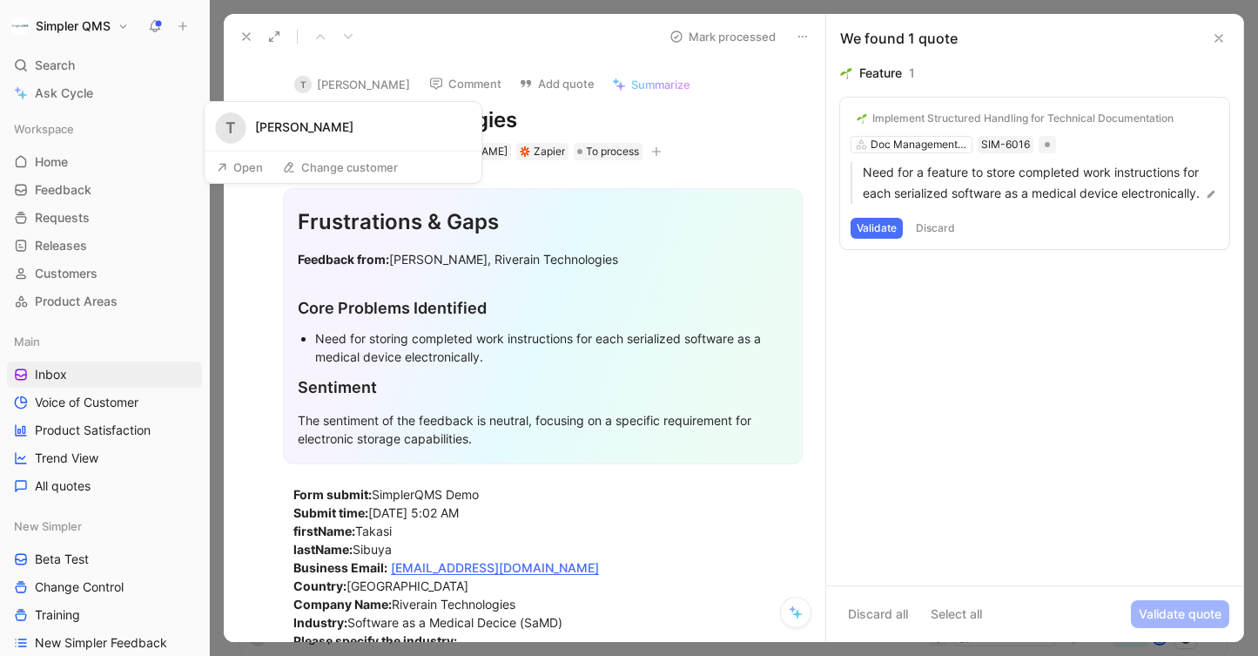
click at [253, 165] on button "Open" at bounding box center [239, 167] width 63 height 24
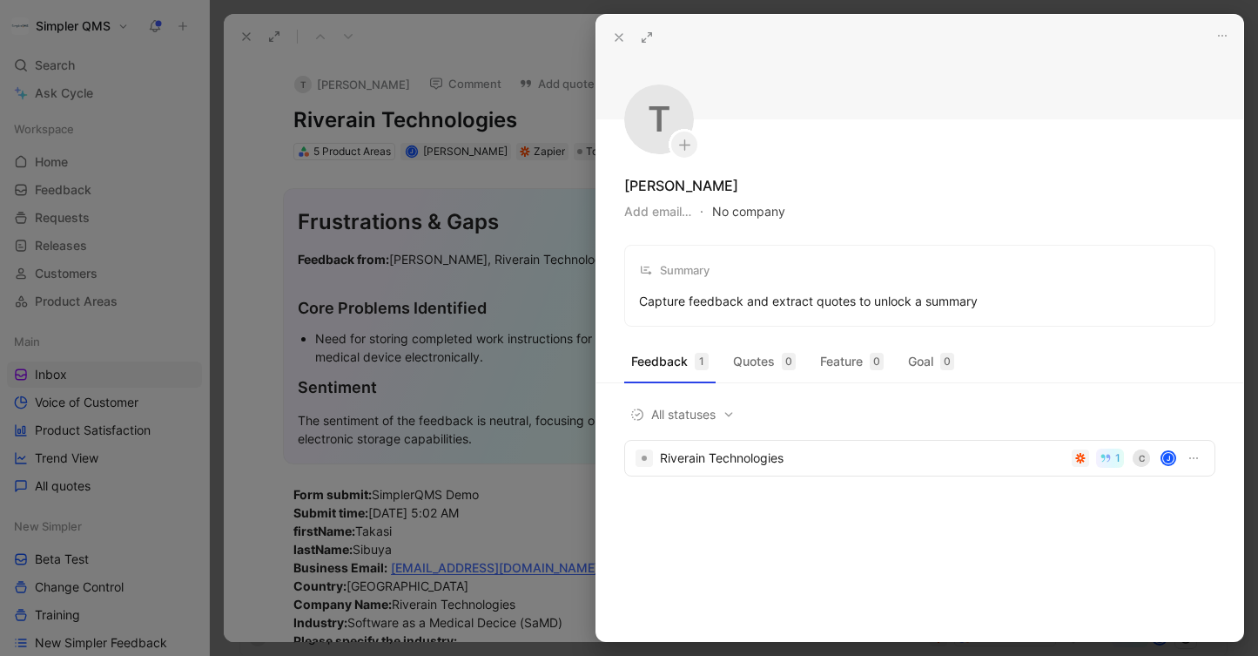
click at [740, 212] on button "No company" at bounding box center [748, 211] width 73 height 24
type input "Riverain Technologies"
click at [867, 284] on span "Riverain Technologies" at bounding box center [831, 282] width 131 height 22
click at [484, 475] on div at bounding box center [629, 328] width 1258 height 656
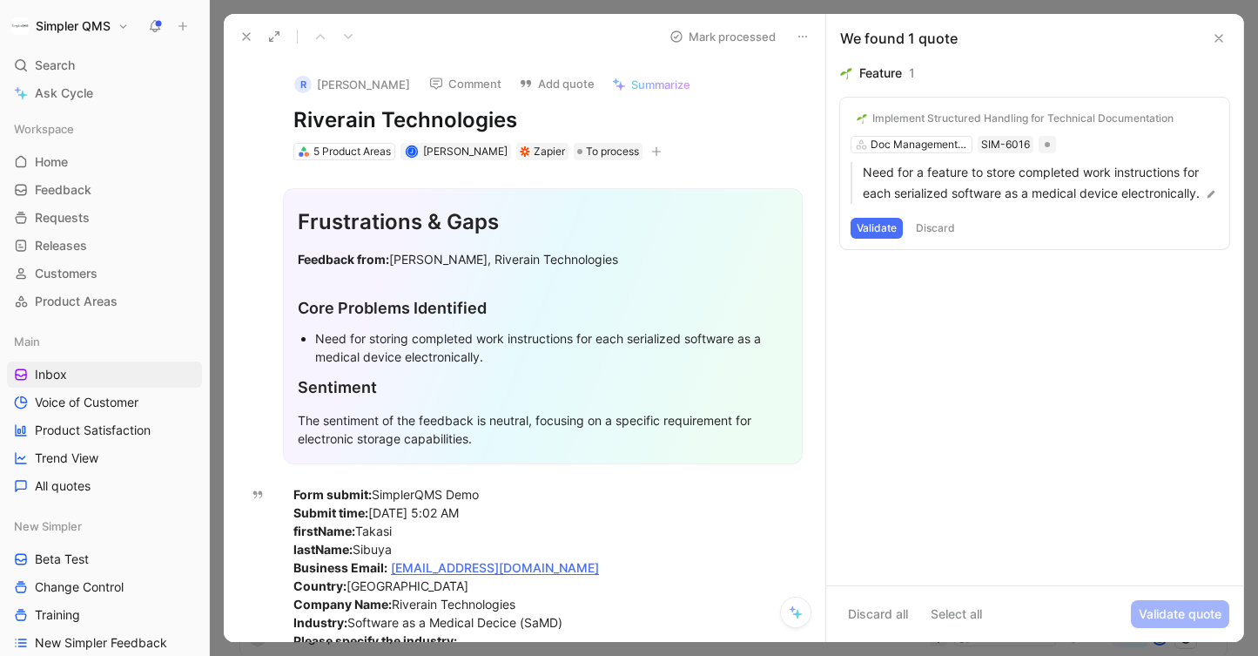
click at [935, 239] on button "Discard" at bounding box center [935, 228] width 51 height 21
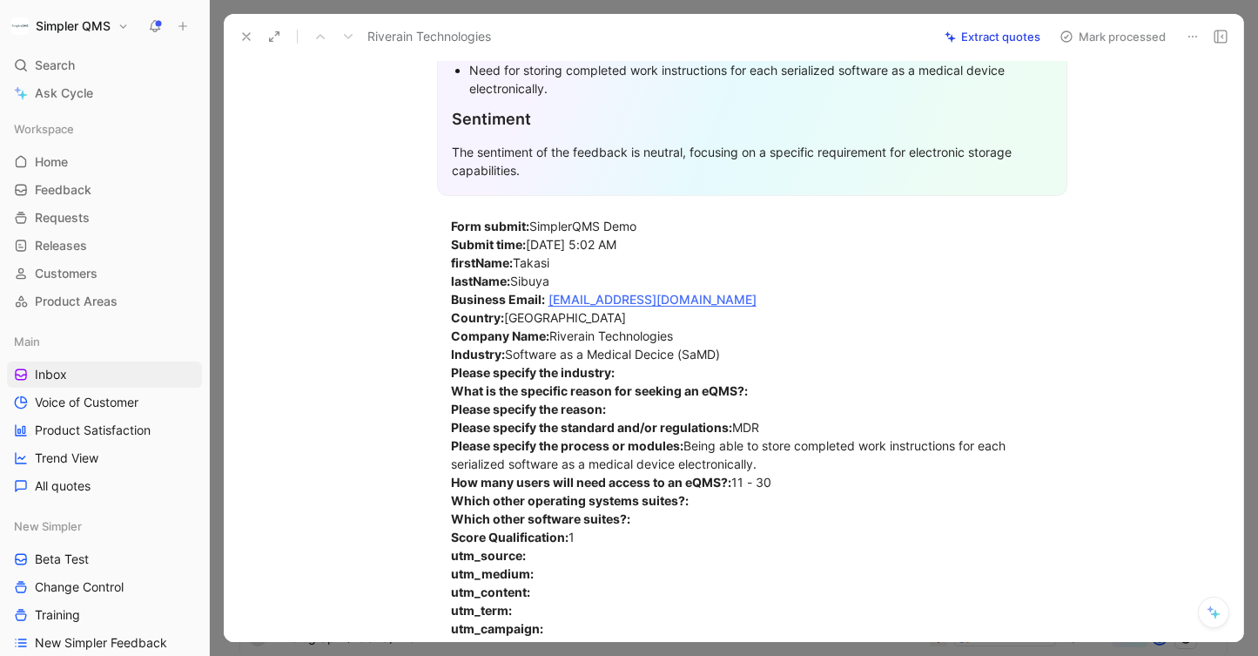
scroll to position [427, 0]
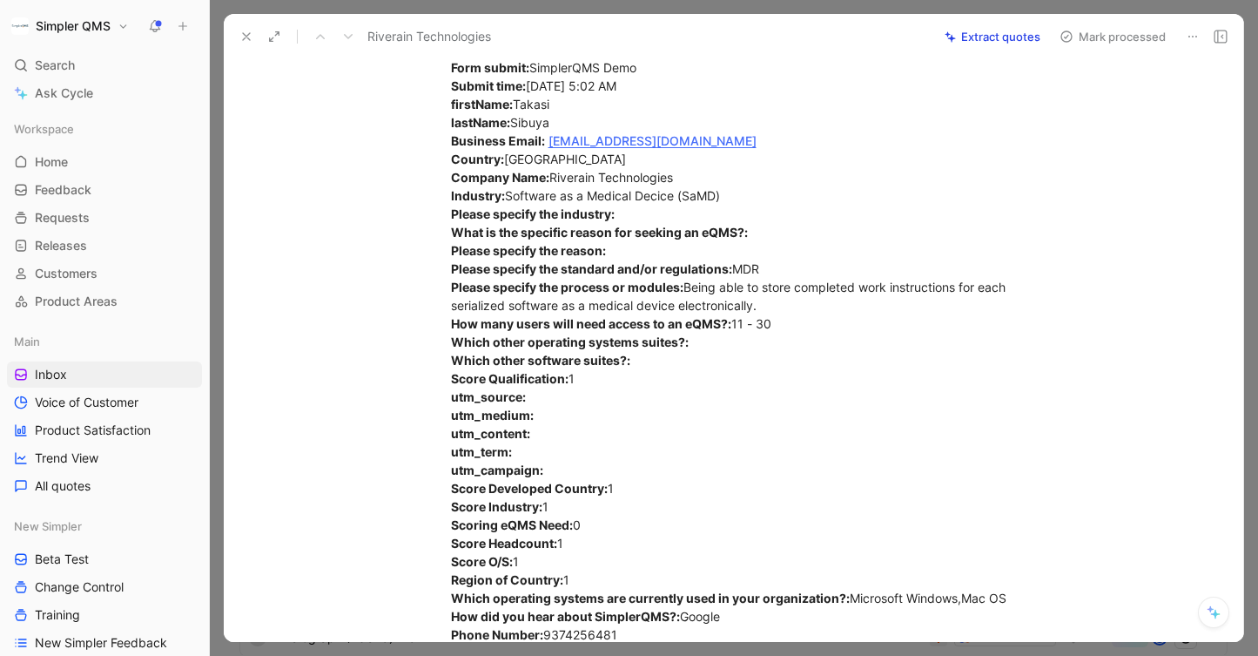
click at [1197, 33] on icon at bounding box center [1193, 37] width 14 height 14
click at [1092, 96] on div "Delete" at bounding box center [1144, 99] width 105 height 21
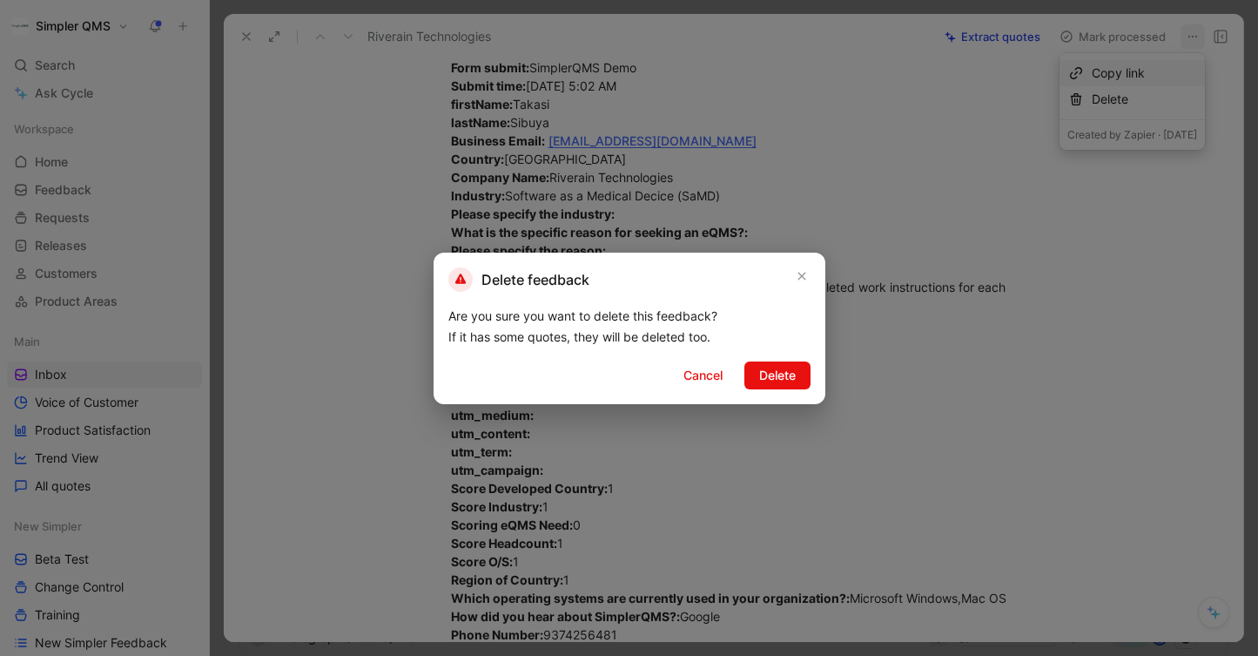
click at [1010, 435] on div at bounding box center [629, 328] width 1258 height 656
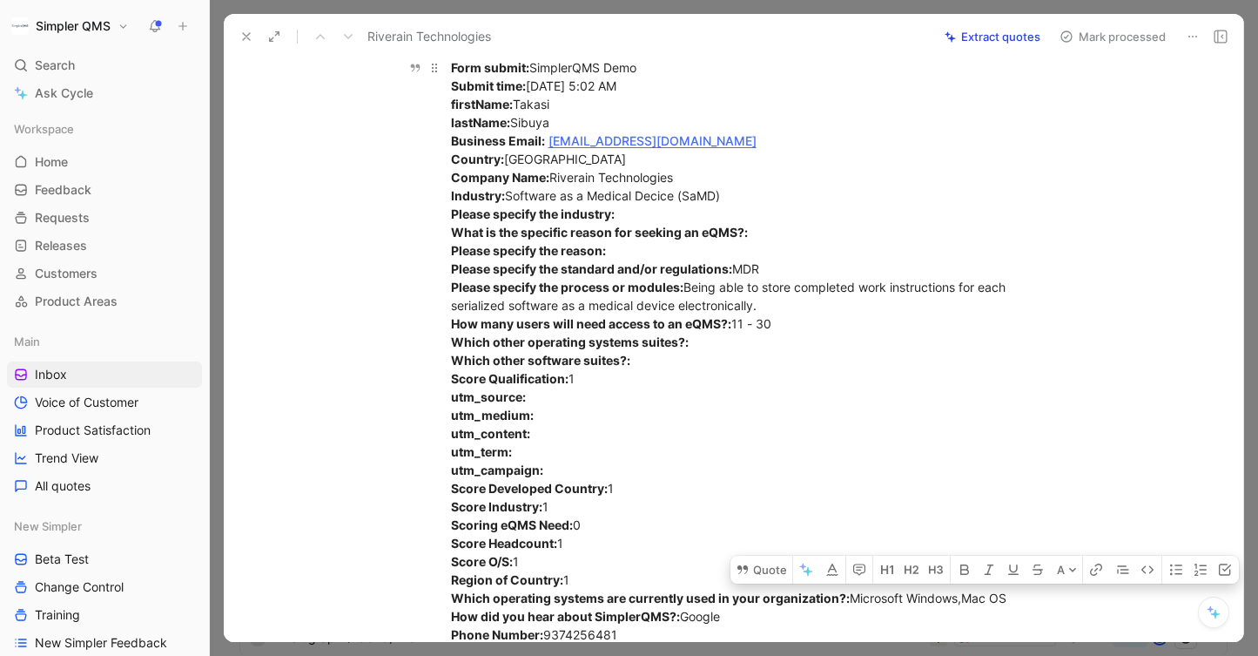
drag, startPoint x: 1014, startPoint y: 591, endPoint x: 961, endPoint y: 590, distance: 52.3
click at [961, 590] on div "Form submit: SimplerQMS Demo Submit time: [DATE] 5:02 AM firstName: Takasi last…" at bounding box center [752, 350] width 603 height 585
click at [765, 570] on button "Quote" at bounding box center [762, 570] width 62 height 28
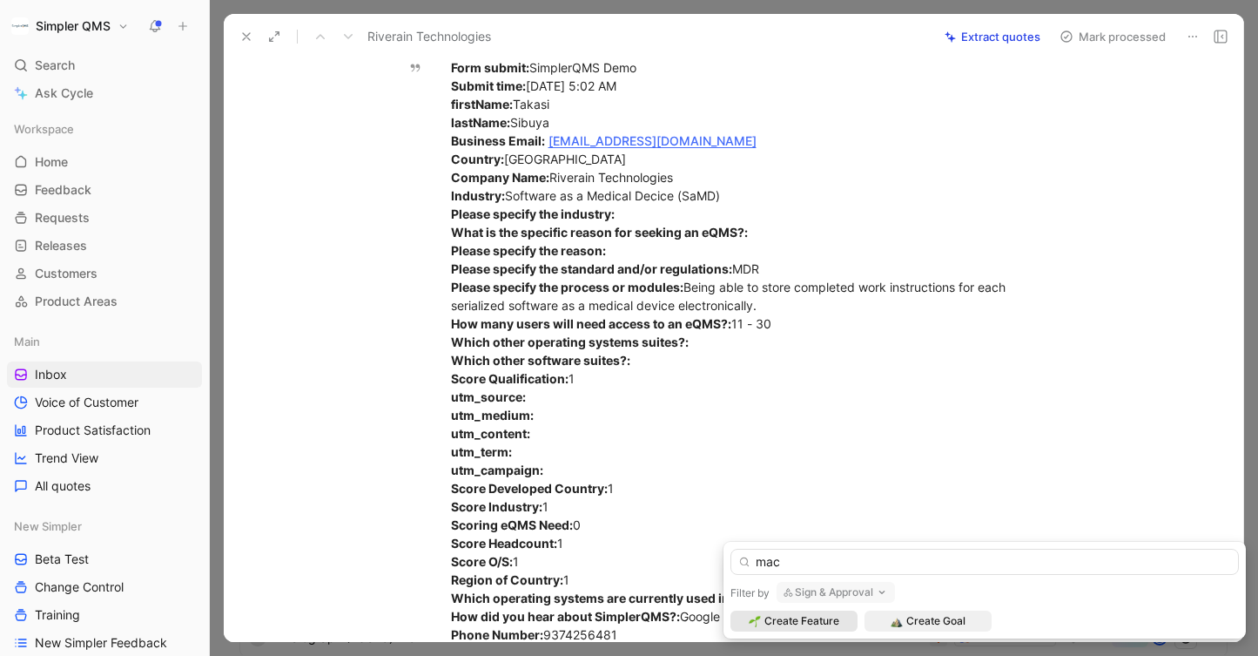
type input "mac"
click at [862, 596] on button "Sign & Approval" at bounding box center [836, 592] width 118 height 21
type input "oper"
click at [838, 554] on span "ating System" at bounding box center [851, 557] width 75 height 15
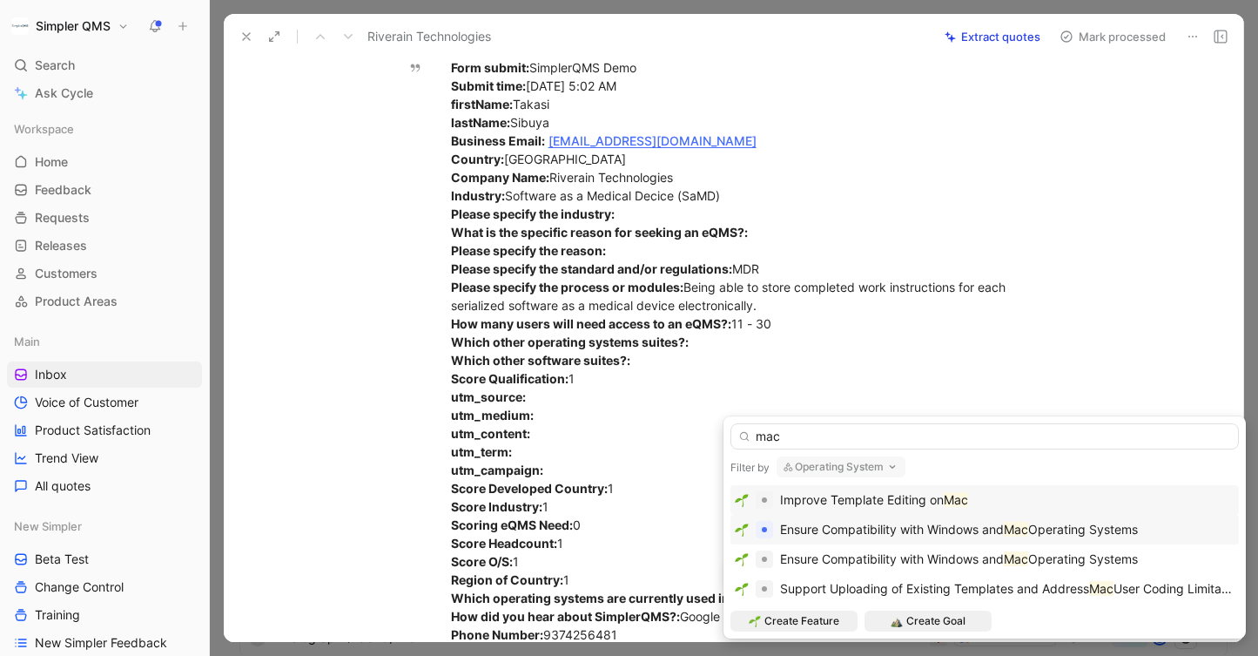
click at [1022, 524] on mark "Mac" at bounding box center [1016, 529] width 24 height 15
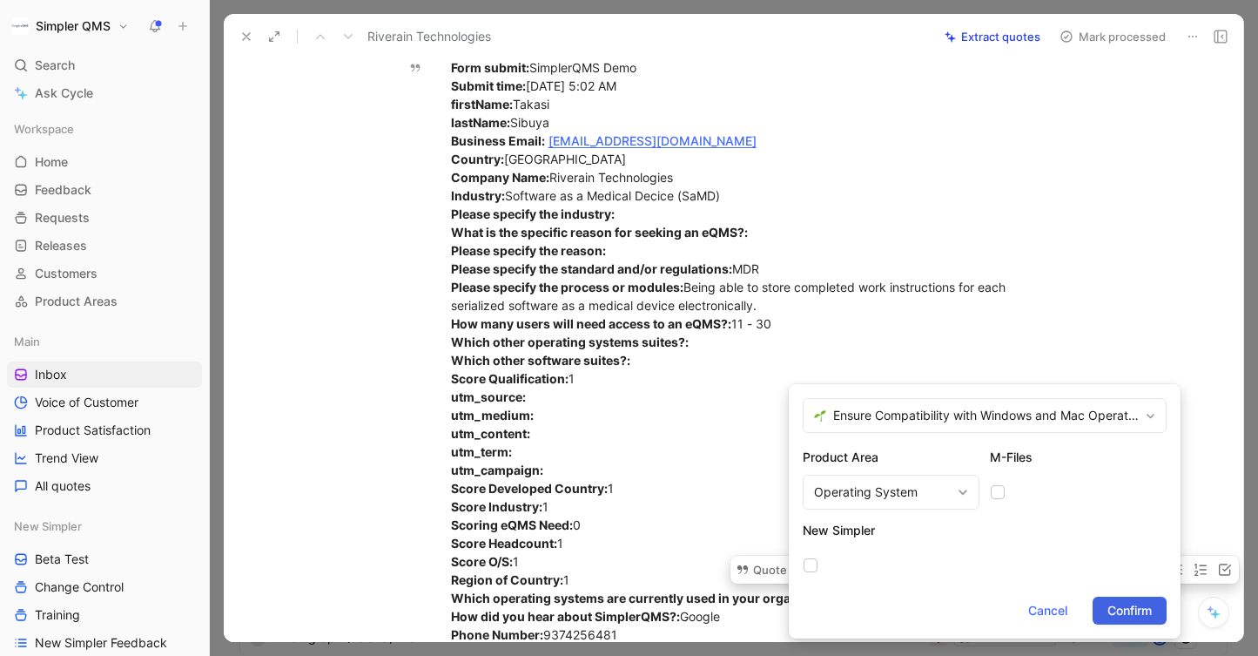
click at [1122, 615] on span "Confirm" at bounding box center [1130, 610] width 44 height 21
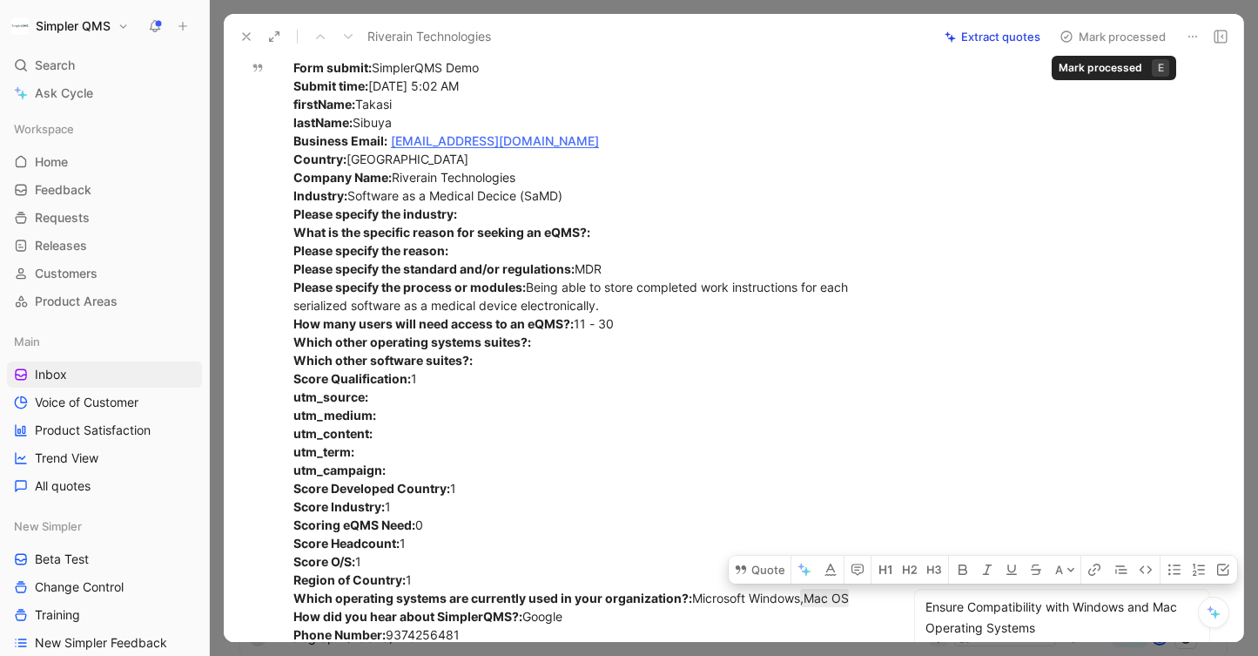
click at [1069, 37] on icon at bounding box center [1067, 37] width 14 height 14
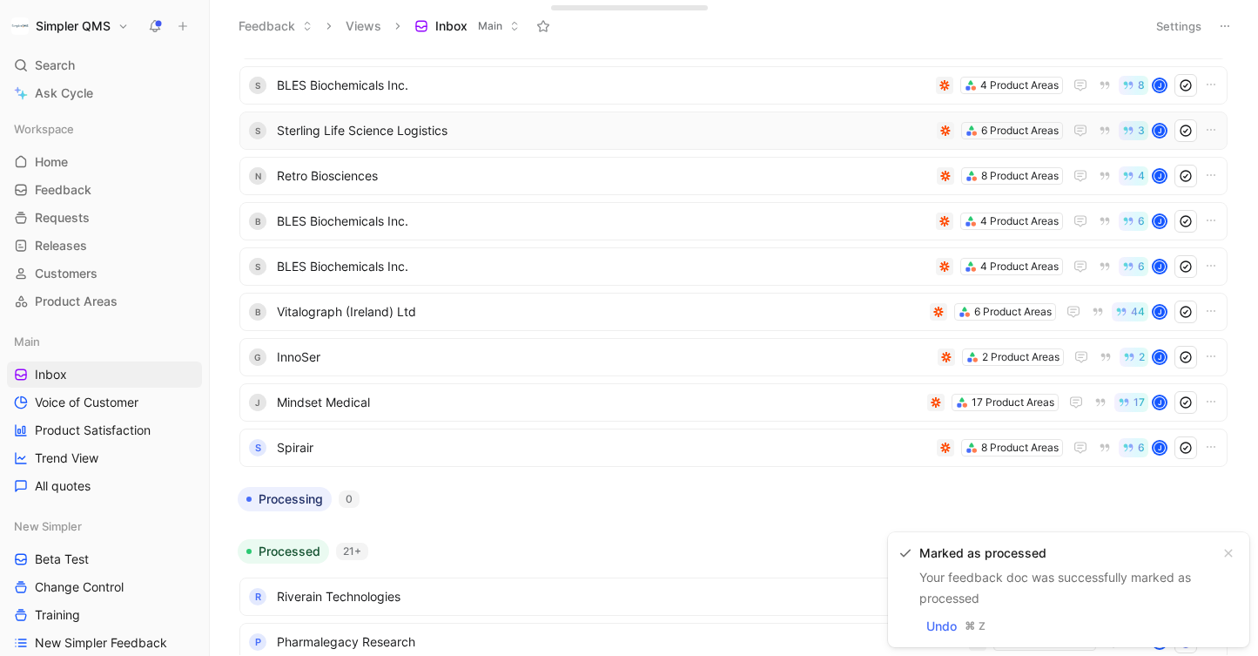
scroll to position [527, 0]
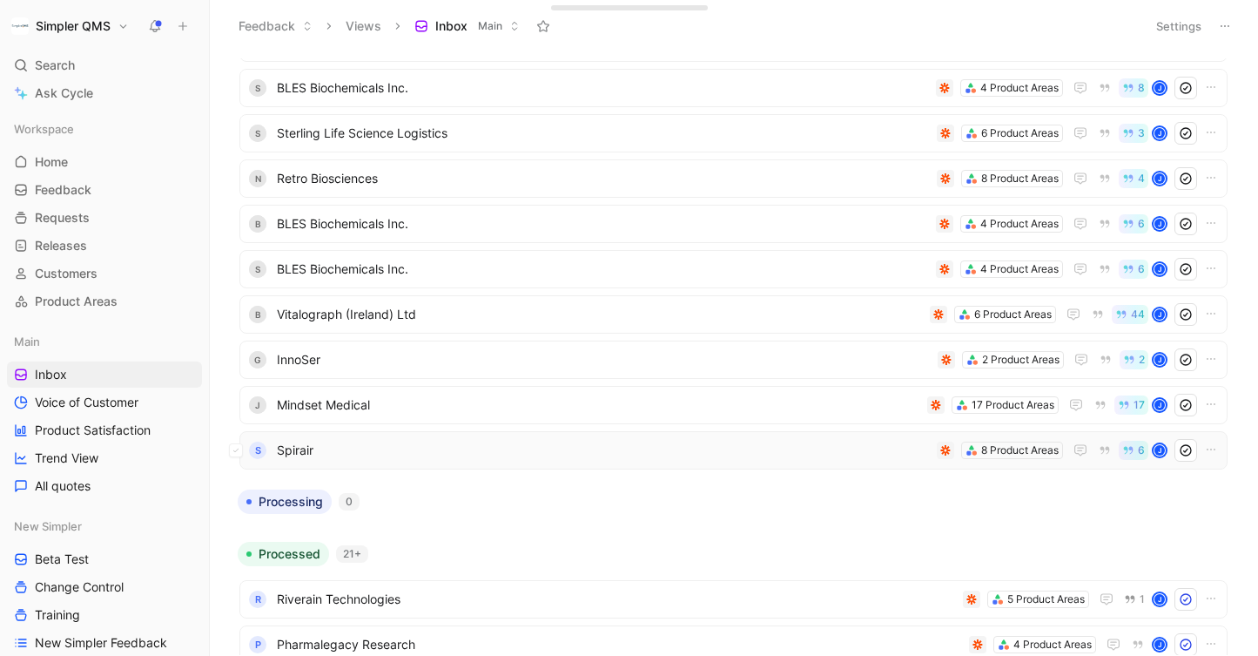
click at [625, 452] on span "Spirair" at bounding box center [603, 450] width 653 height 21
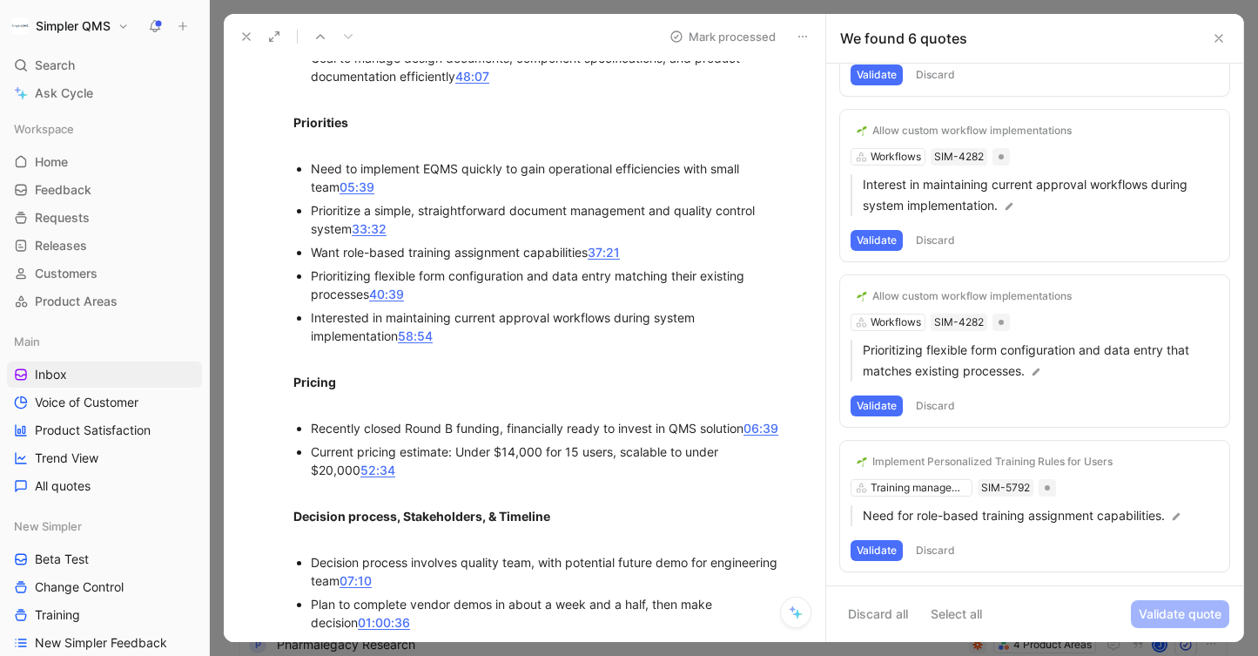
scroll to position [1011, 0]
click at [867, 552] on button "Validate" at bounding box center [877, 550] width 52 height 21
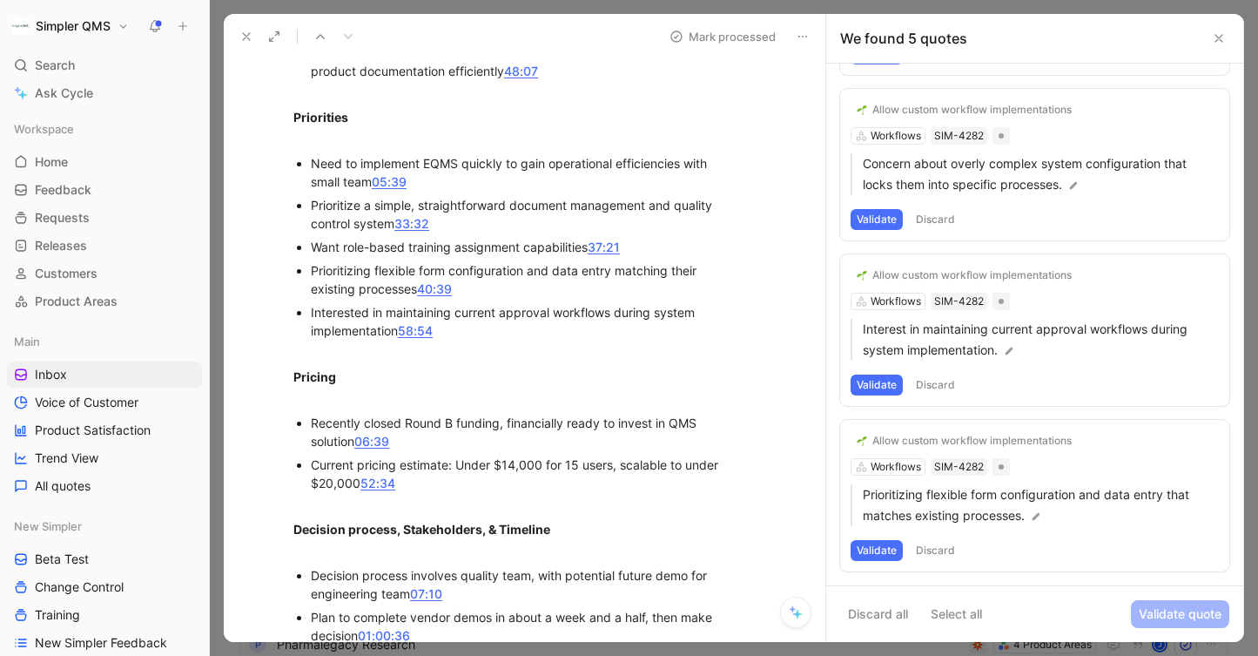
scroll to position [1038, 0]
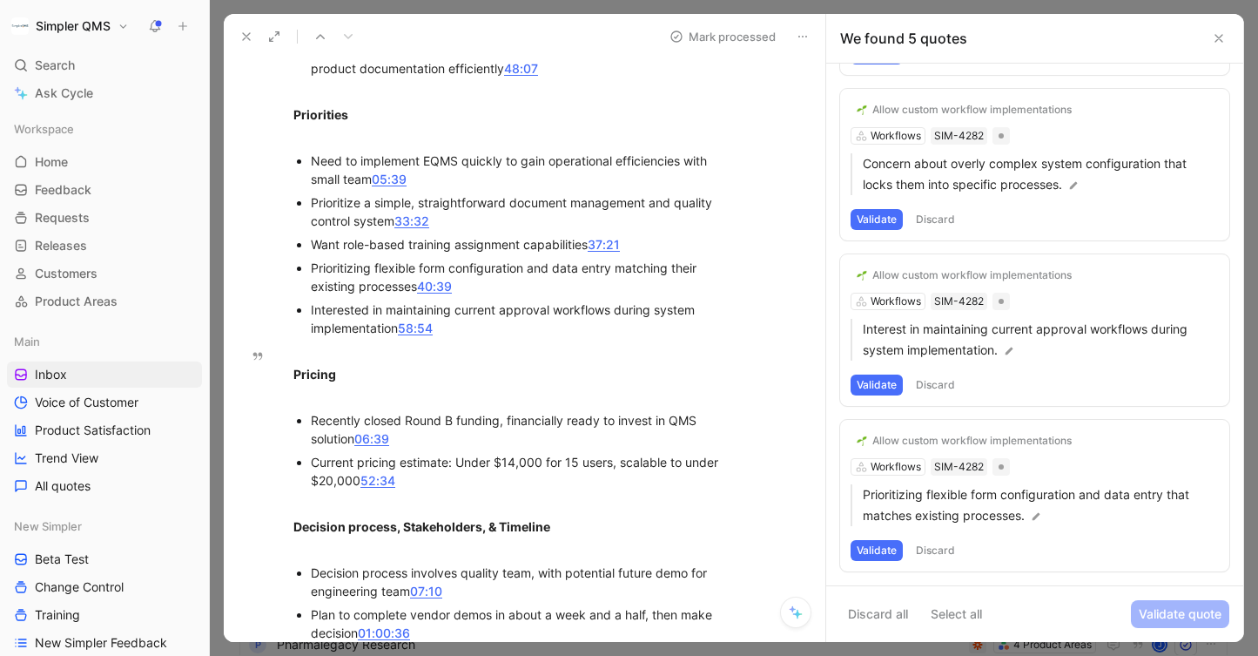
click at [949, 442] on div "Allow custom workflow implementations" at bounding box center [972, 441] width 199 height 14
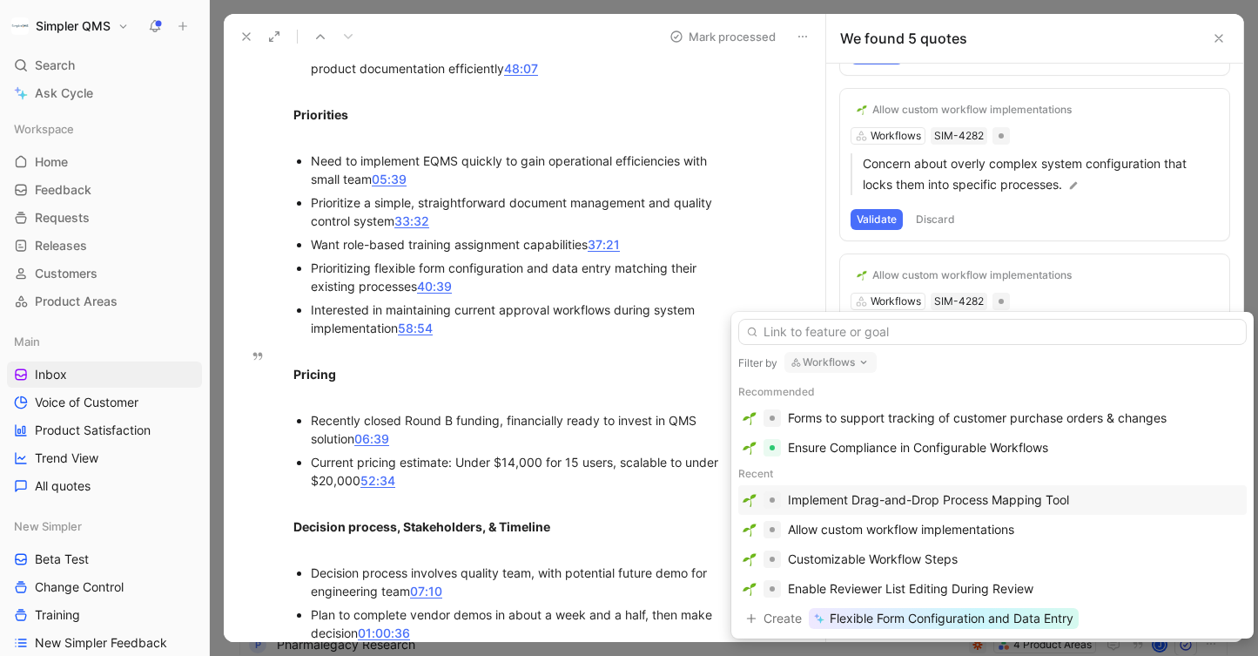
click at [814, 367] on button "Workflows" at bounding box center [831, 362] width 92 height 21
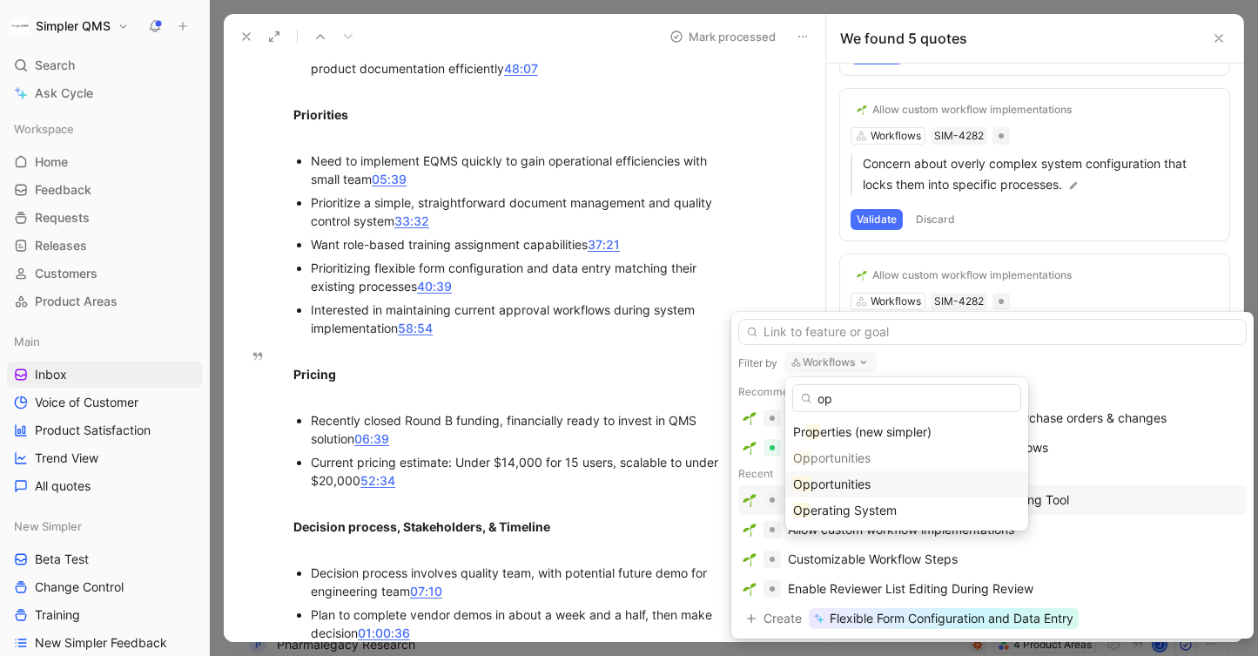
type input "op"
click at [831, 482] on span "portunities" at bounding box center [841, 483] width 60 height 15
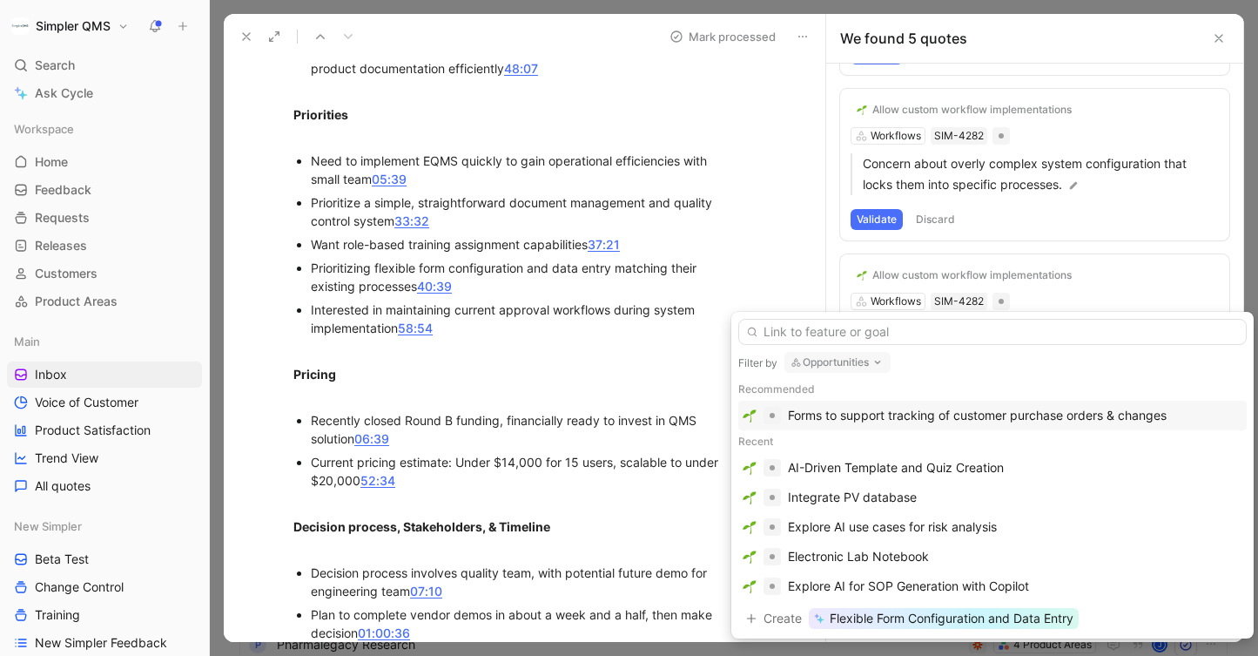
scroll to position [0, 0]
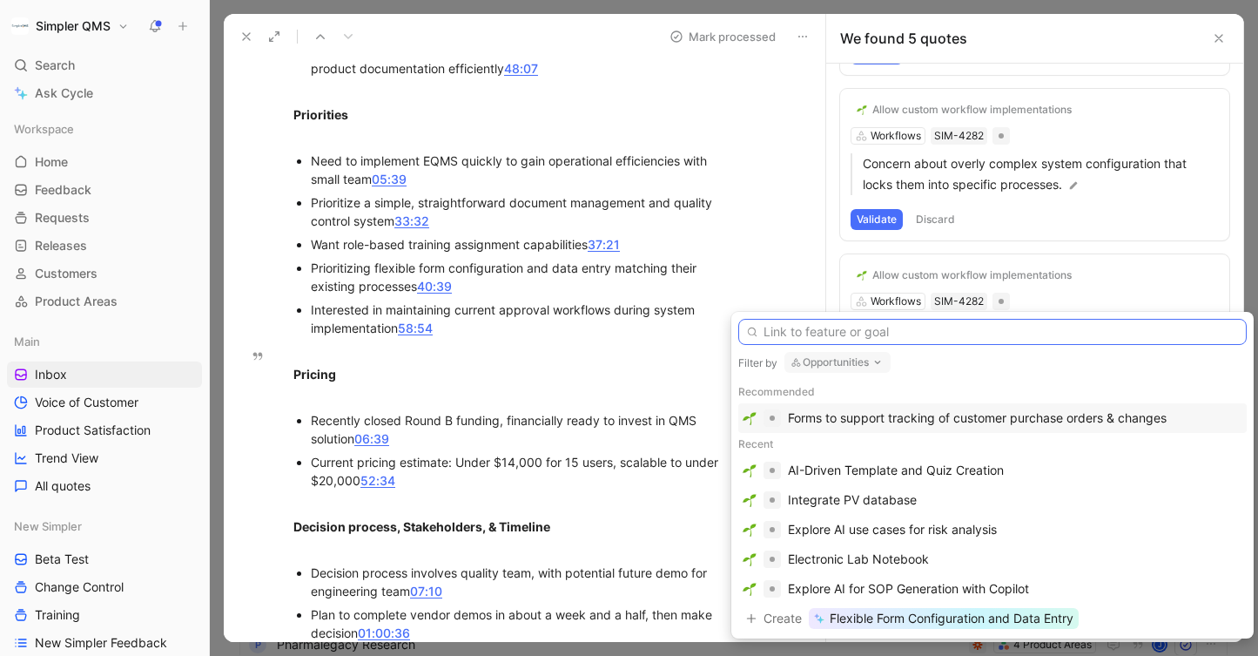
click at [949, 339] on input "text" at bounding box center [992, 332] width 509 height 26
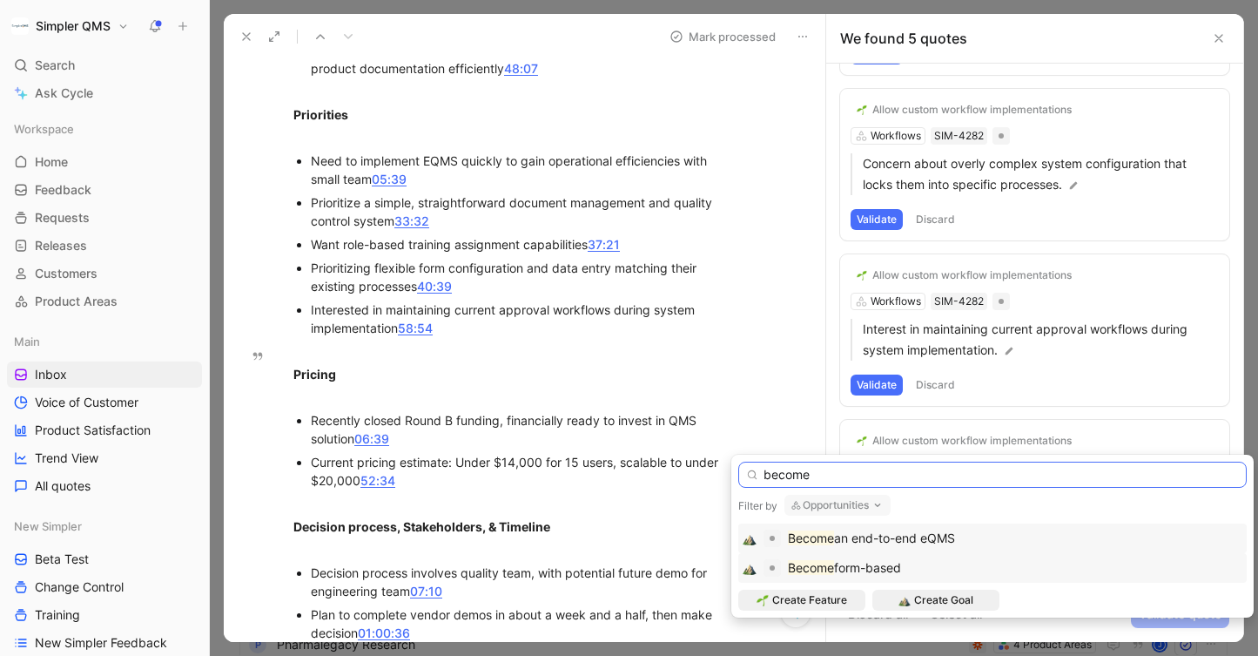
type input "become"
click at [875, 566] on span "form-based" at bounding box center [867, 567] width 67 height 15
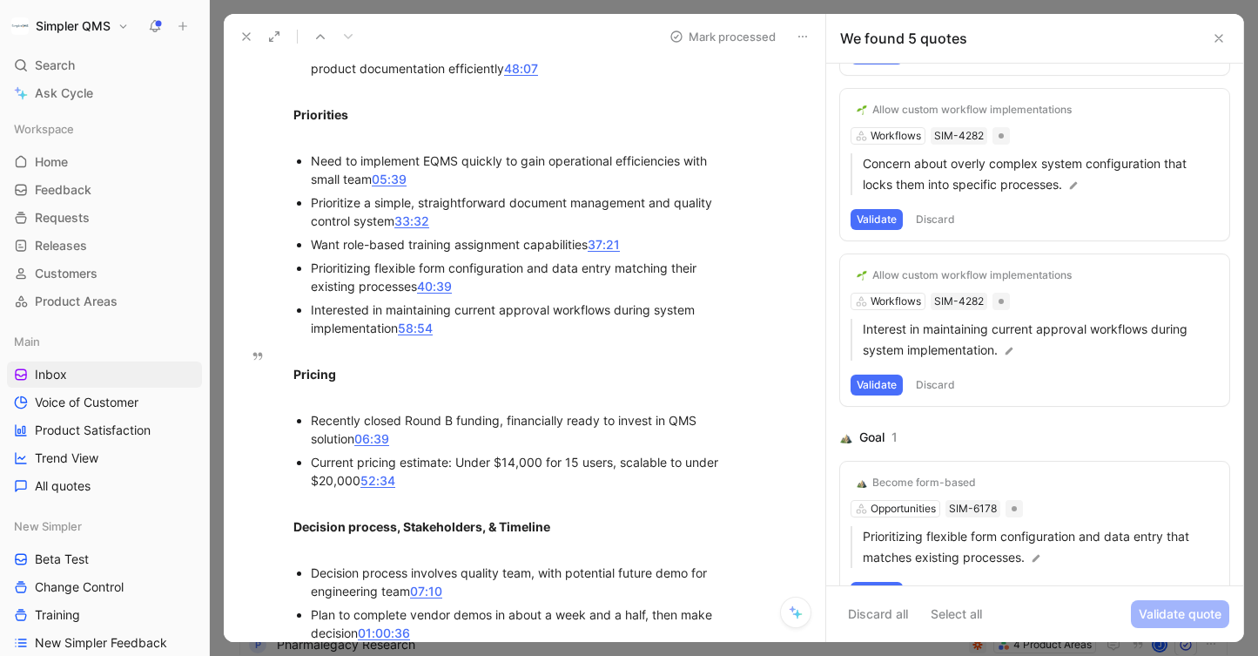
scroll to position [382, 0]
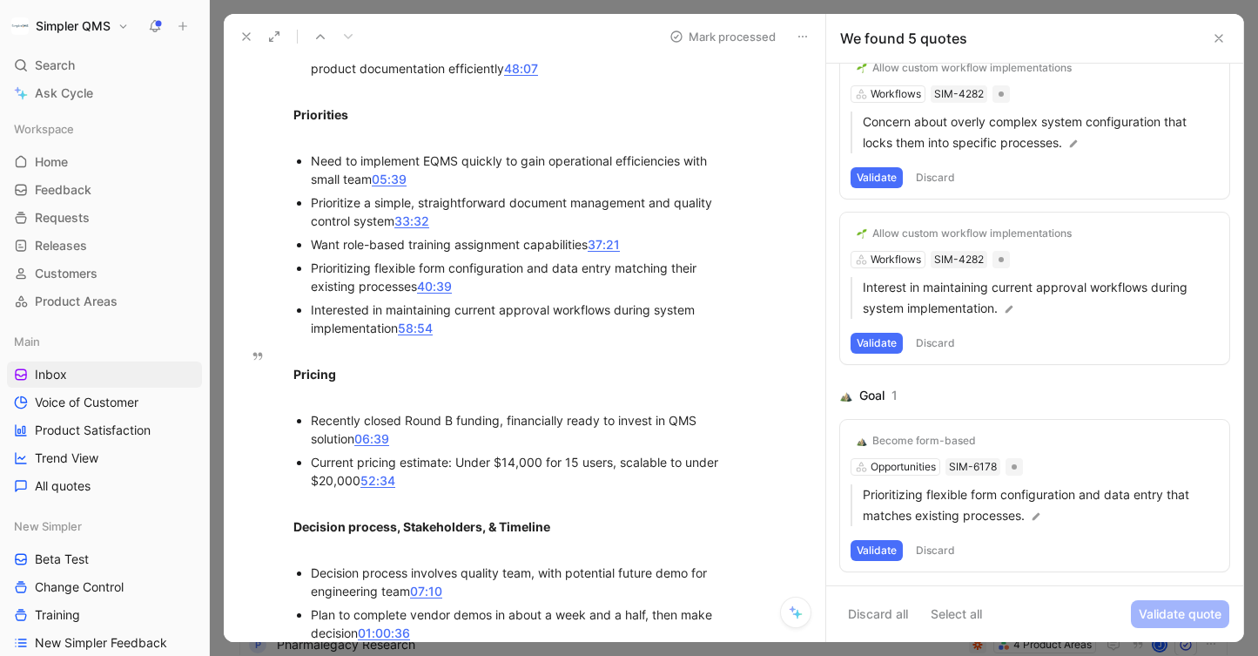
click at [882, 546] on button "Validate" at bounding box center [877, 550] width 52 height 21
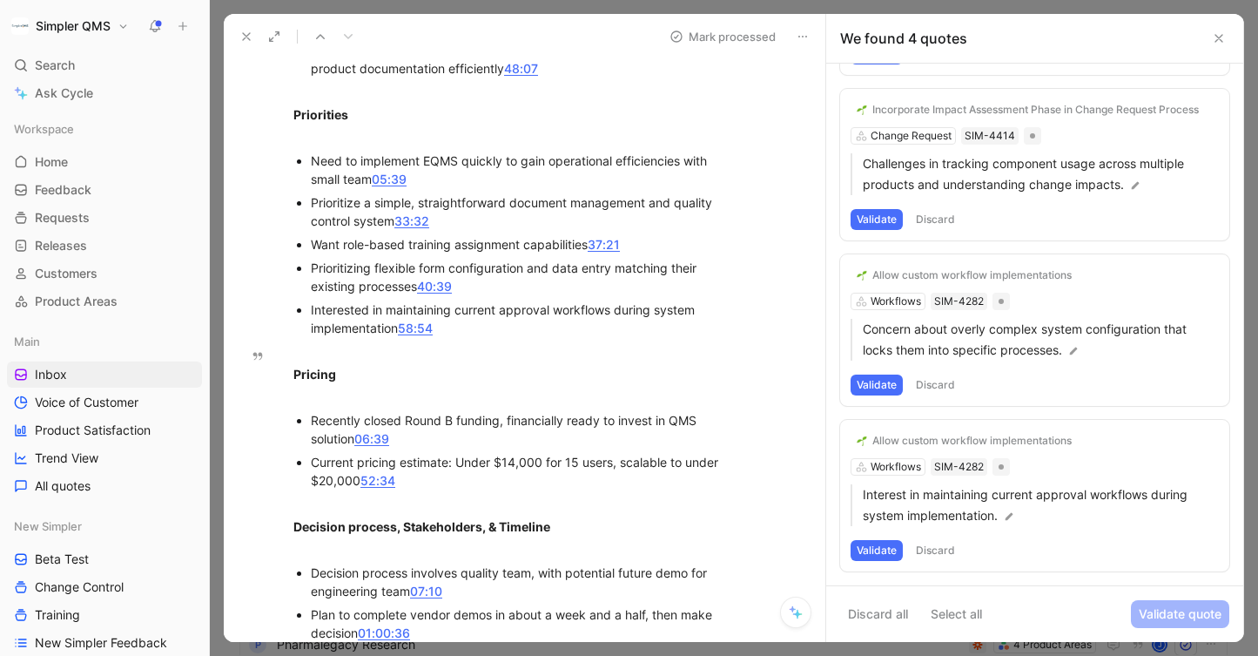
scroll to position [175, 0]
click at [1062, 531] on div "Allow custom workflow implementations Workflows SIM-4282 Interest in maintainin…" at bounding box center [1034, 496] width 389 height 152
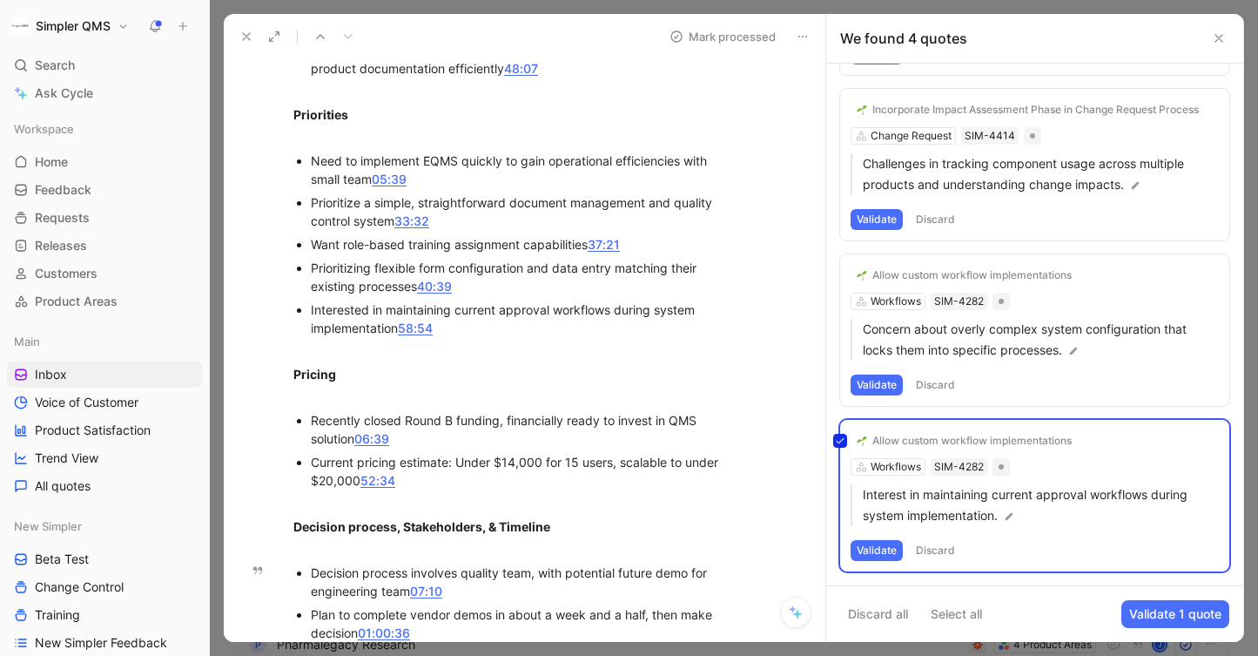
click at [881, 545] on div "Allow custom workflow implementations Workflows SIM-4282 Interest in maintainin…" at bounding box center [1034, 496] width 389 height 152
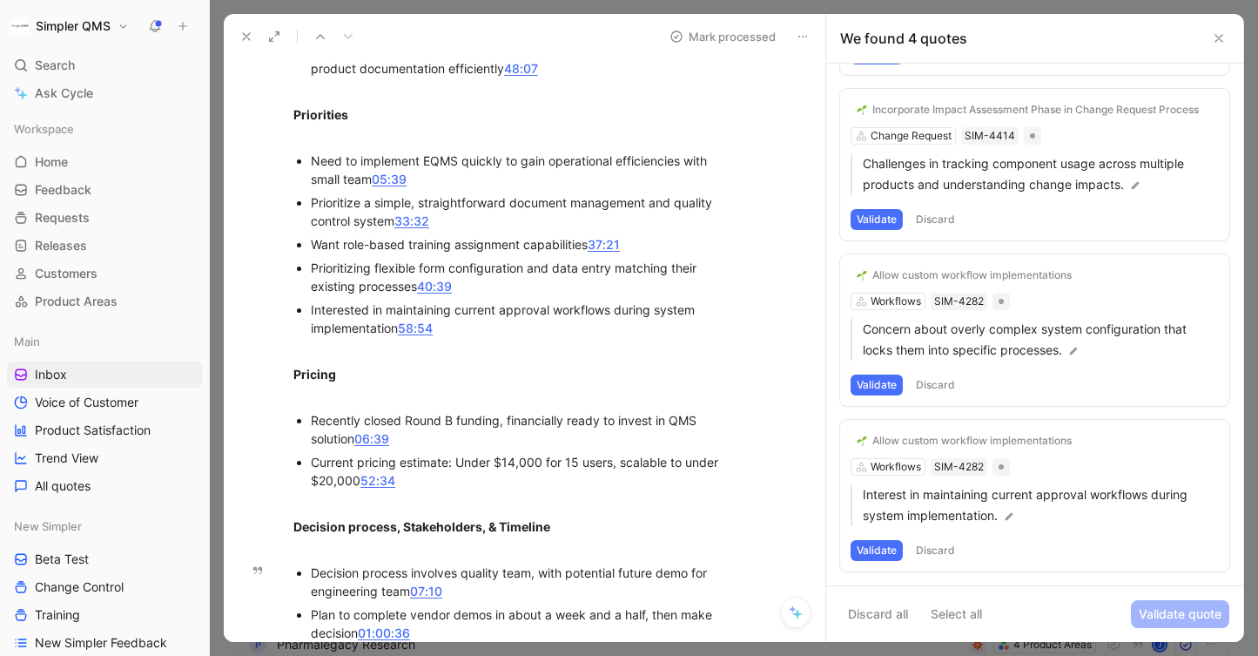
click at [881, 545] on button "Validate" at bounding box center [877, 550] width 52 height 21
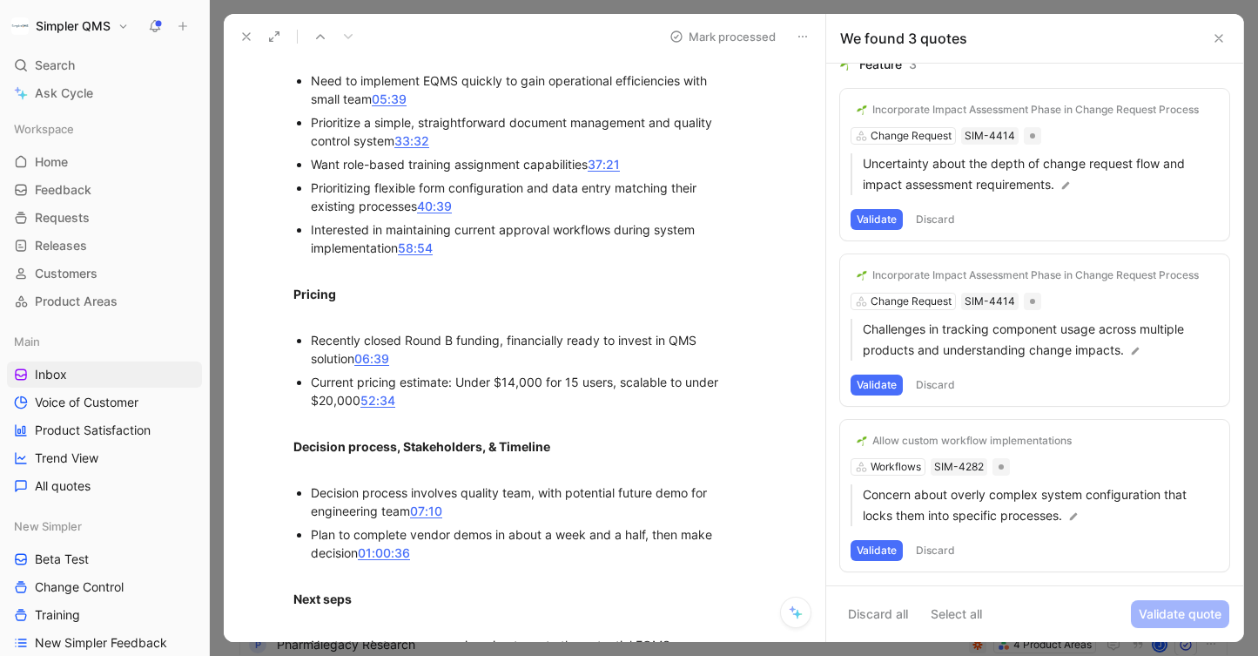
scroll to position [1126, 0]
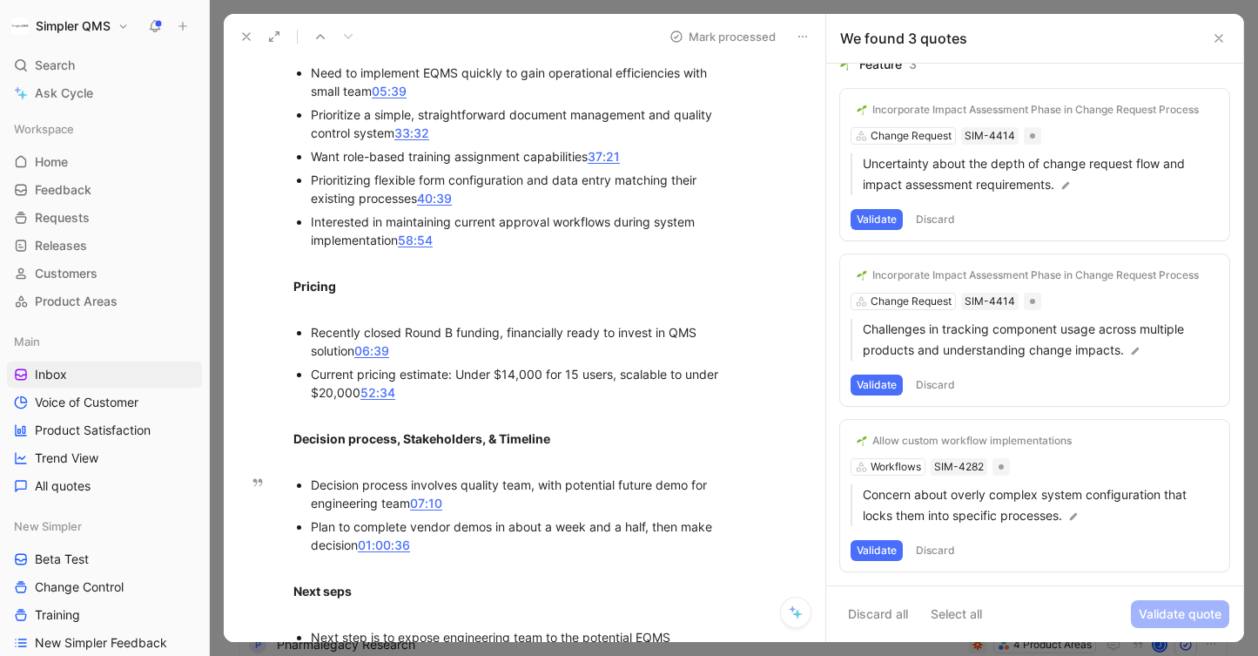
click at [867, 553] on button "Validate" at bounding box center [877, 550] width 52 height 21
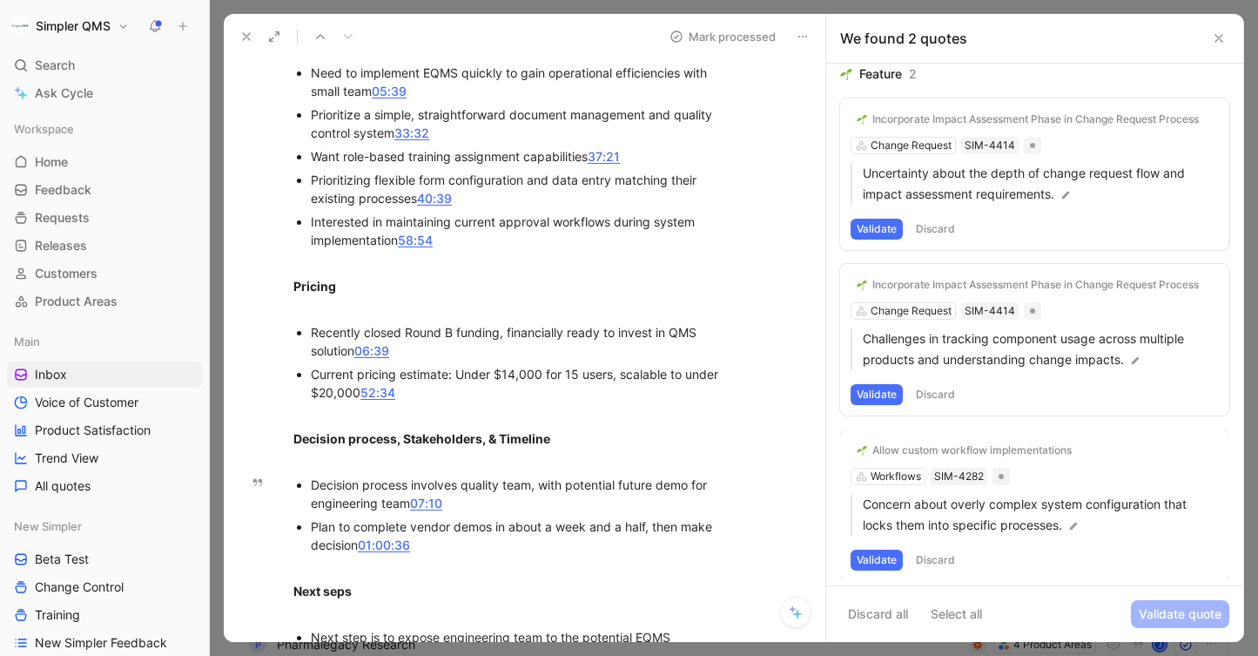
scroll to position [0, 0]
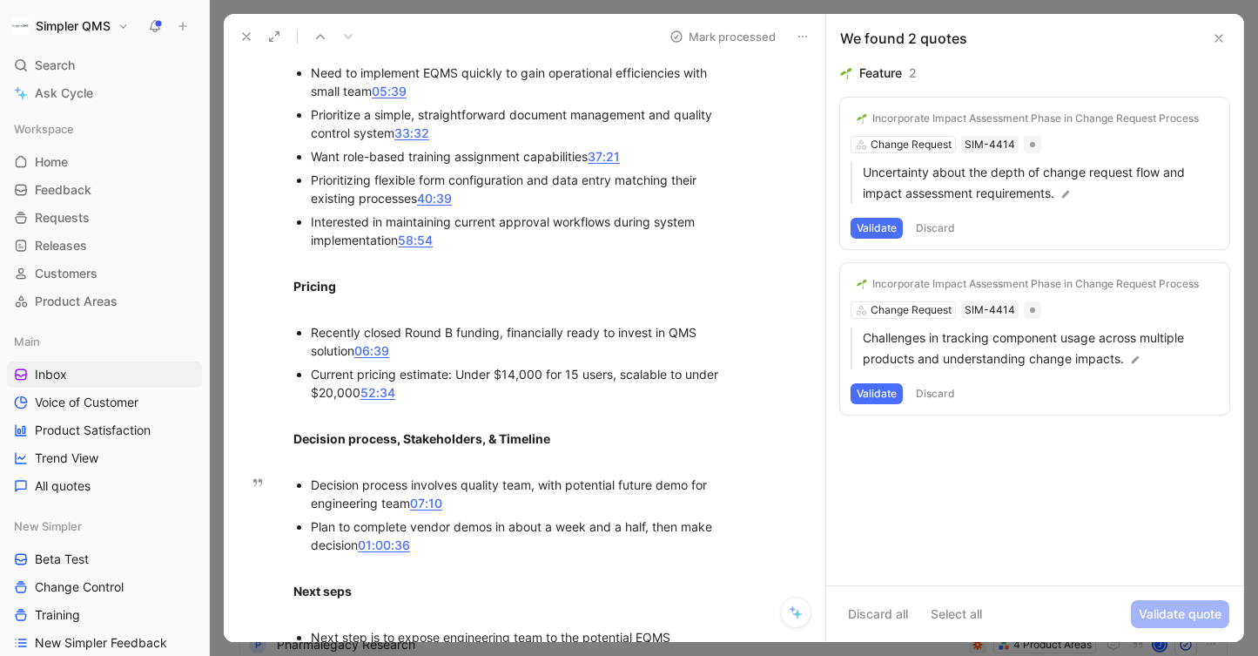
click at [882, 389] on button "Validate" at bounding box center [877, 393] width 52 height 21
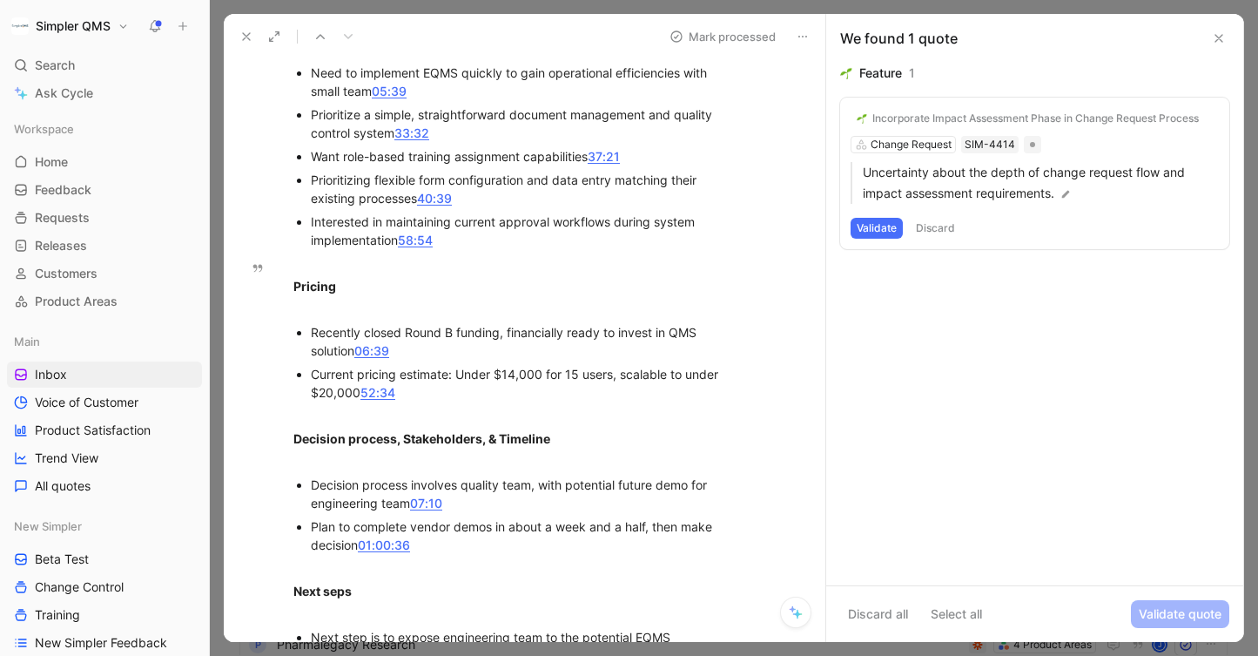
click at [881, 226] on button "Validate" at bounding box center [877, 228] width 52 height 21
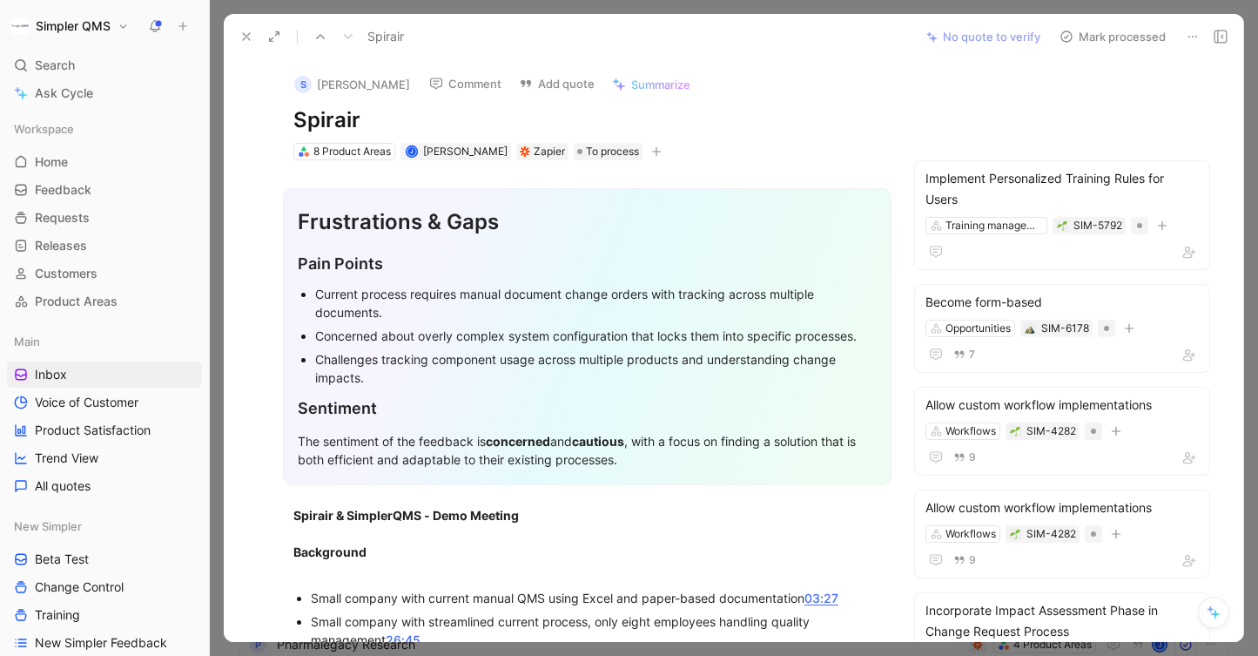
click at [1076, 33] on button "Mark processed" at bounding box center [1113, 36] width 122 height 24
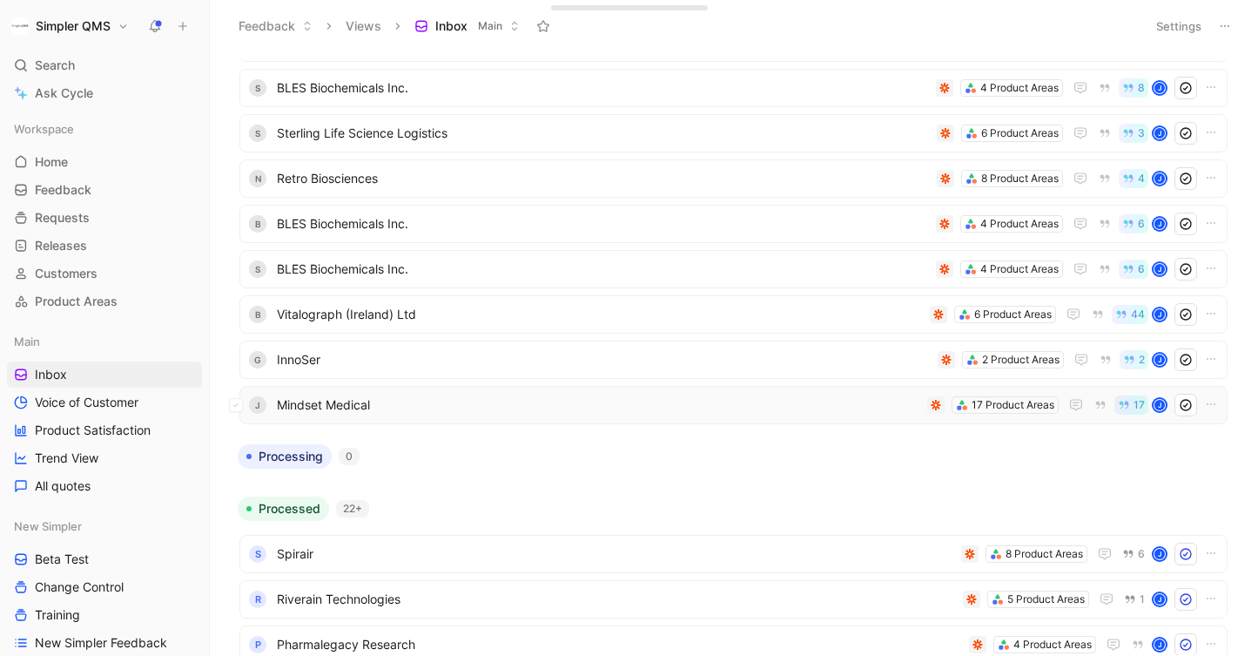
click at [473, 401] on span "Mindset Medical" at bounding box center [599, 404] width 644 height 21
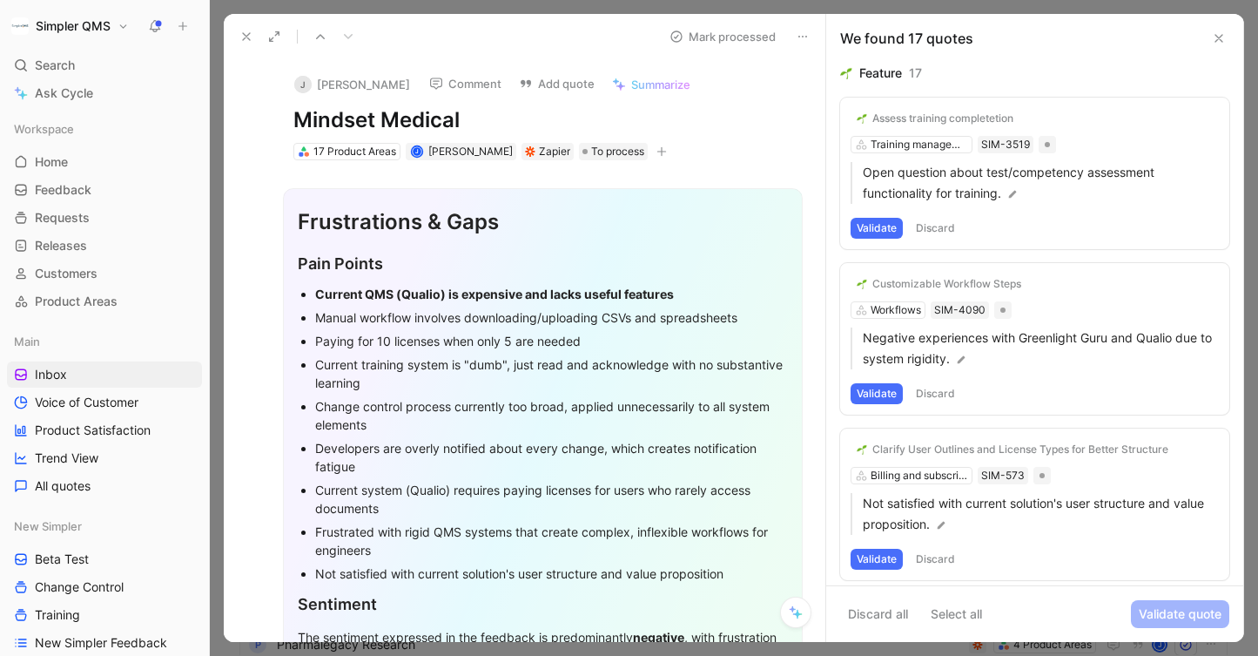
drag, startPoint x: 477, startPoint y: 125, endPoint x: 234, endPoint y: 121, distance: 243.0
click at [234, 121] on div "J [PERSON_NAME] Comment Add quote Summarize Mindset Medical 17 Product Areas [P…" at bounding box center [525, 350] width 602 height 583
copy h1 "Mindset Medical"
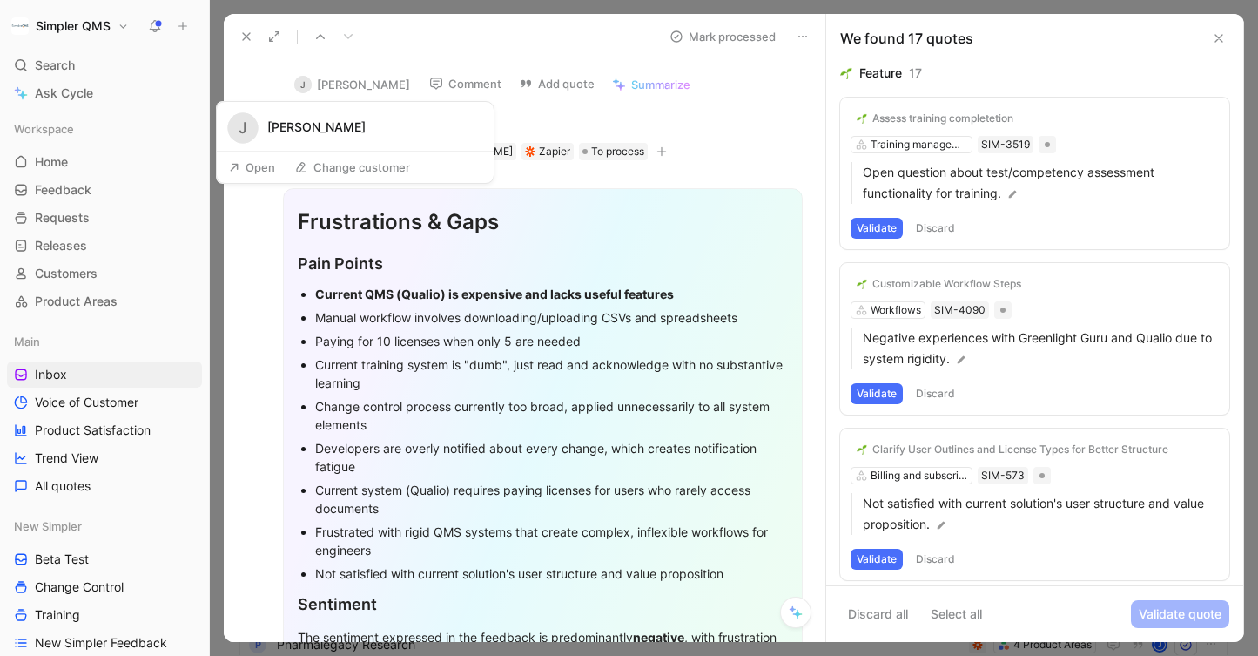
click at [257, 170] on button "Open" at bounding box center [251, 167] width 63 height 24
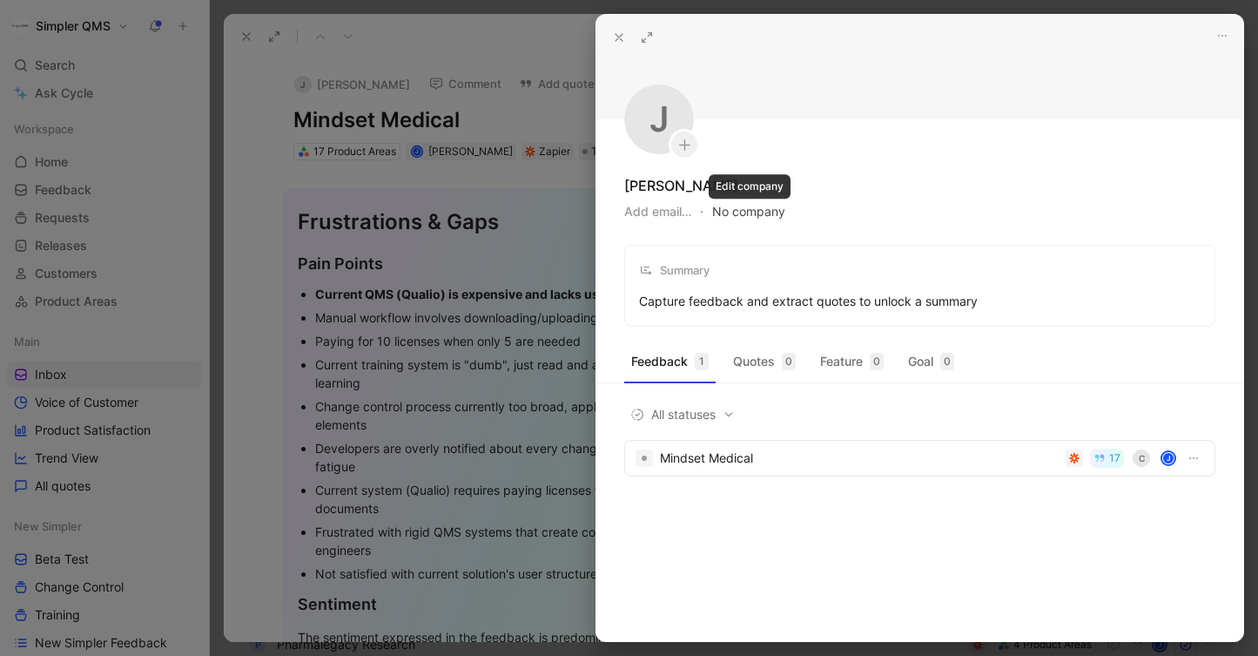
click at [772, 212] on button "No company" at bounding box center [748, 211] width 73 height 24
type input "Mindset Medical"
click at [847, 285] on div "Mindset Medical" at bounding box center [846, 282] width 203 height 21
click at [623, 38] on icon at bounding box center [619, 37] width 14 height 14
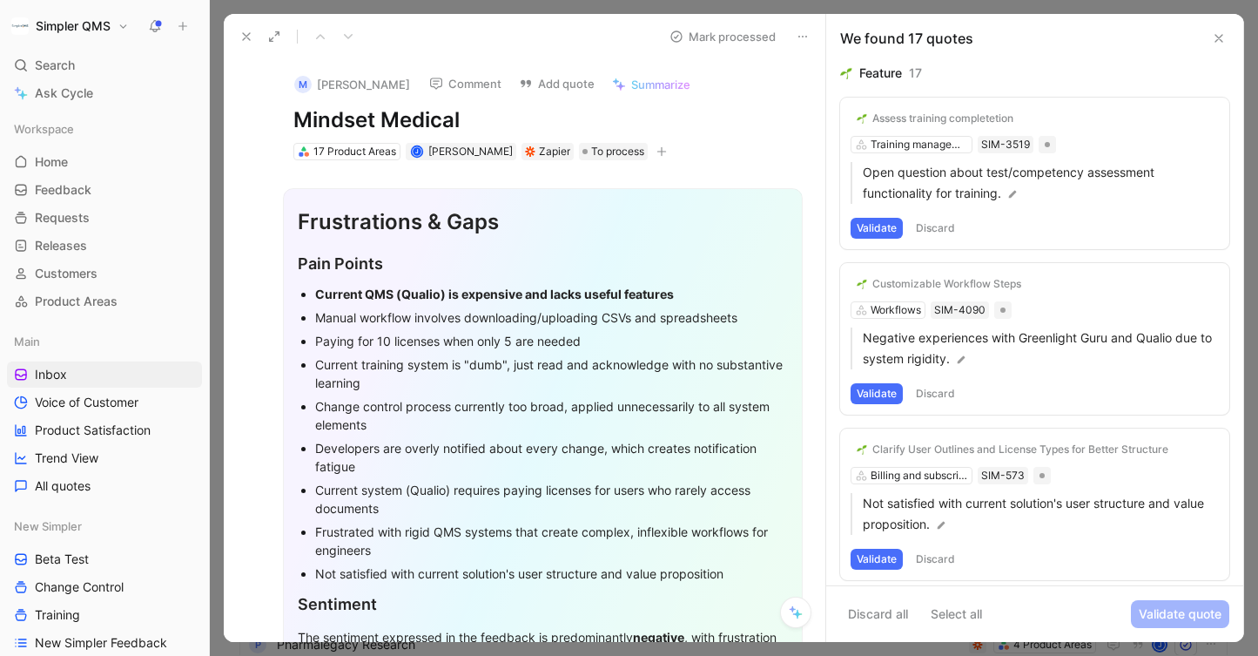
click at [354, 84] on button "M [PERSON_NAME]" at bounding box center [352, 84] width 131 height 26
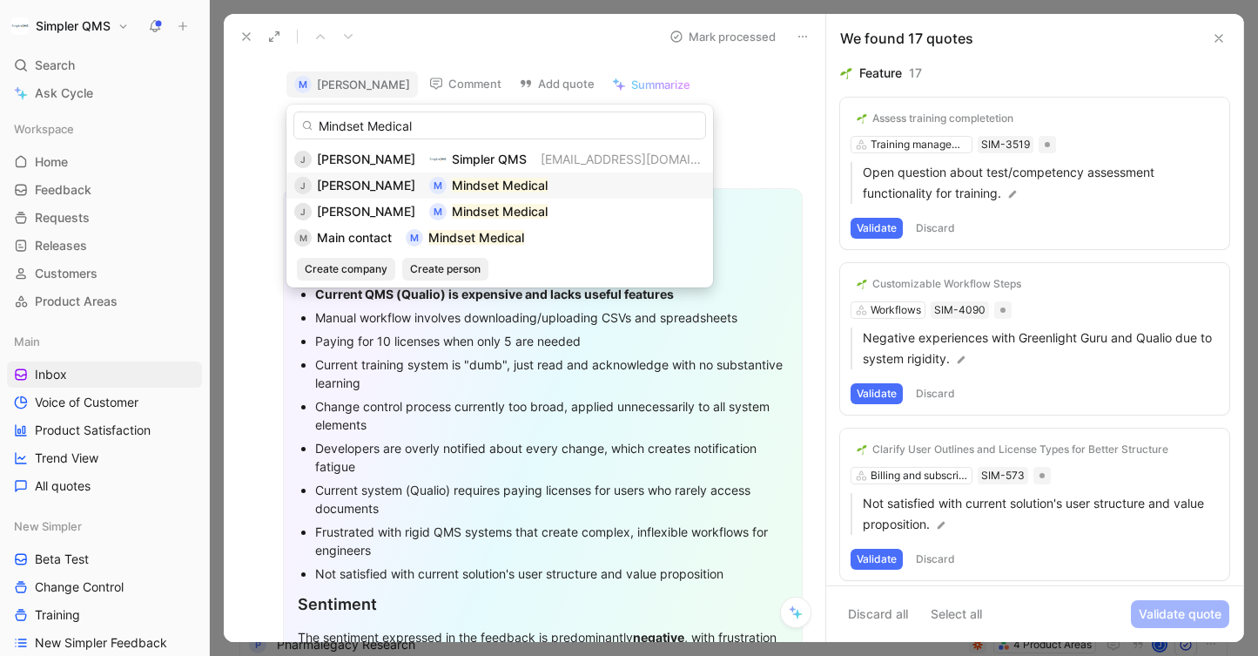
type input "Mindset Medical"
click at [357, 178] on span "[PERSON_NAME]" at bounding box center [366, 185] width 98 height 15
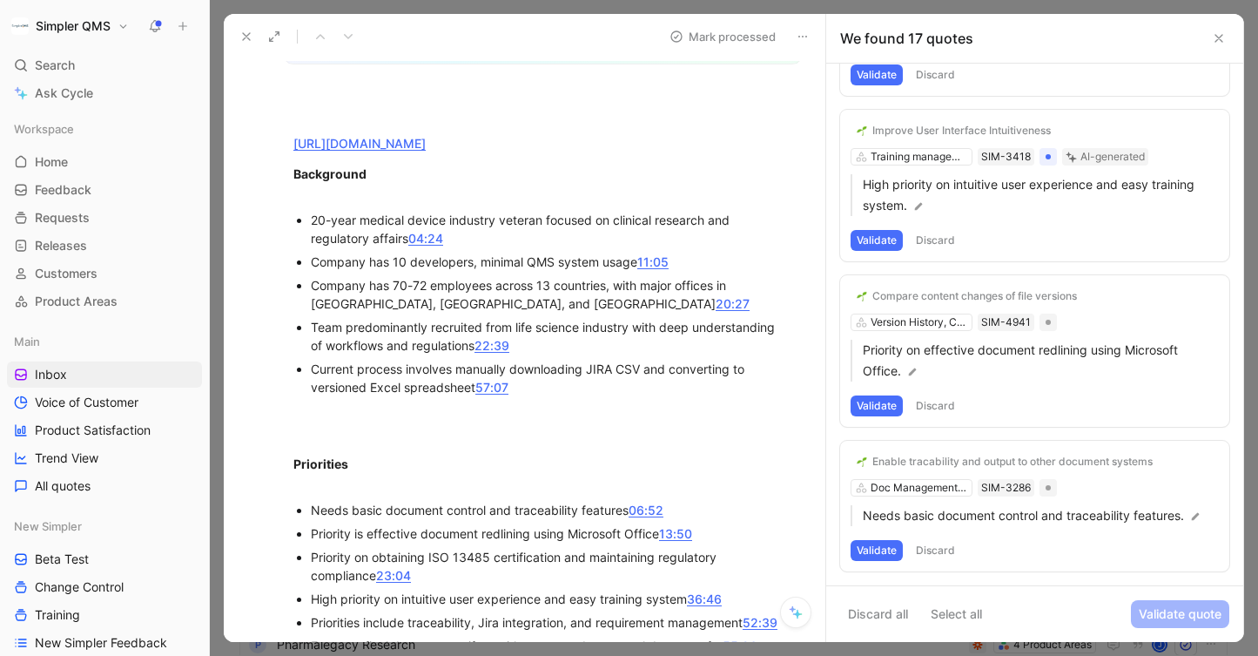
scroll to position [624, 0]
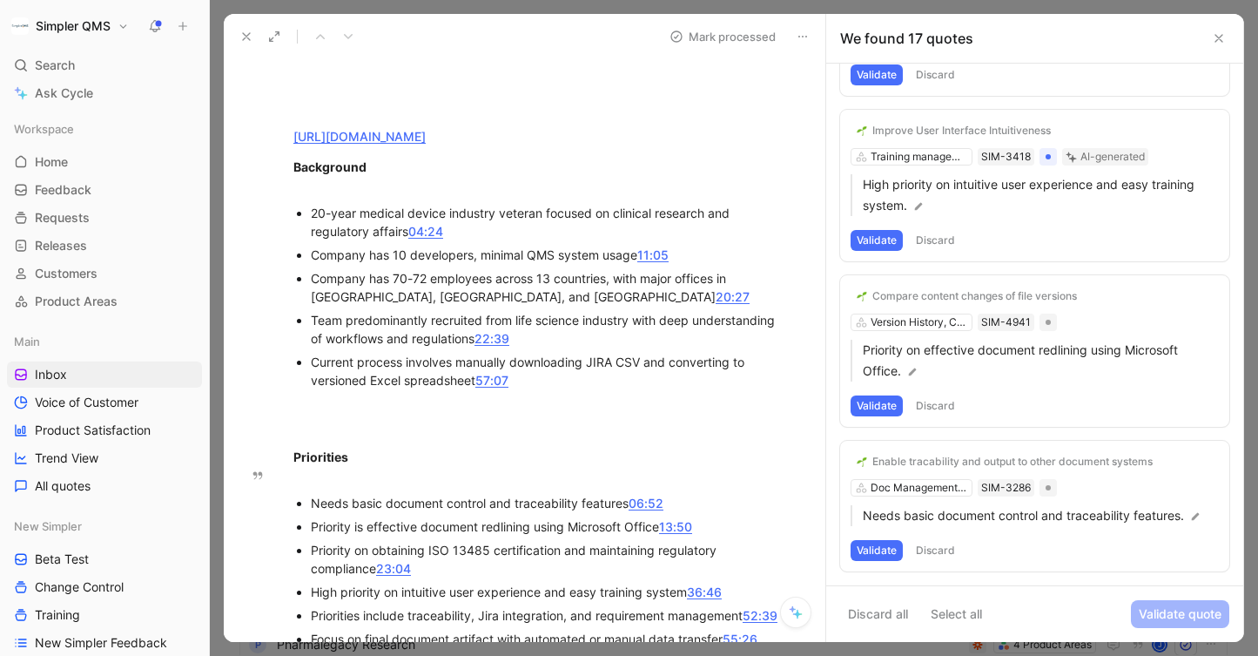
click at [893, 543] on button "Validate" at bounding box center [877, 550] width 52 height 21
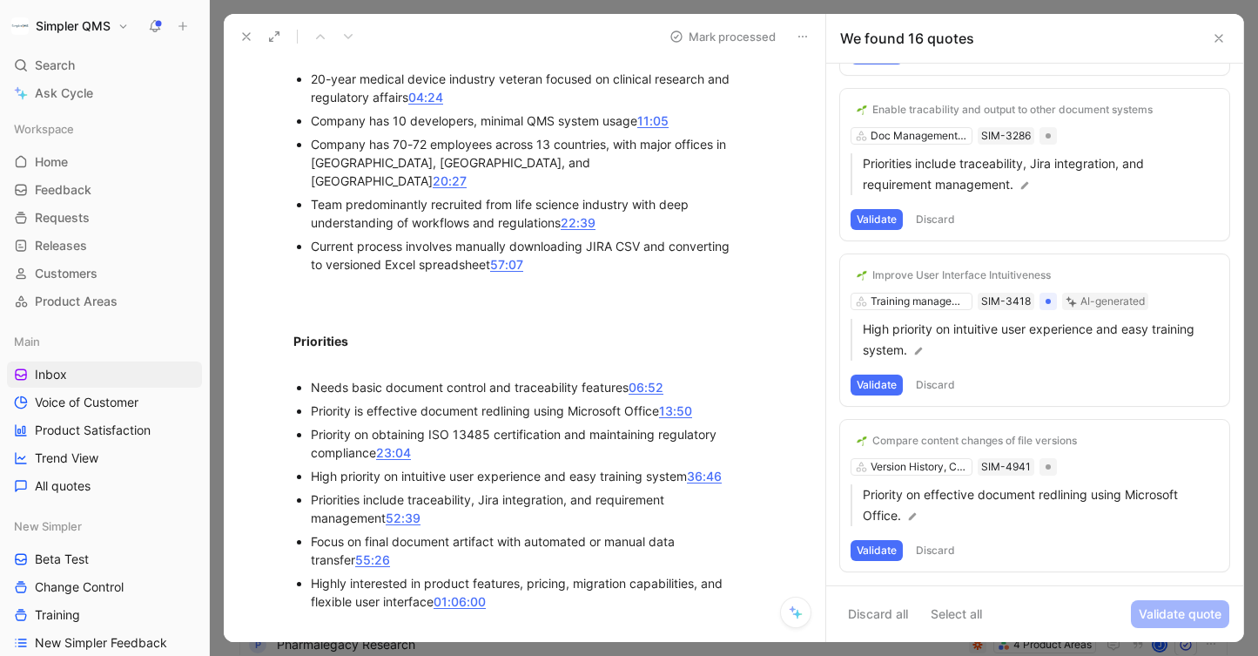
scroll to position [873, 0]
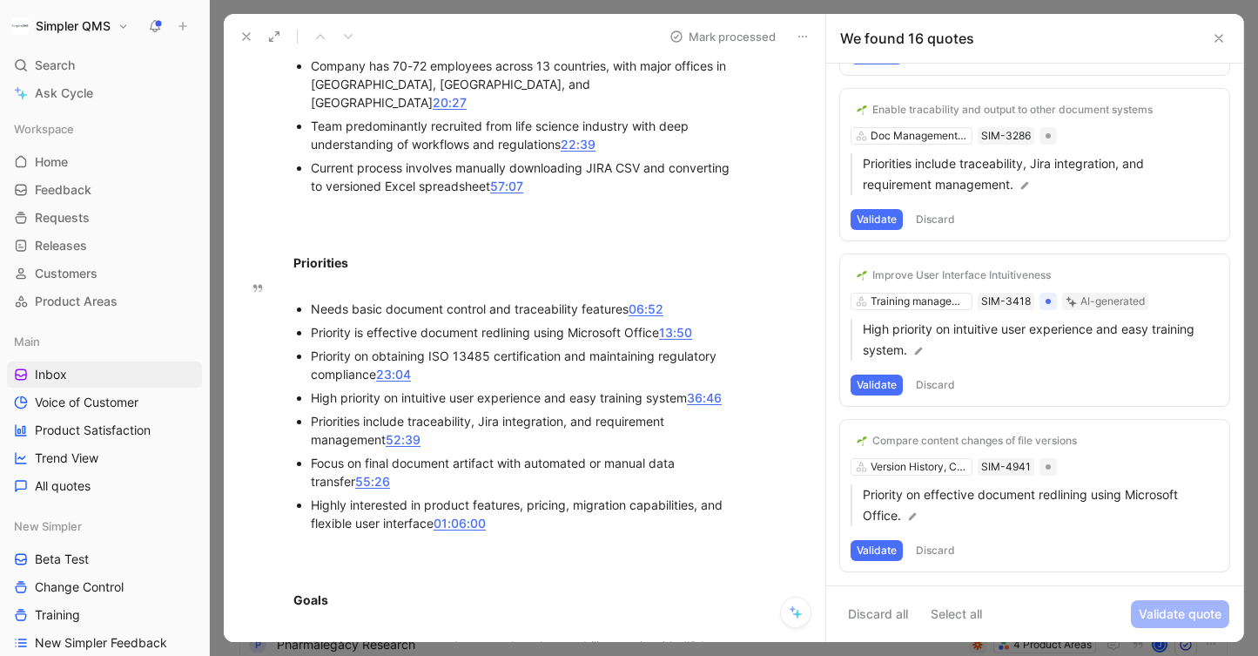
click at [885, 549] on button "Validate" at bounding box center [877, 550] width 52 height 21
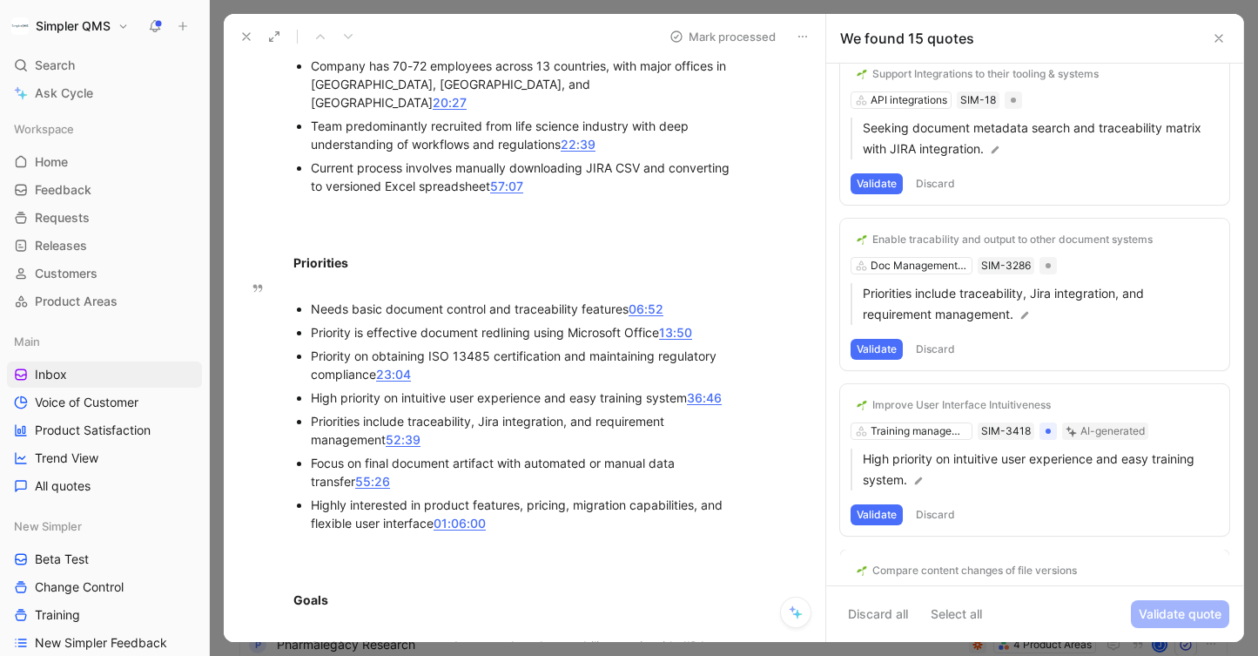
scroll to position [1995, 0]
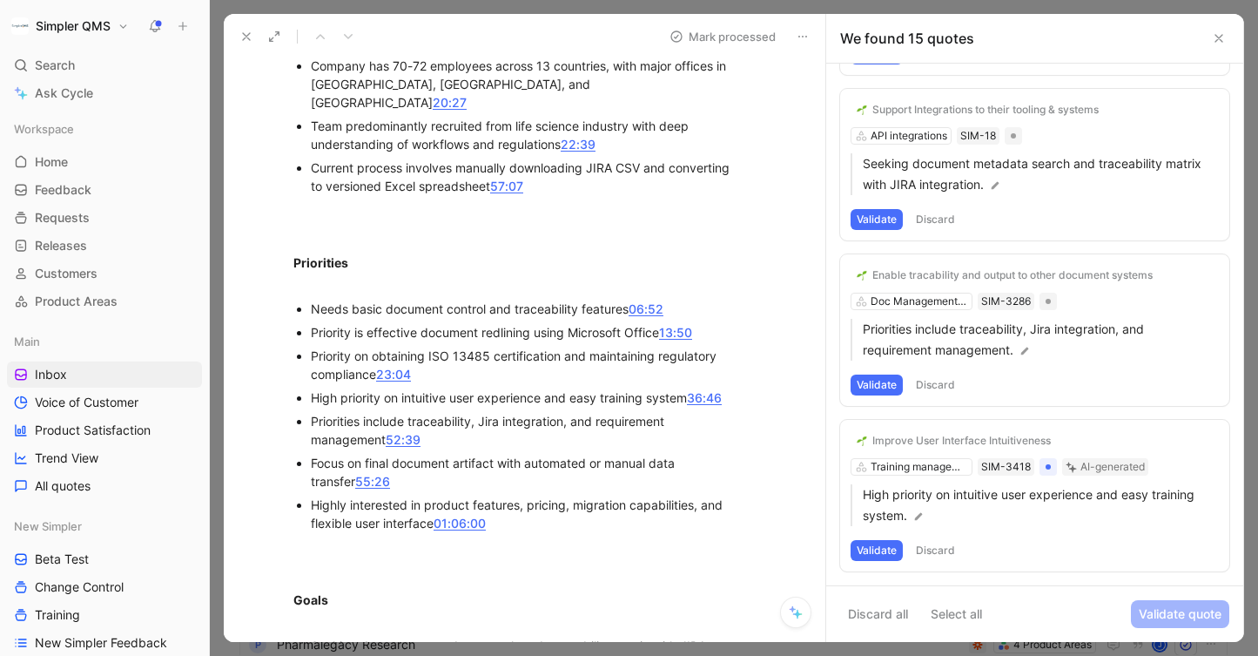
click at [883, 547] on button "Validate" at bounding box center [877, 550] width 52 height 21
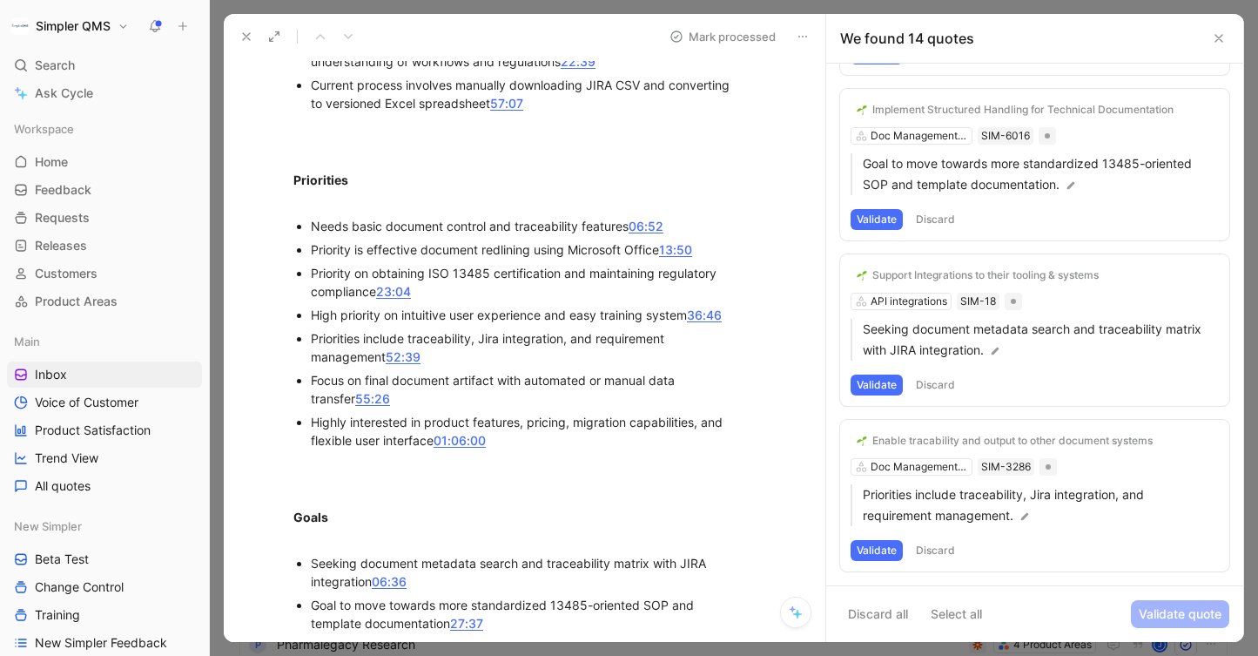
scroll to position [954, 0]
click at [931, 547] on button "Discard" at bounding box center [935, 550] width 51 height 21
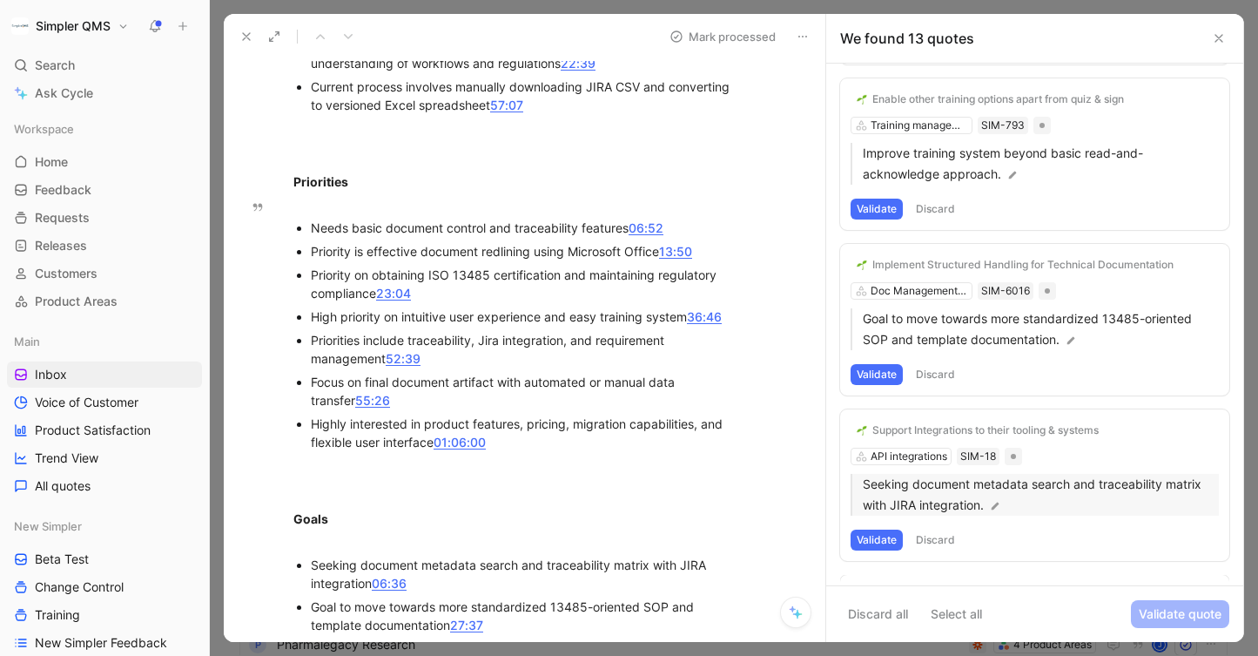
scroll to position [1664, 0]
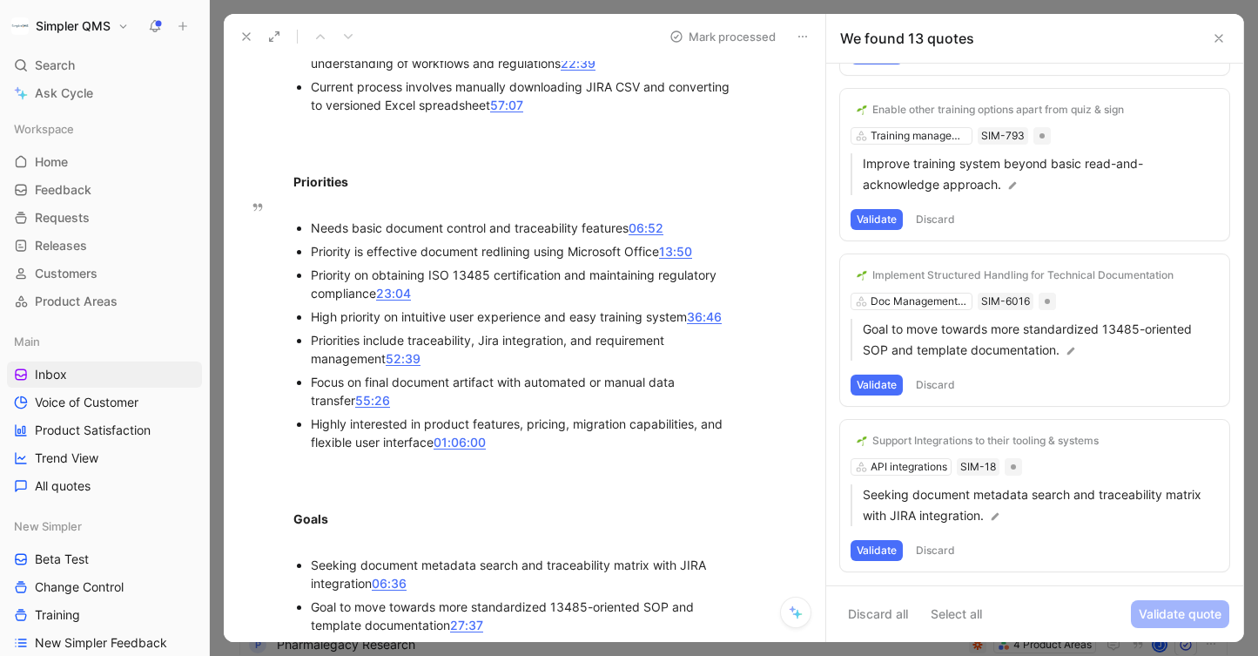
click at [873, 553] on button "Validate" at bounding box center [877, 550] width 52 height 21
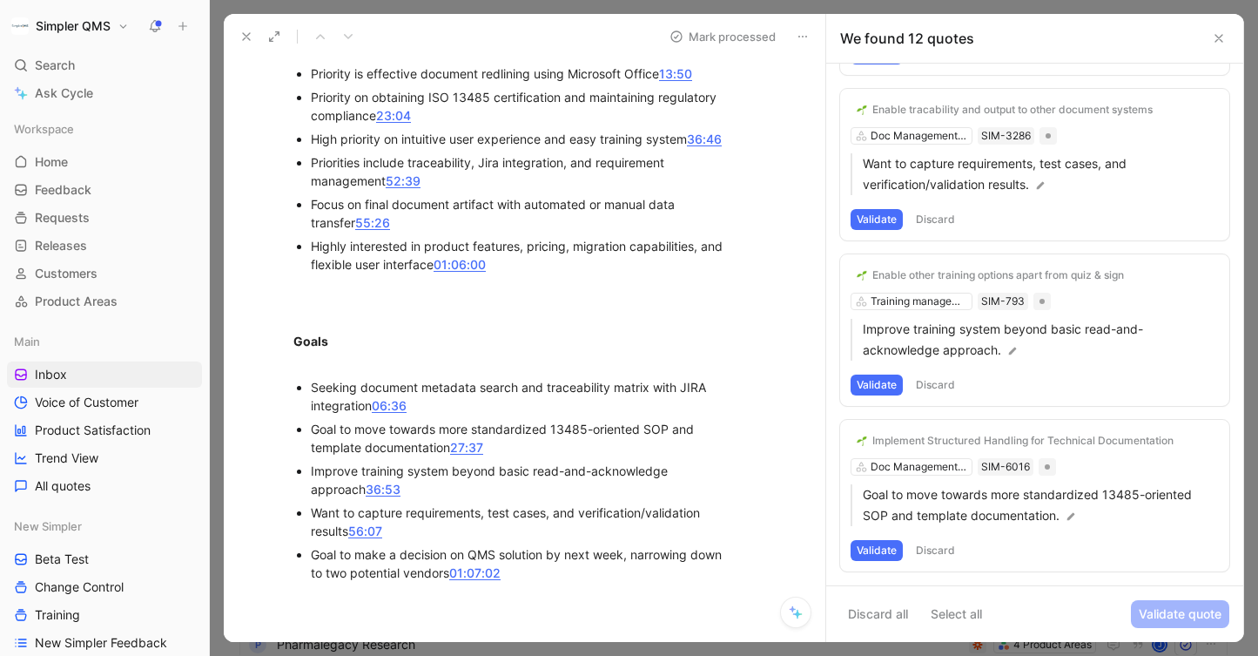
scroll to position [1136, 0]
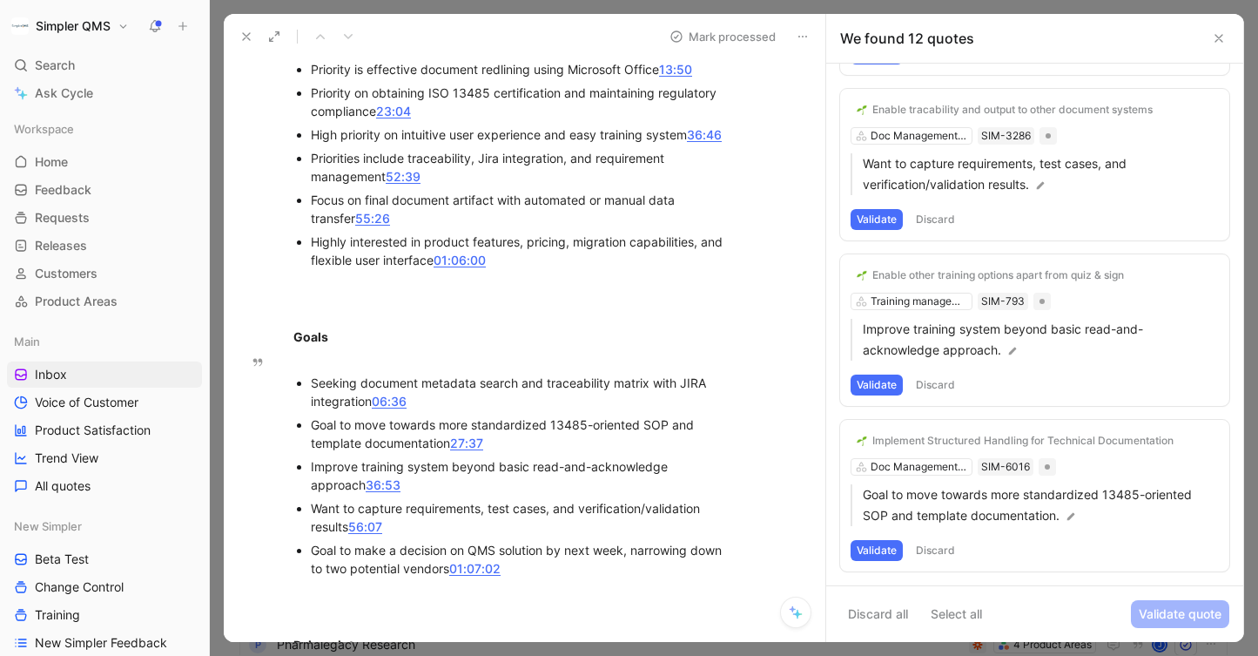
click at [950, 550] on button "Discard" at bounding box center [935, 550] width 51 height 21
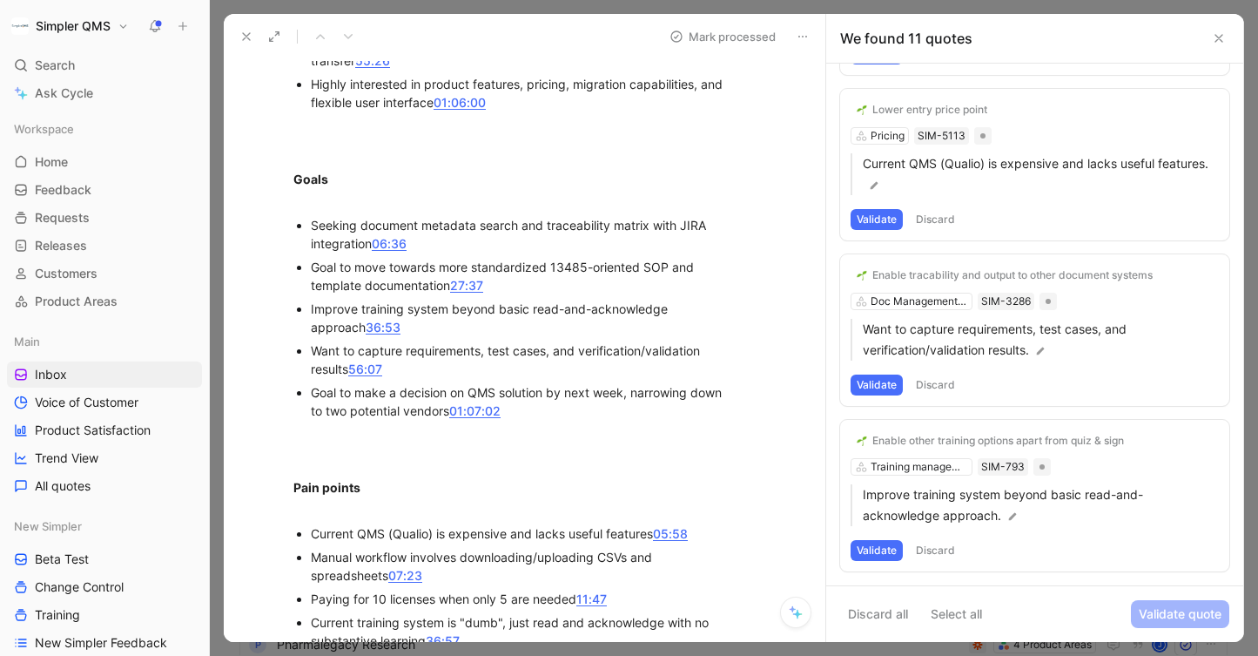
scroll to position [1296, 0]
click at [876, 553] on button "Validate" at bounding box center [877, 550] width 52 height 21
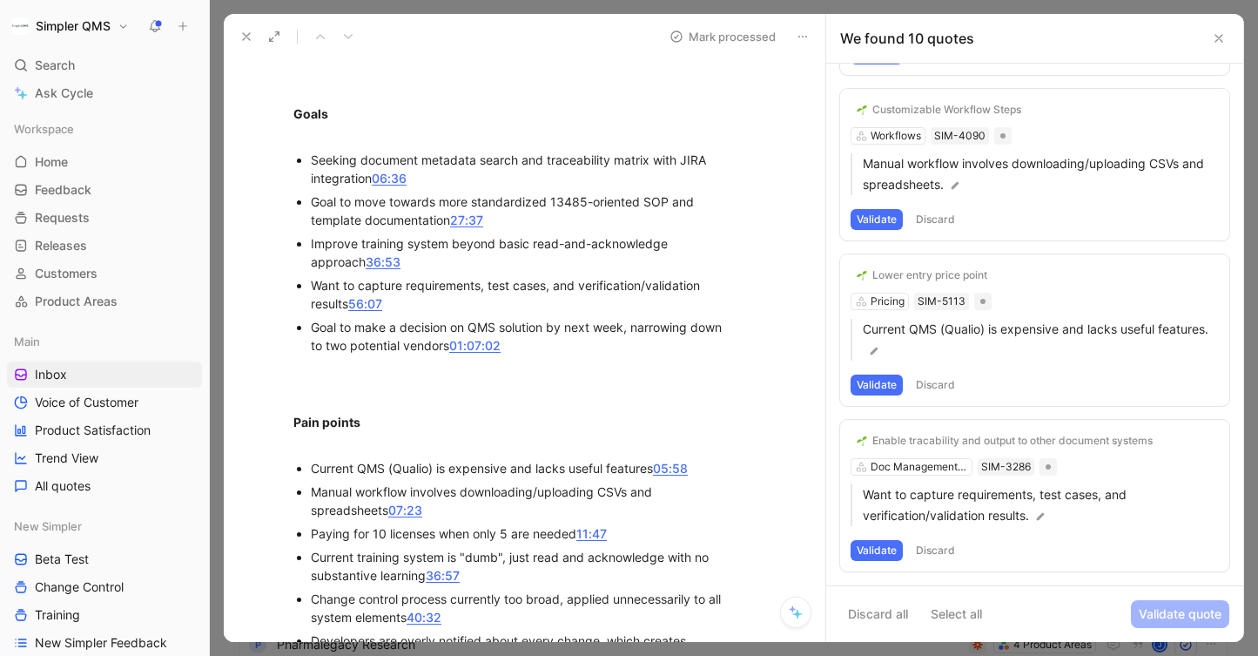
scroll to position [1363, 0]
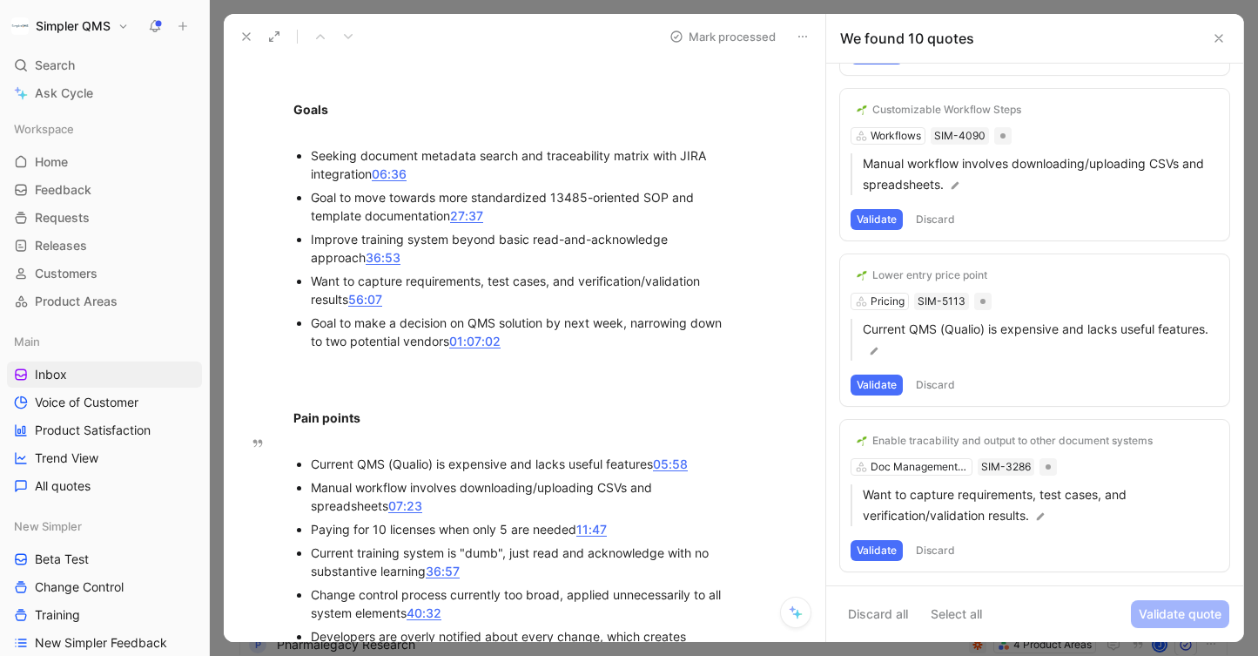
click at [951, 544] on button "Discard" at bounding box center [935, 550] width 51 height 21
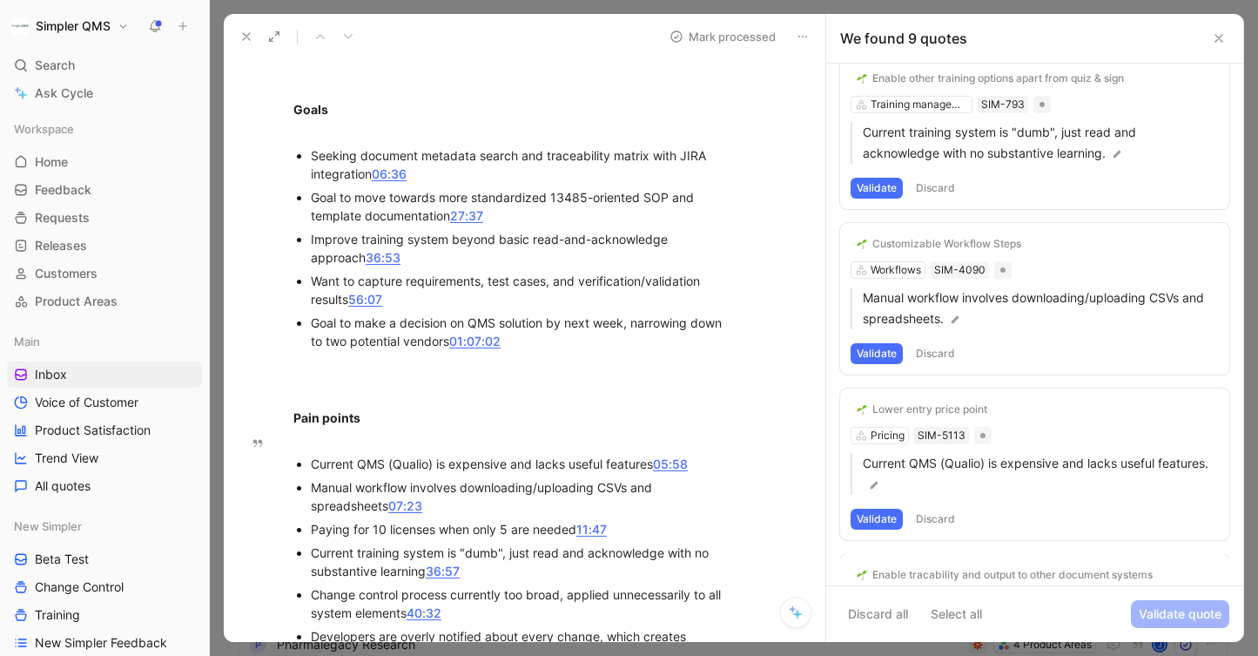
scroll to position [1002, 0]
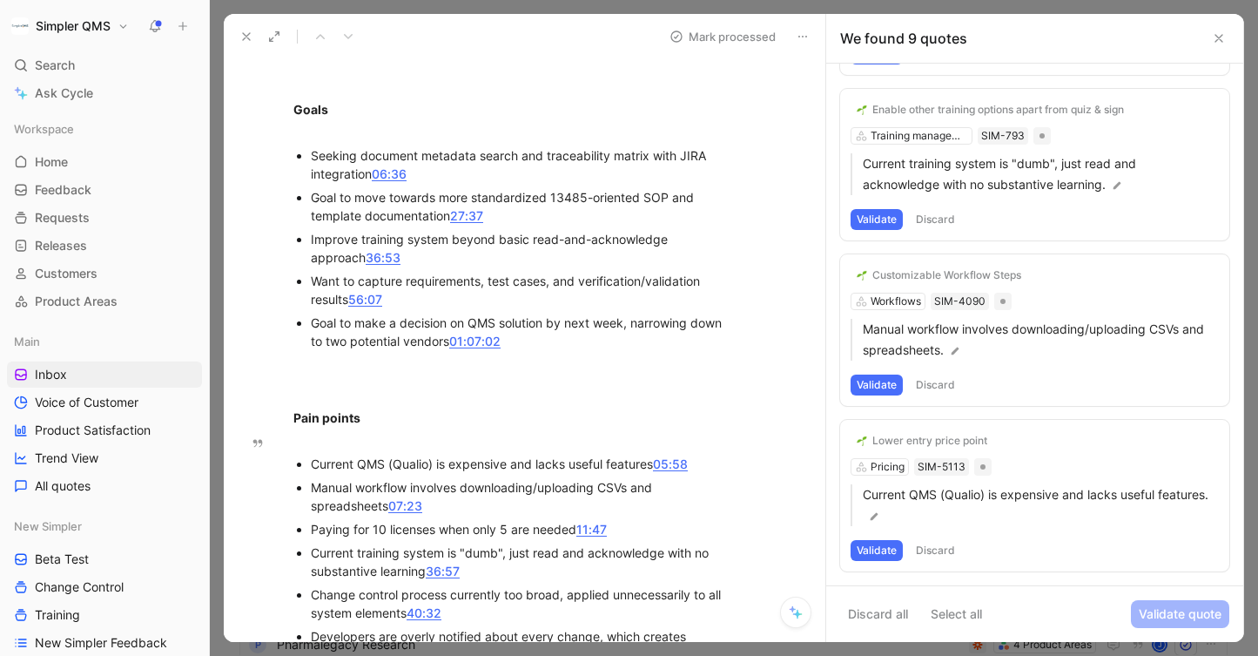
click at [882, 550] on button "Validate" at bounding box center [877, 550] width 52 height 21
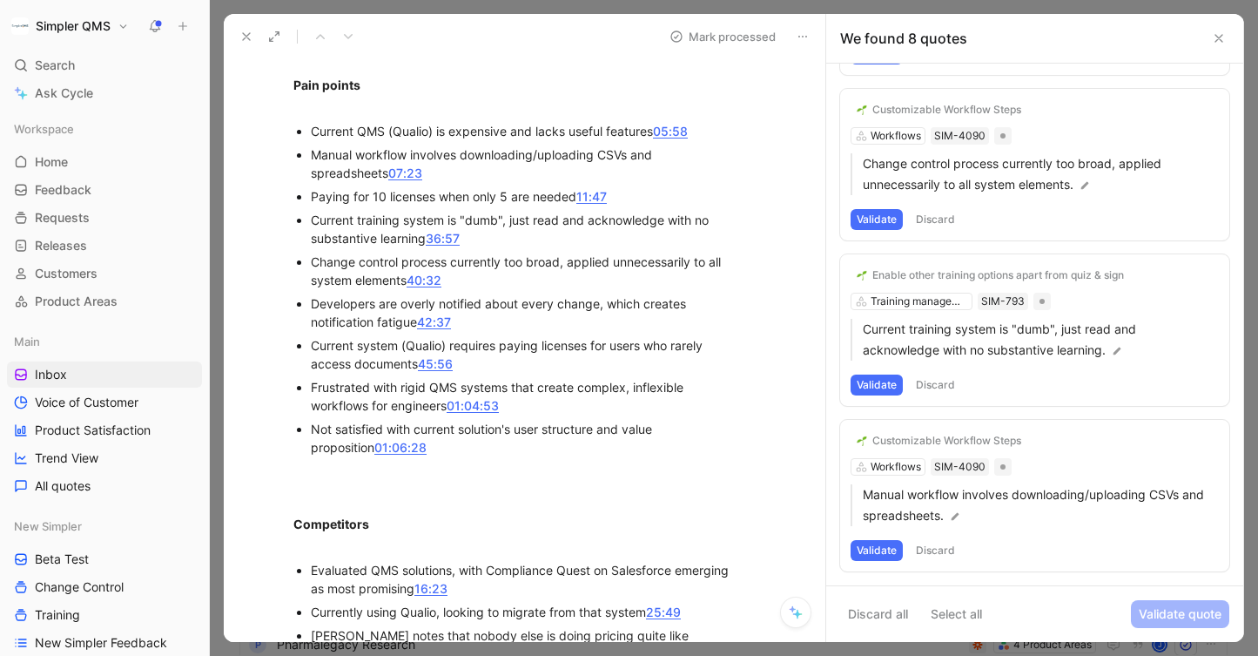
scroll to position [1700, 0]
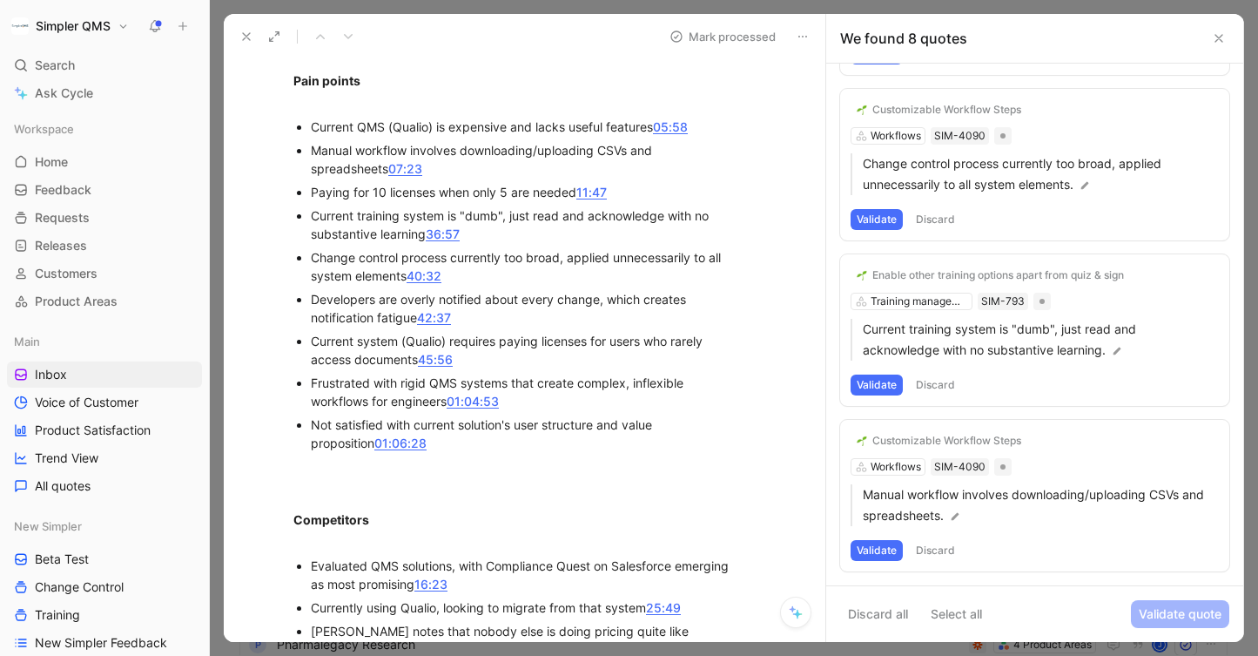
click at [897, 469] on div "Customizable Workflow Steps Workflows SIM-4090 Manual workflow involves downloa…" at bounding box center [1034, 496] width 389 height 152
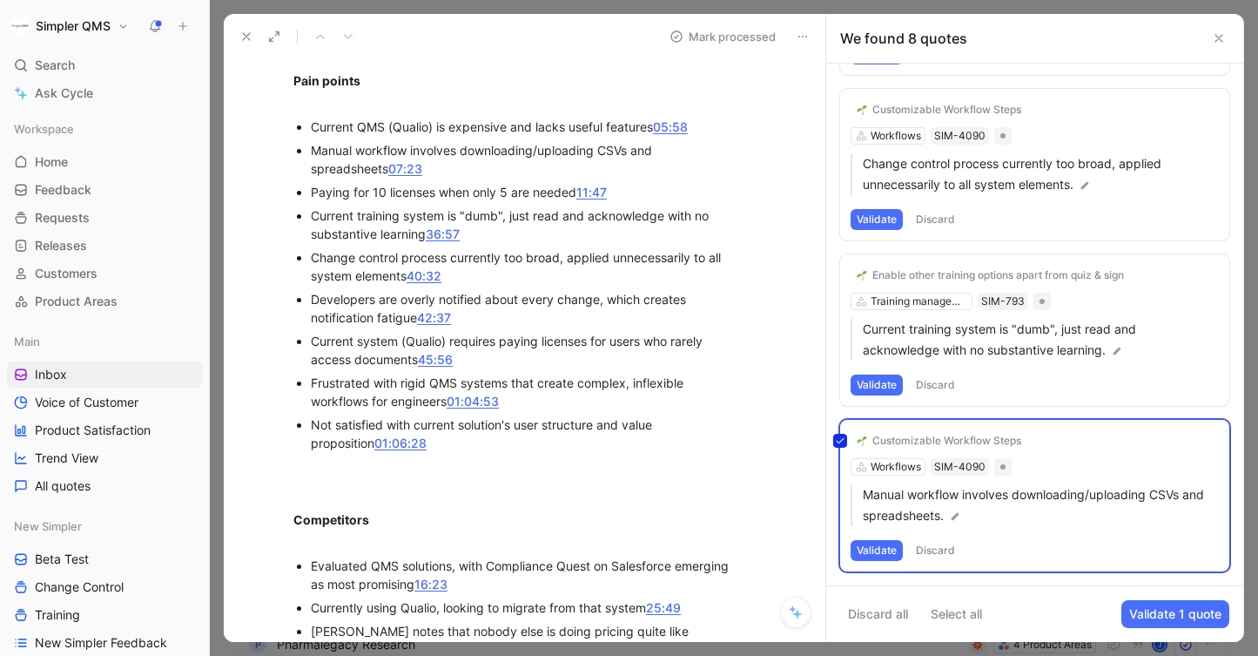
click at [936, 445] on div "Customizable Workflow Steps Workflows SIM-4090 Manual workflow involves downloa…" at bounding box center [1034, 496] width 389 height 152
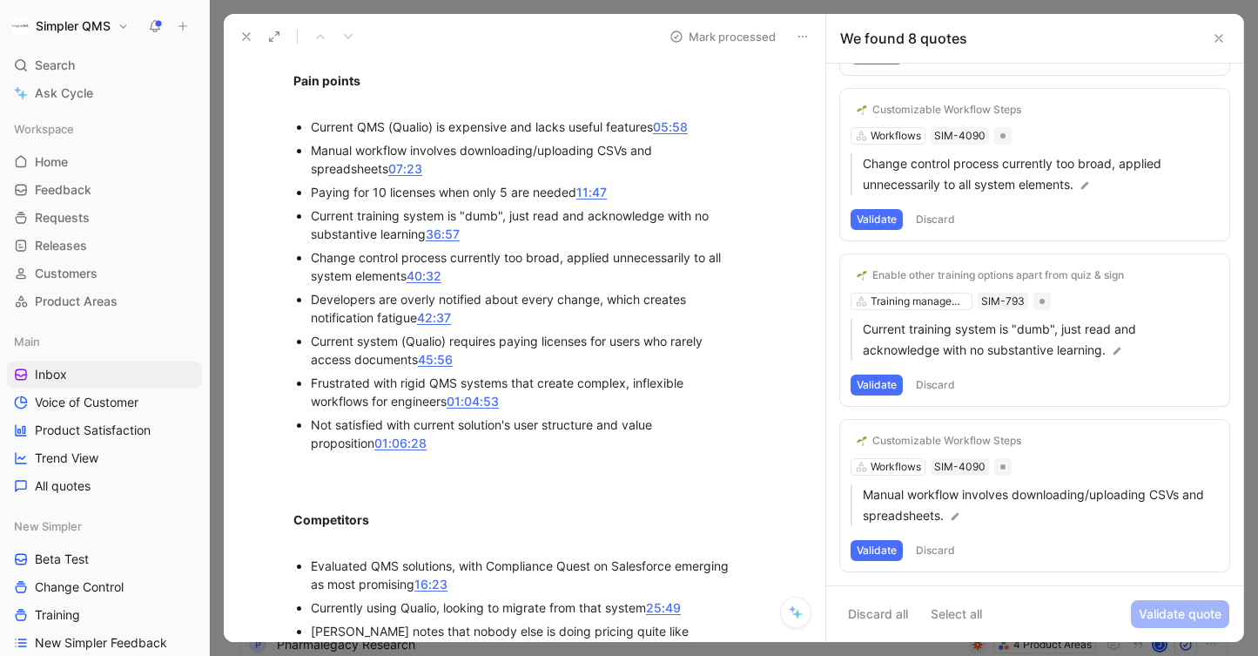
click at [948, 428] on div "Customizable Workflow Steps Workflows SIM-4090 Manual workflow involves downloa…" at bounding box center [1034, 496] width 389 height 152
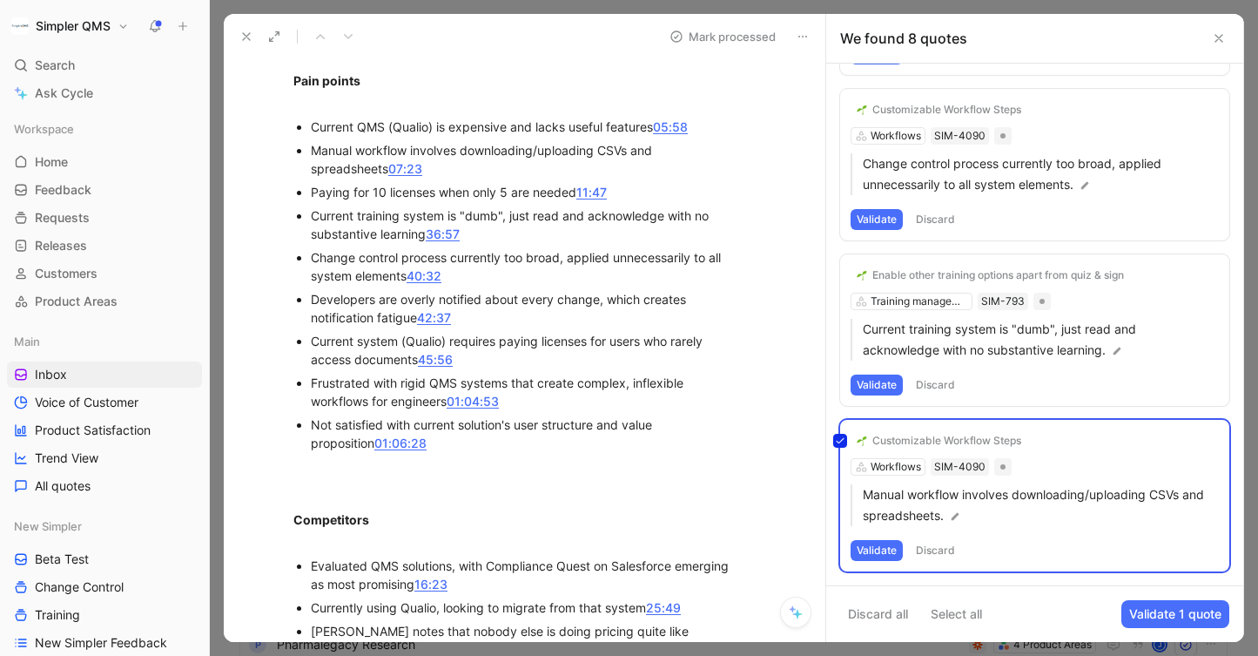
click at [944, 442] on div "Customizable Workflow Steps Workflows SIM-4090 Manual workflow involves downloa…" at bounding box center [1034, 496] width 389 height 152
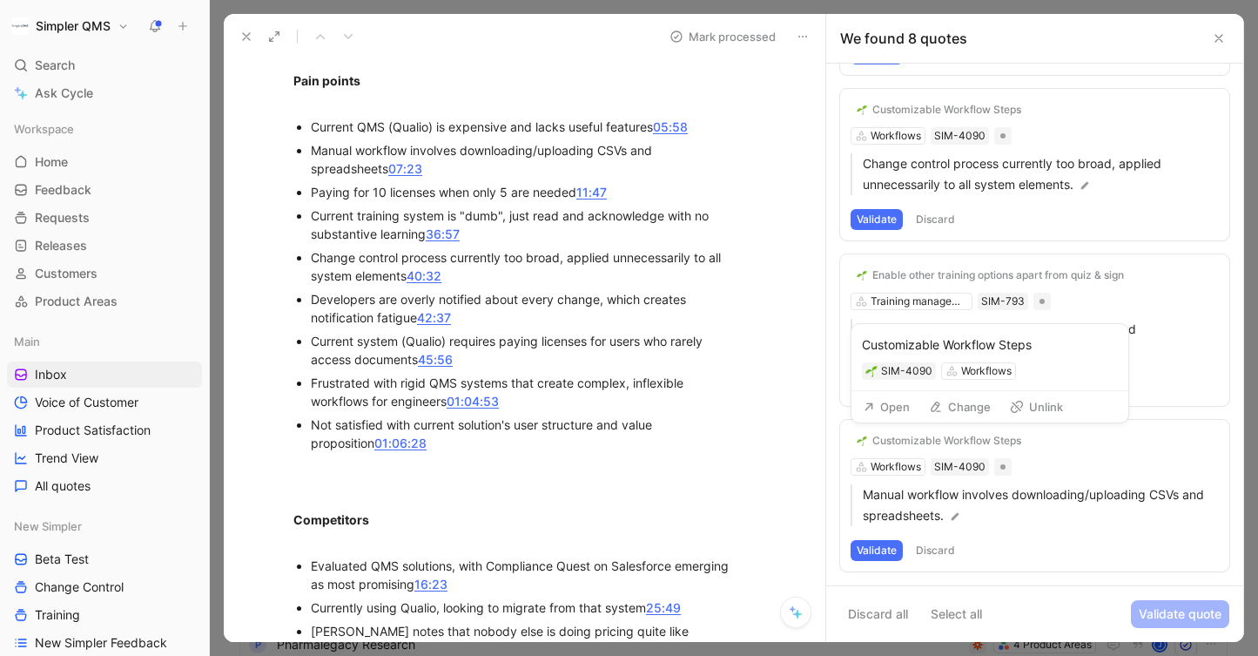
click at [895, 407] on button "Open" at bounding box center [886, 406] width 63 height 24
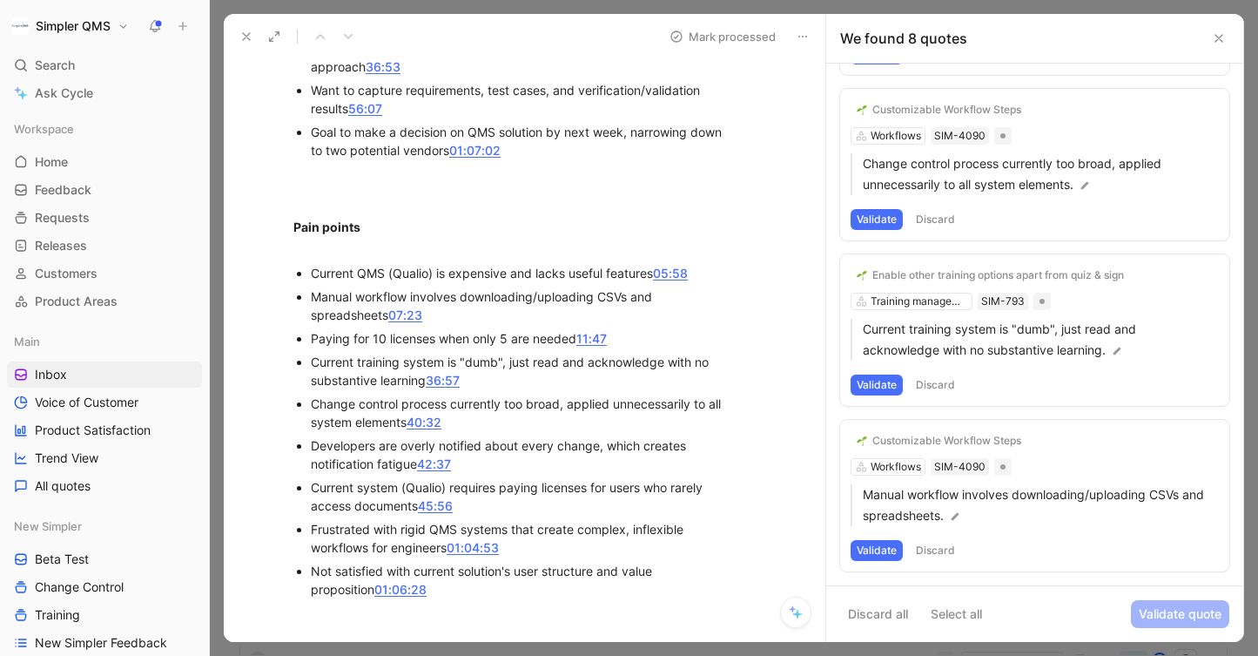
scroll to position [1537, 0]
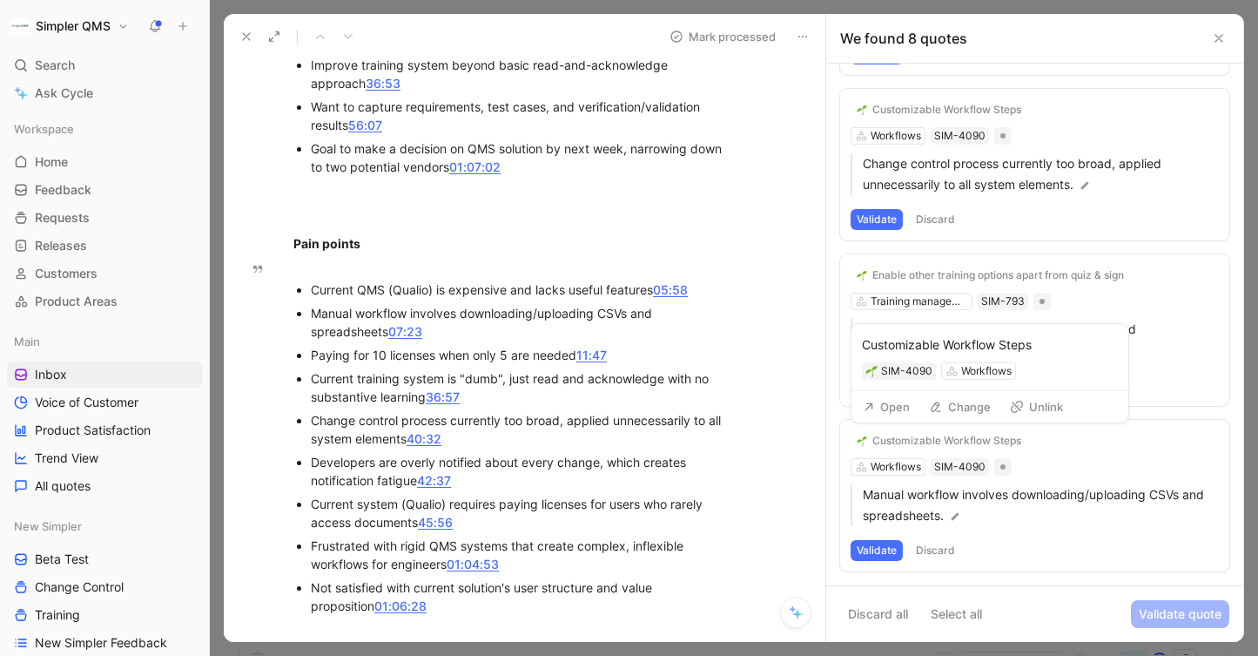
click at [921, 448] on button "Customizable Workflow Steps" at bounding box center [939, 440] width 177 height 21
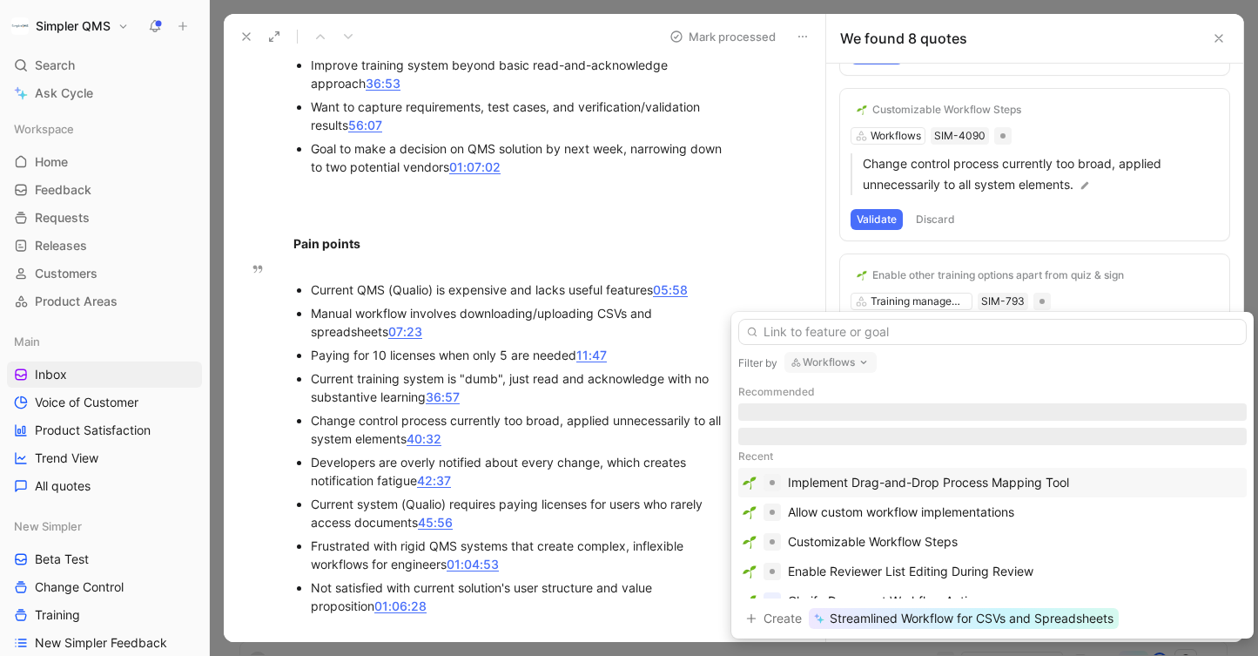
click at [860, 362] on icon "button" at bounding box center [864, 362] width 14 height 14
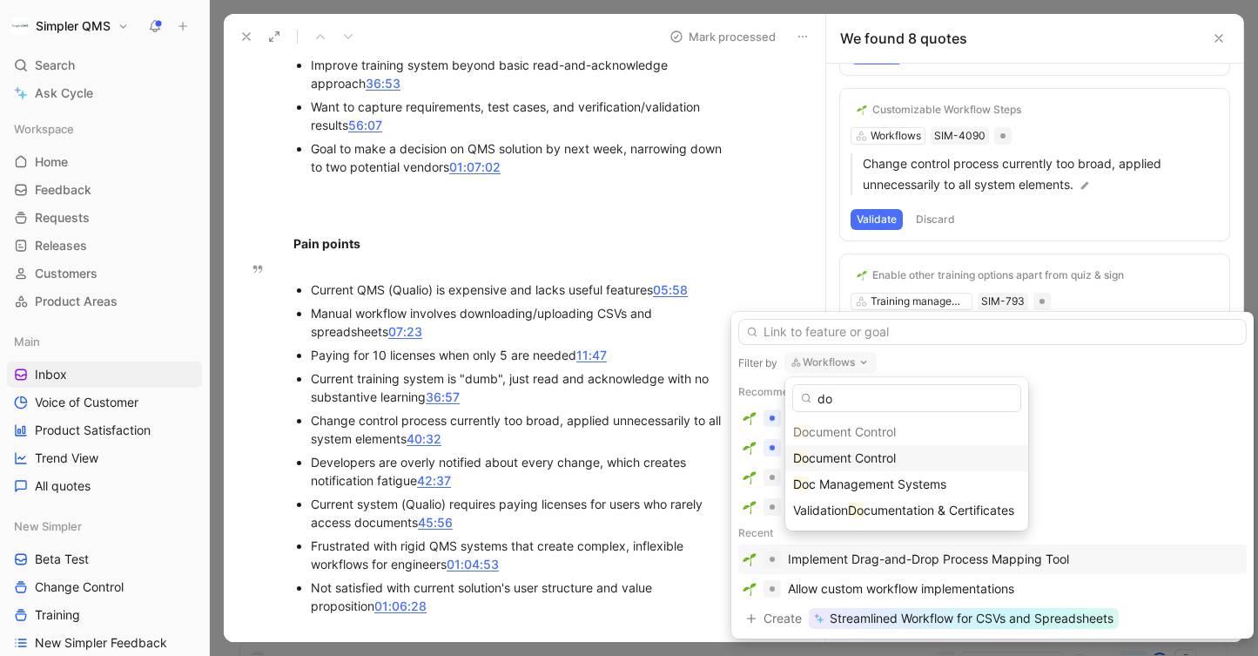
type input "do"
click at [863, 450] on span "cument Control" at bounding box center [852, 457] width 87 height 15
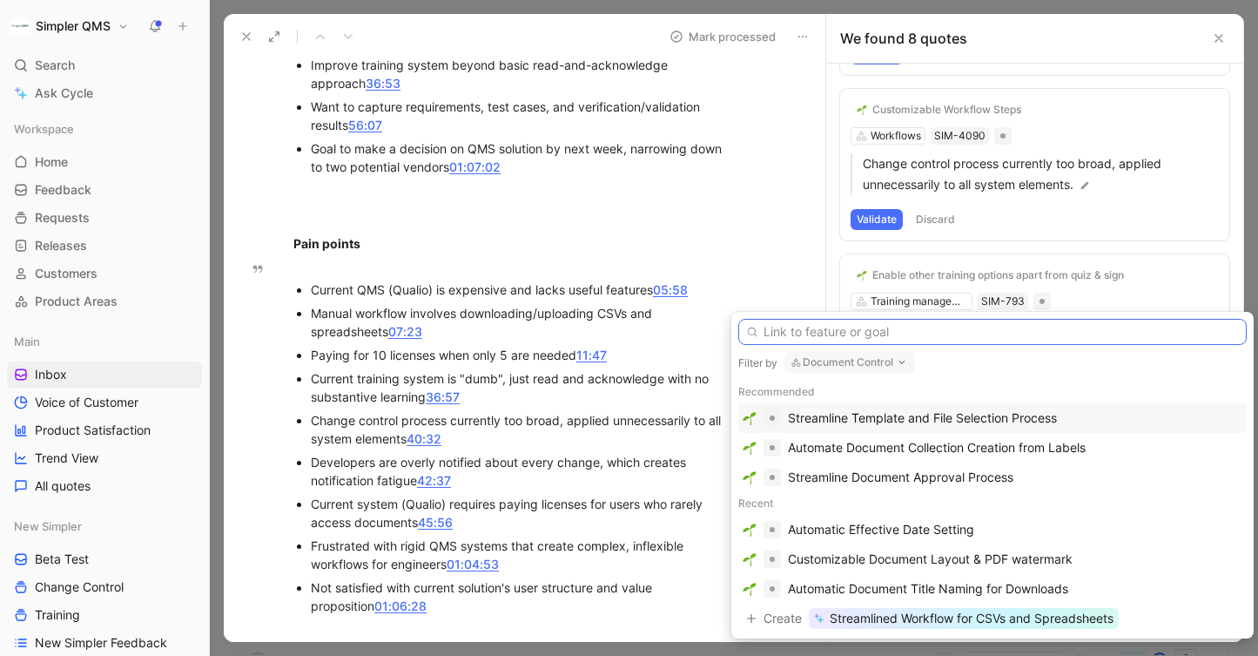
click at [865, 335] on input "text" at bounding box center [992, 332] width 509 height 26
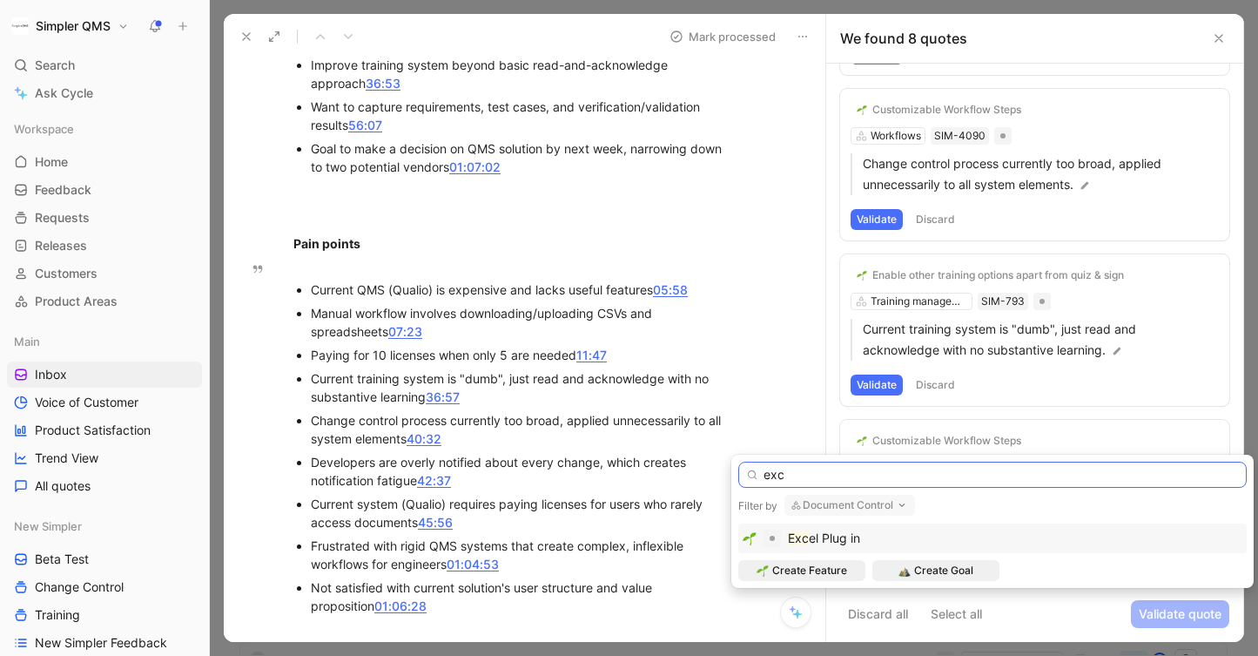
type input "exc"
click at [828, 536] on span "el Plug in" at bounding box center [834, 537] width 51 height 15
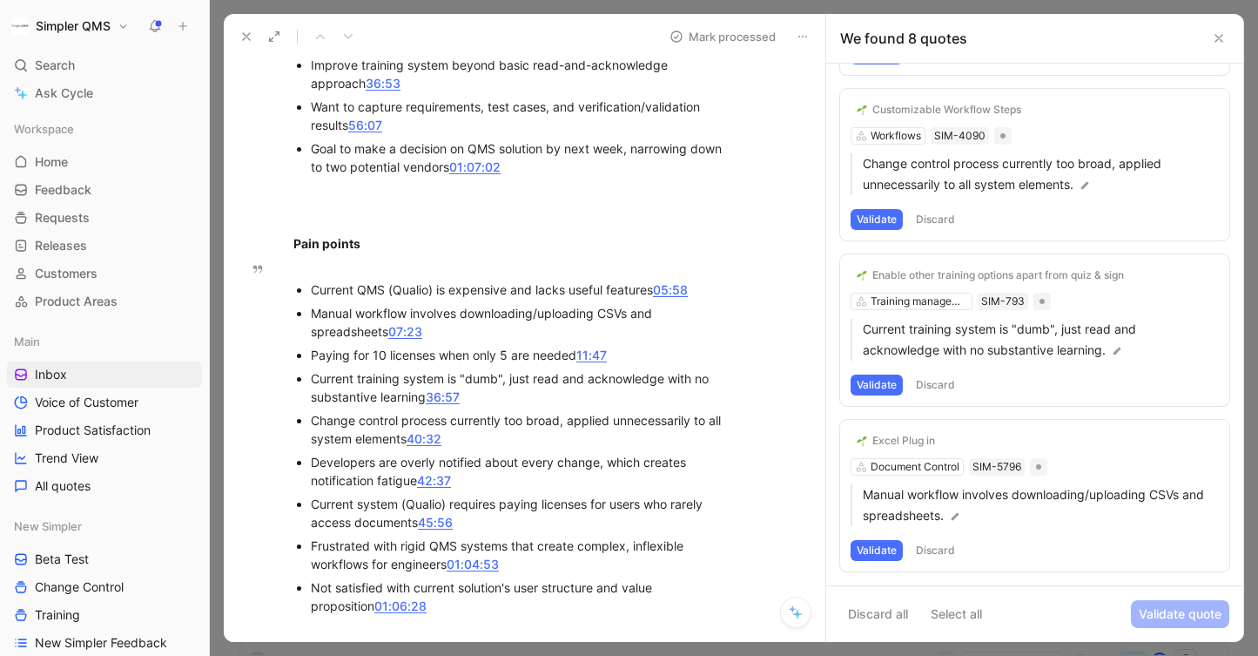
click at [884, 550] on button "Validate" at bounding box center [877, 550] width 52 height 21
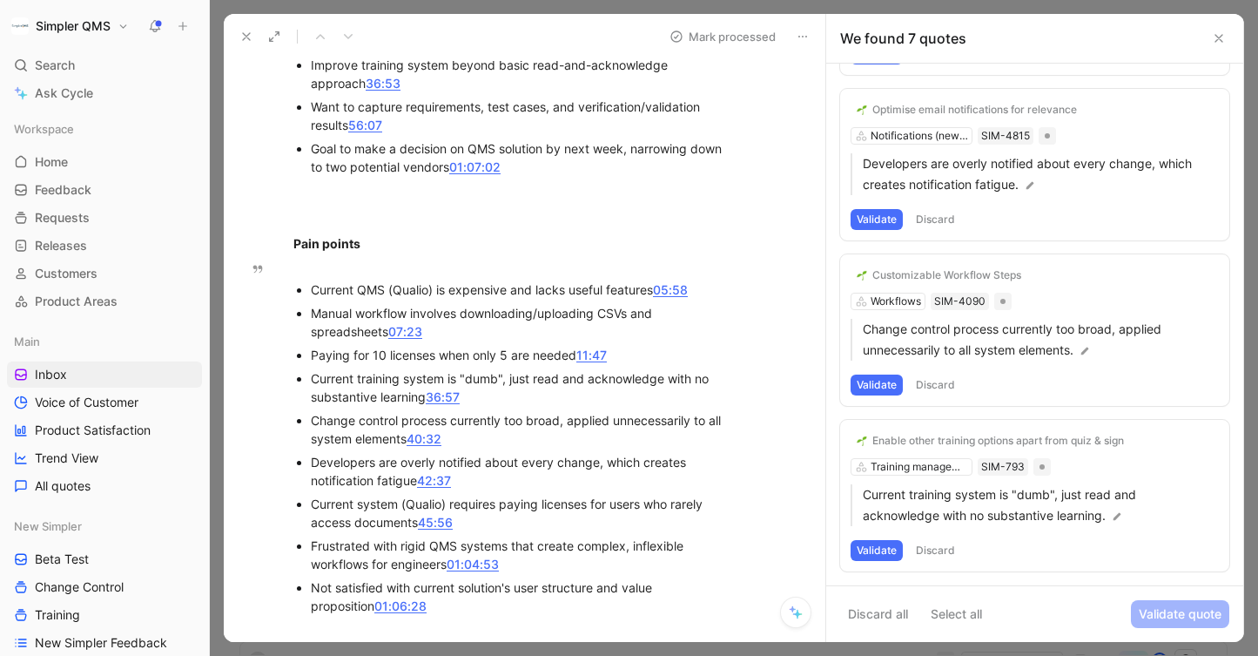
scroll to position [671, 0]
click at [884, 550] on button "Validate" at bounding box center [877, 550] width 52 height 21
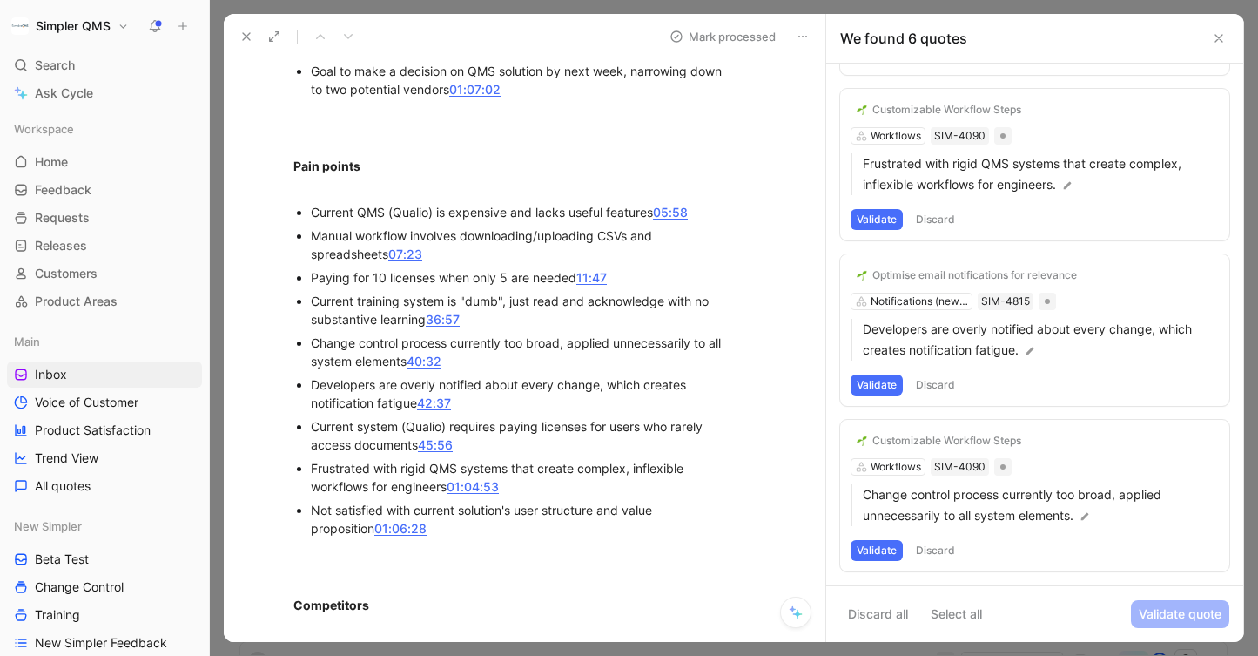
scroll to position [1620, 0]
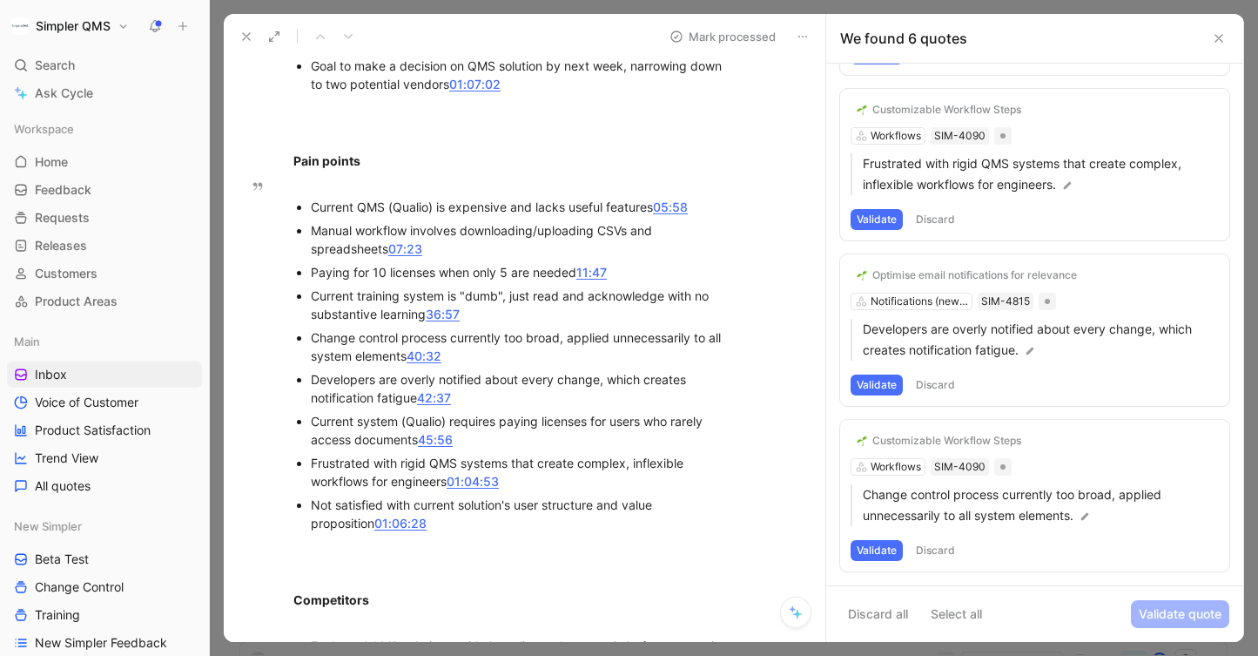
click at [935, 544] on button "Discard" at bounding box center [935, 550] width 51 height 21
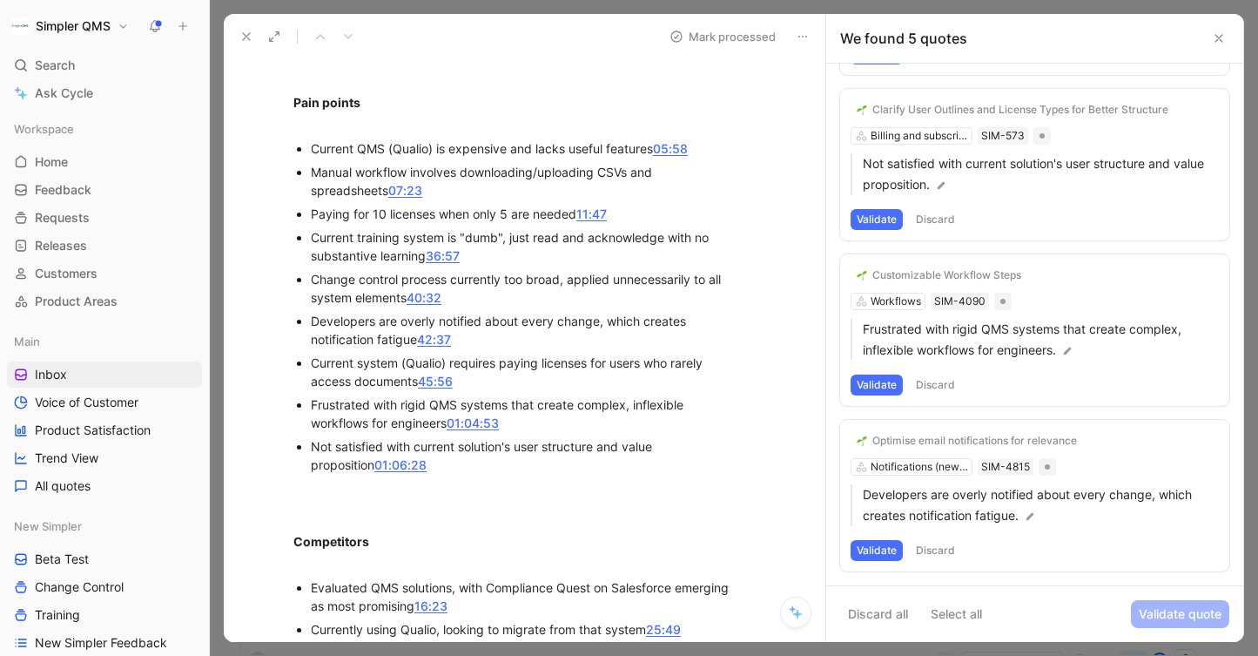
scroll to position [1686, 0]
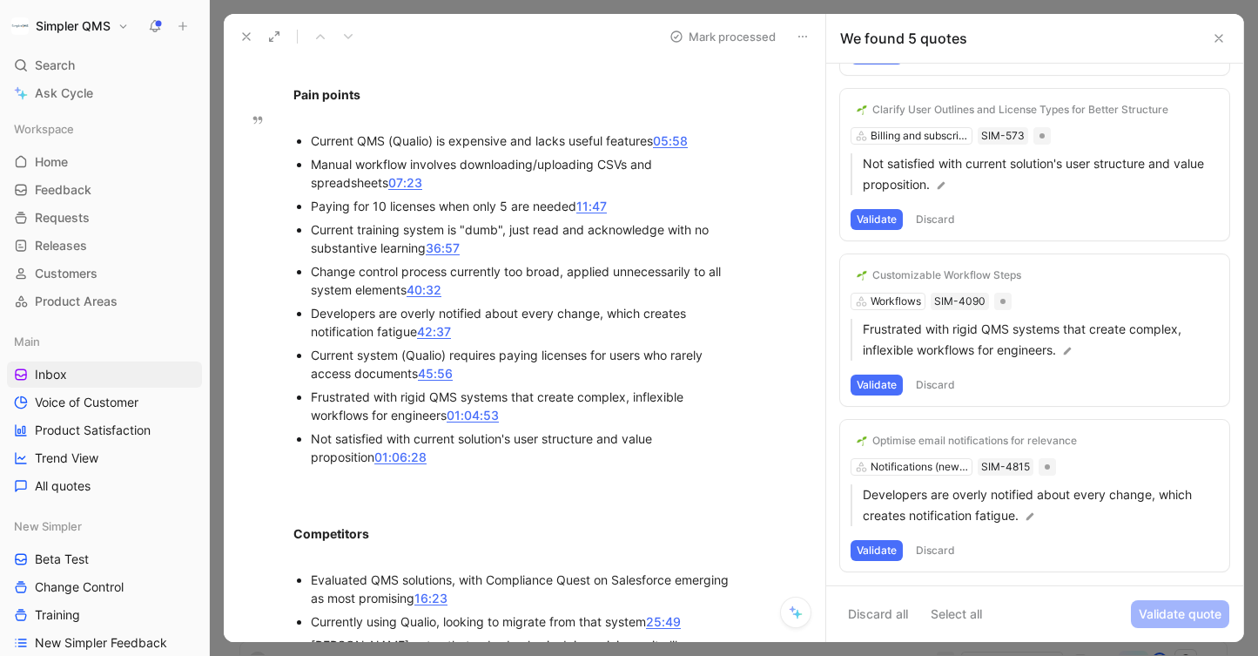
click at [888, 551] on button "Validate" at bounding box center [877, 550] width 52 height 21
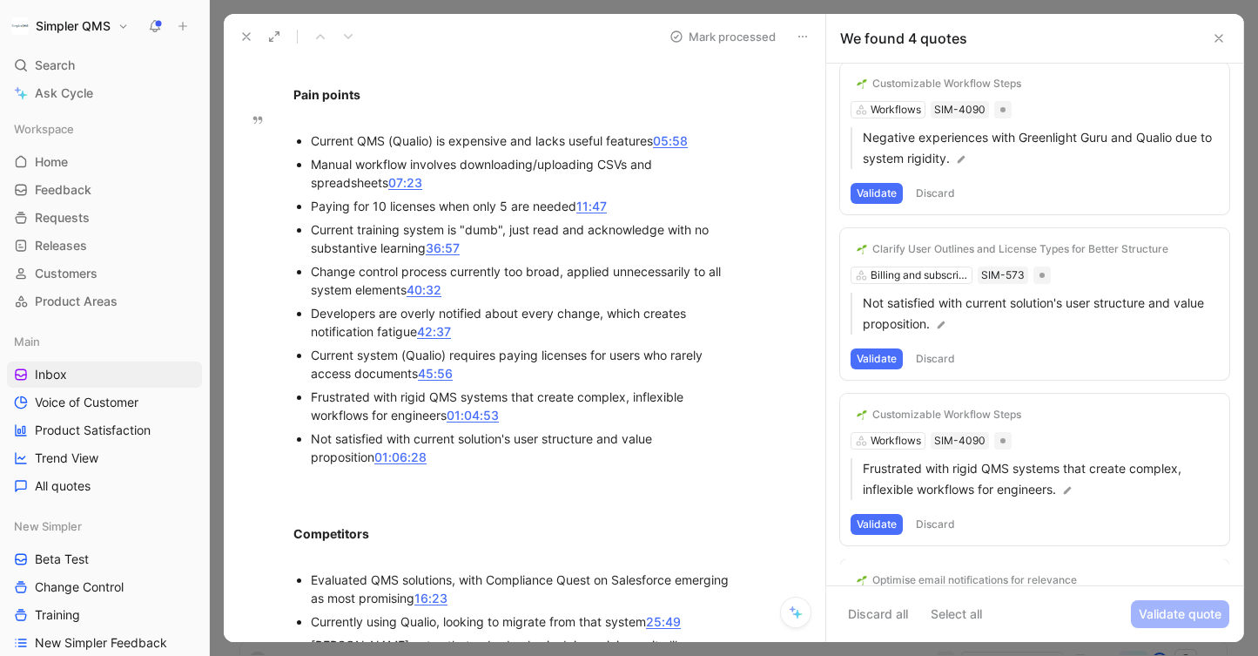
scroll to position [175, 0]
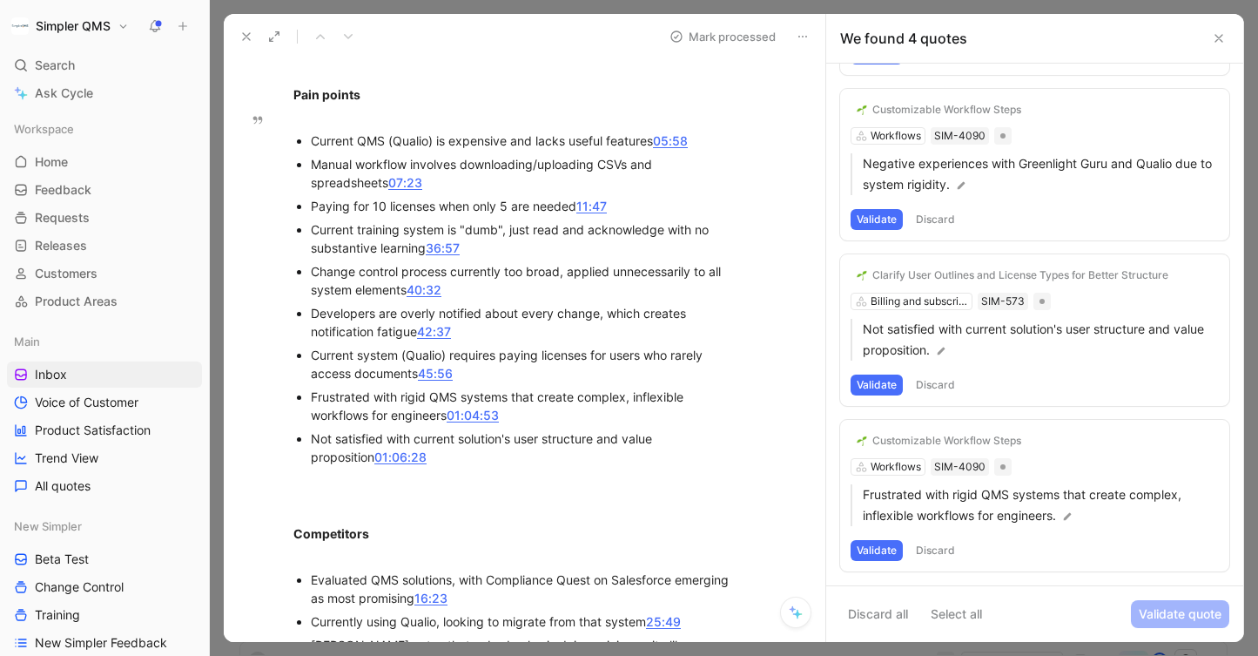
click at [872, 548] on button "Validate" at bounding box center [877, 550] width 52 height 21
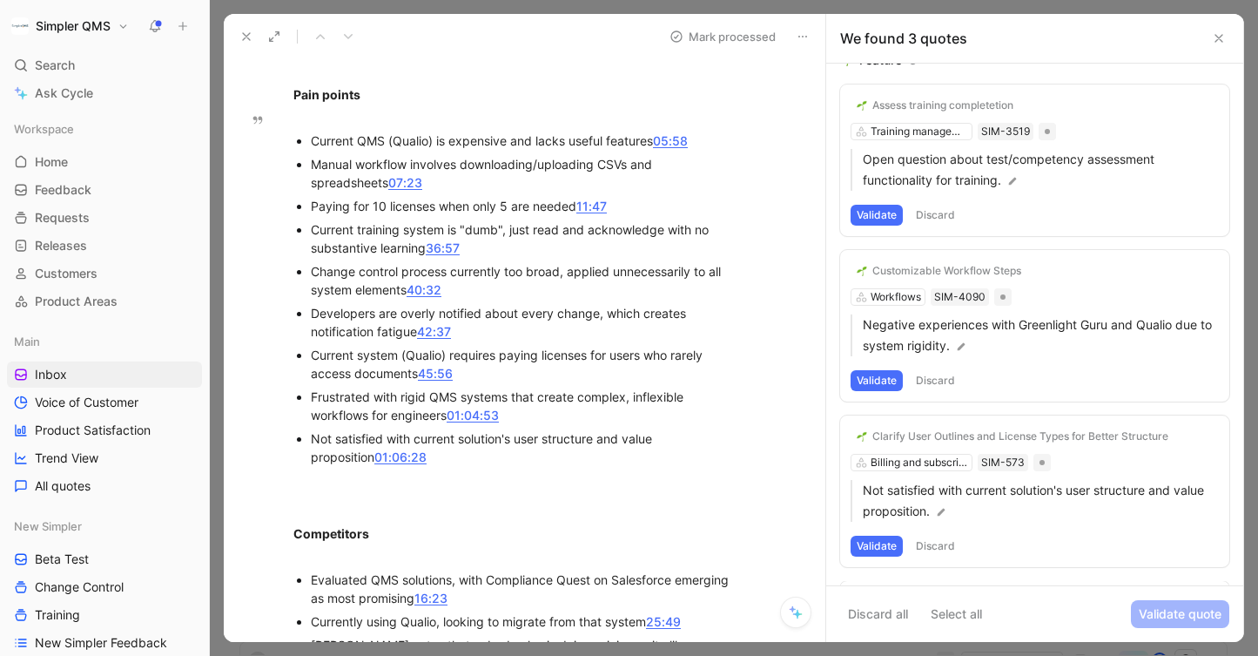
scroll to position [10, 0]
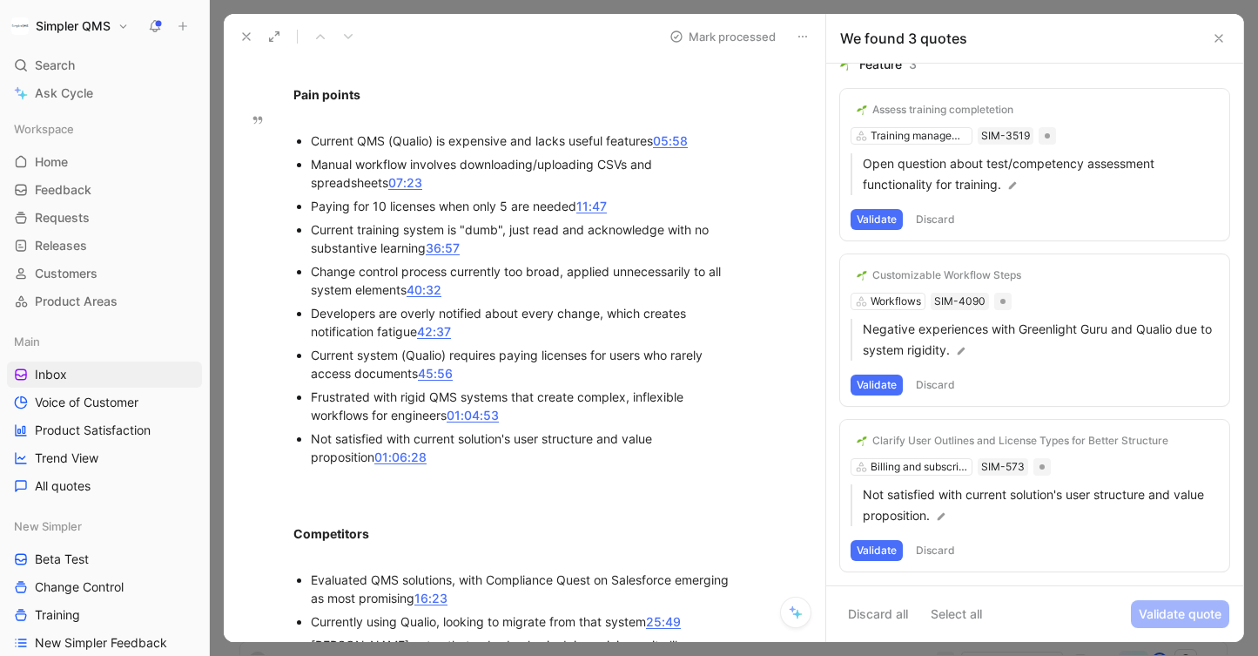
click at [936, 549] on button "Discard" at bounding box center [935, 550] width 51 height 21
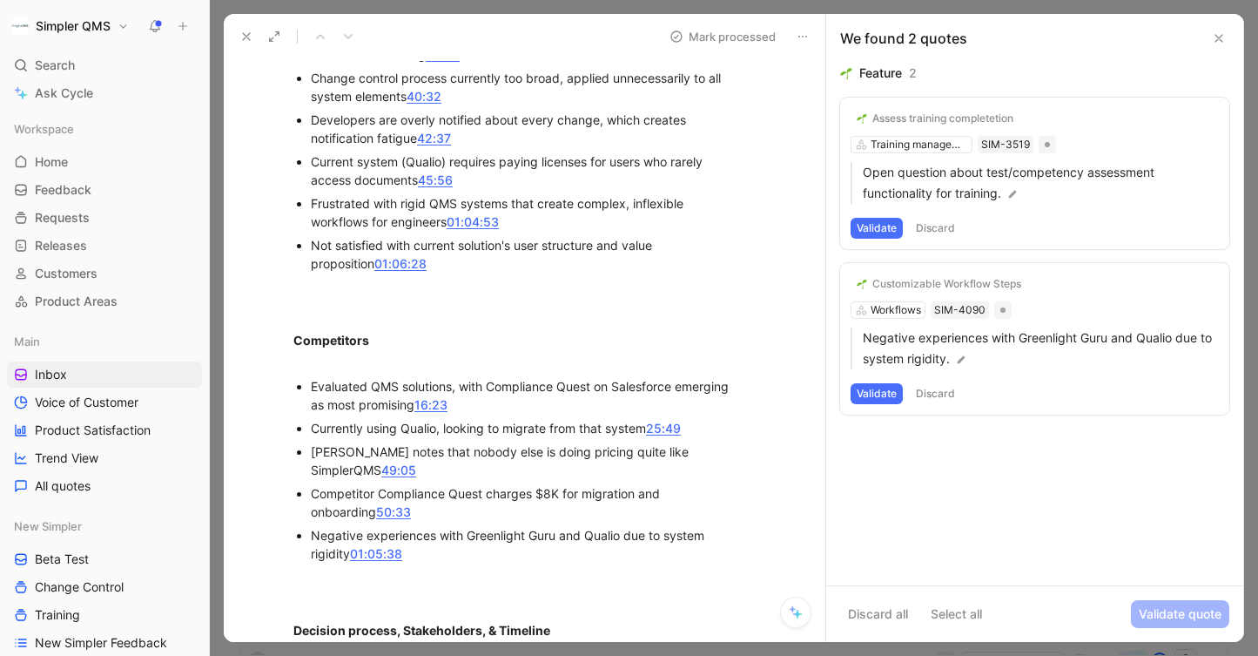
scroll to position [1883, 0]
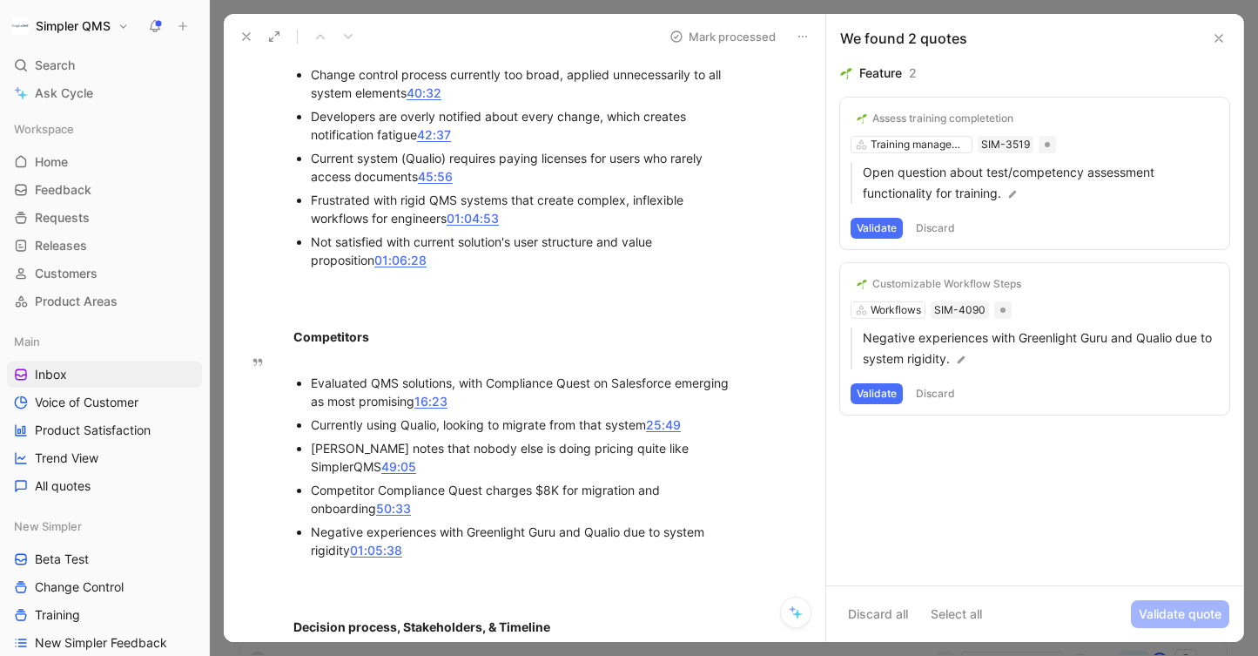
click at [872, 389] on button "Validate" at bounding box center [877, 393] width 52 height 21
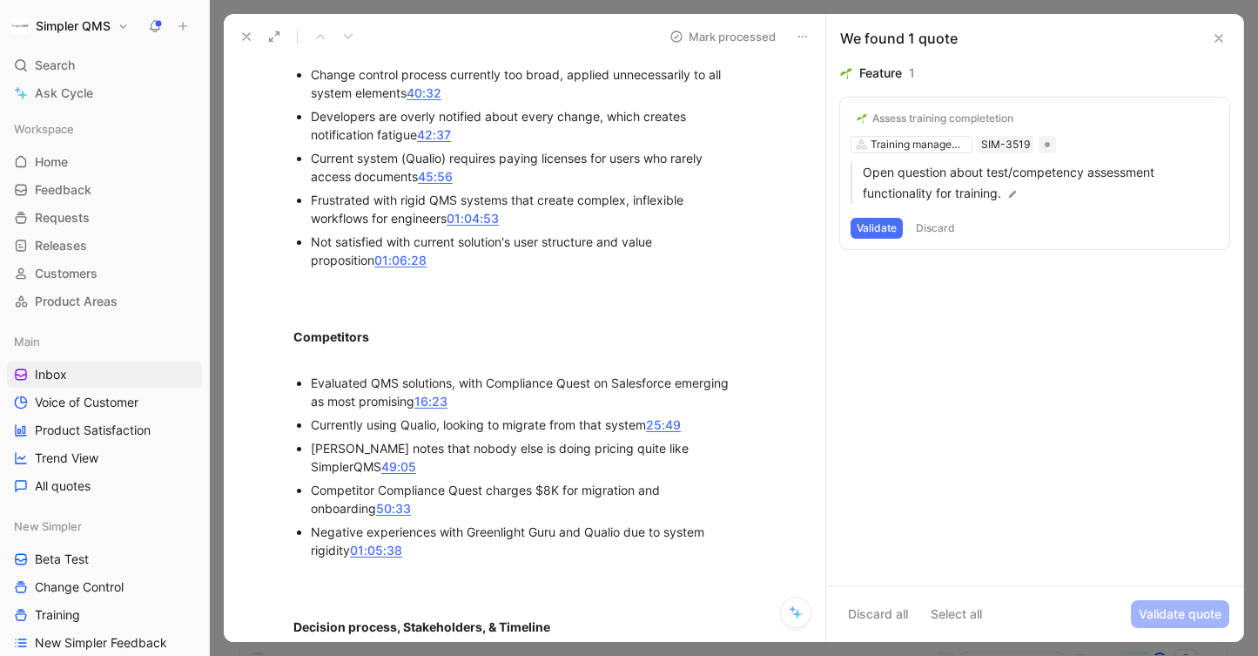
click at [874, 227] on button "Validate" at bounding box center [877, 228] width 52 height 21
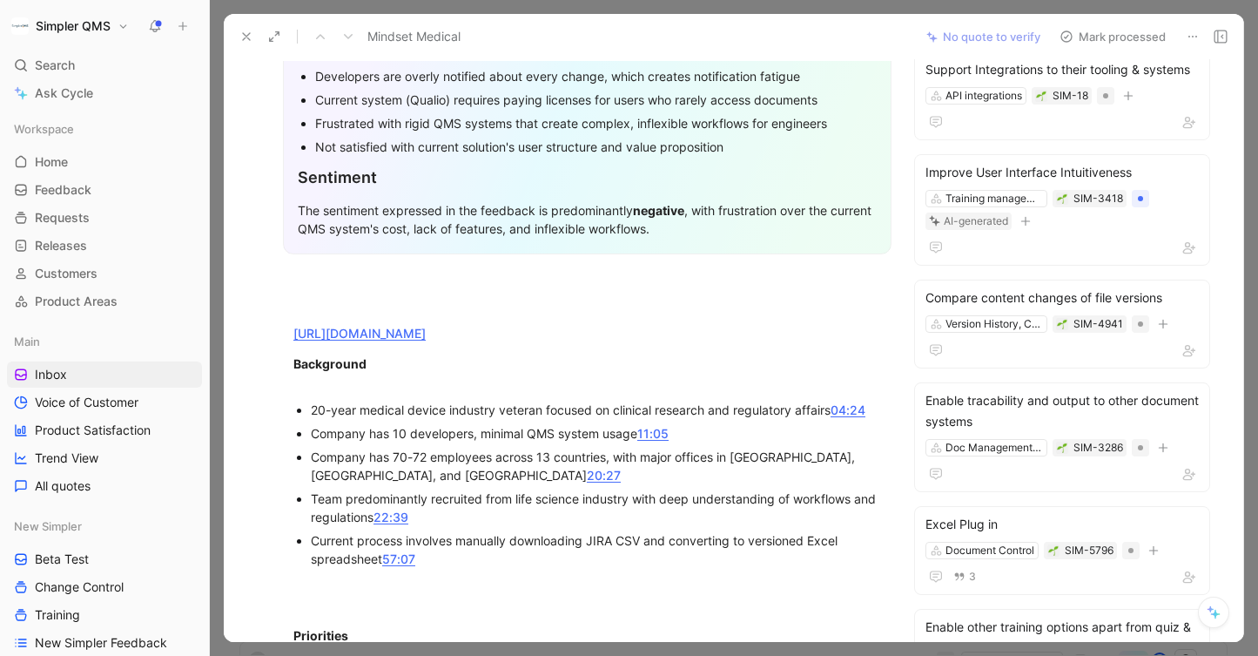
scroll to position [0, 0]
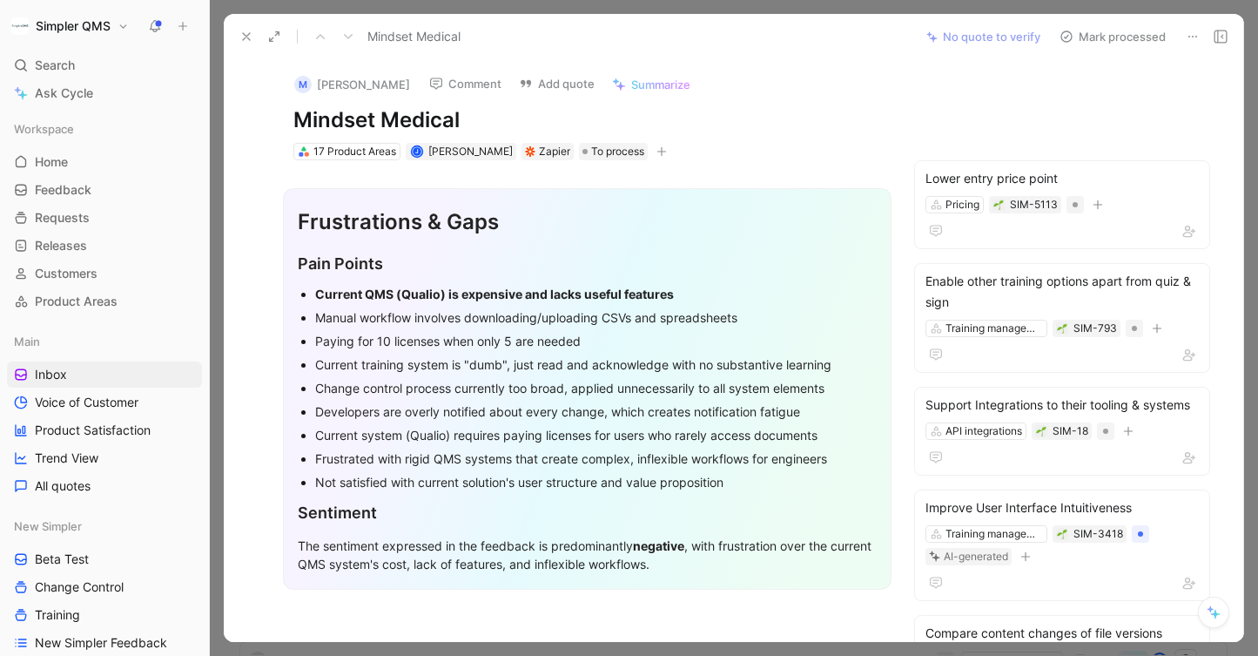
click at [1080, 34] on button "Mark processed" at bounding box center [1113, 36] width 122 height 24
